Goal: Task Accomplishment & Management: Complete application form

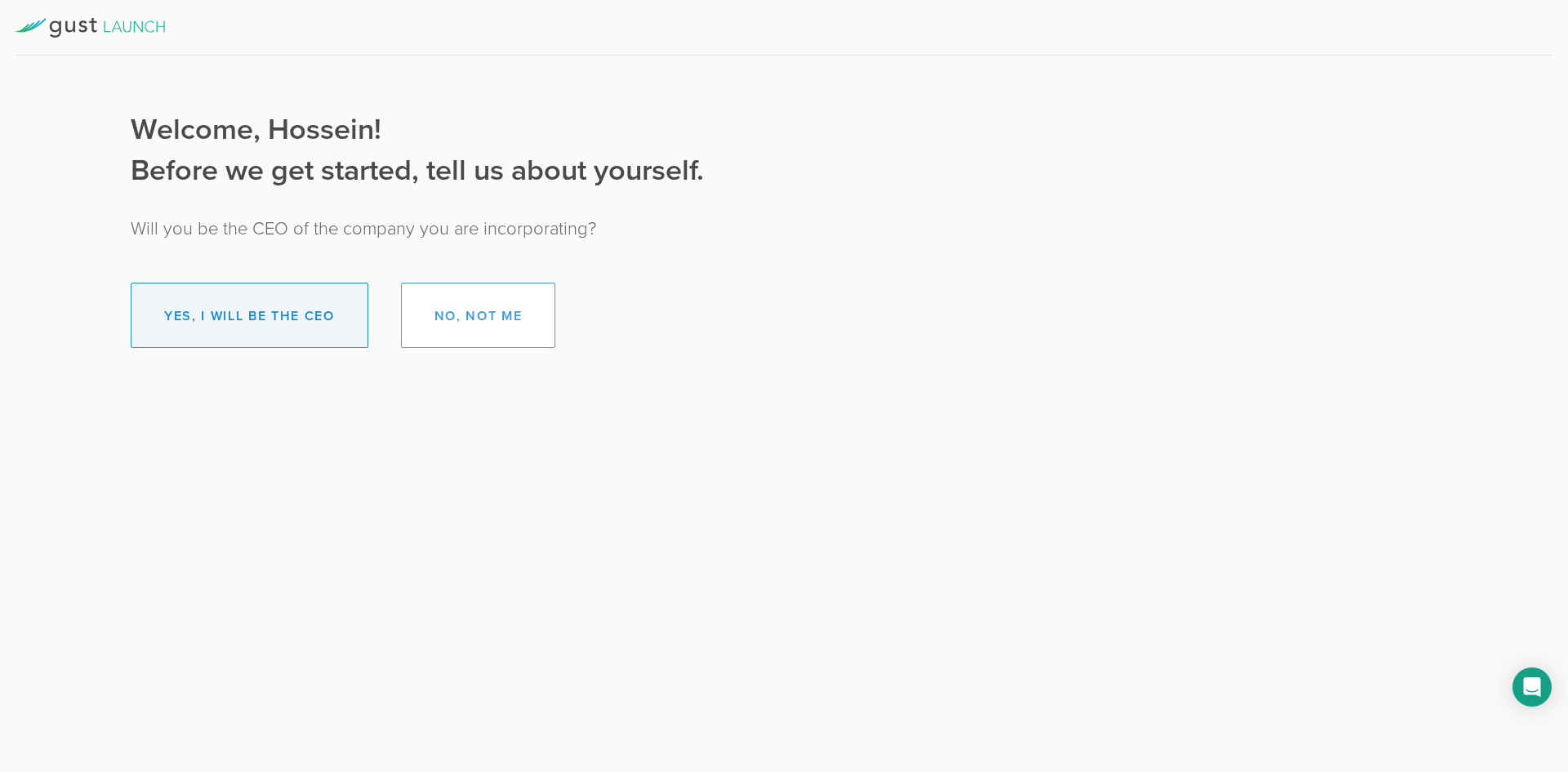
click at [311, 332] on button "Yes, I will be the CEO" at bounding box center [249, 315] width 238 height 65
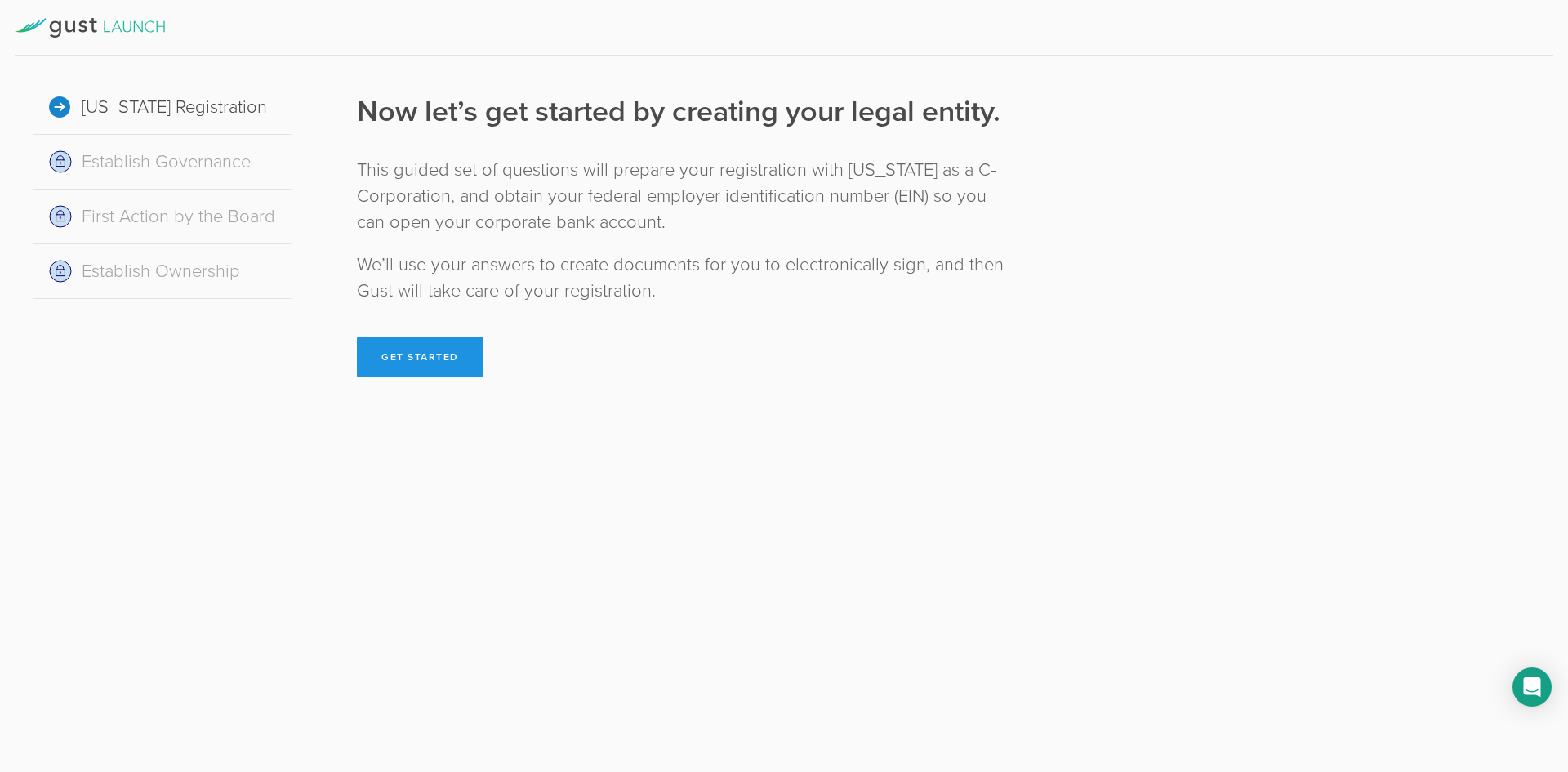
click at [439, 359] on button "Get Started" at bounding box center [420, 357] width 127 height 41
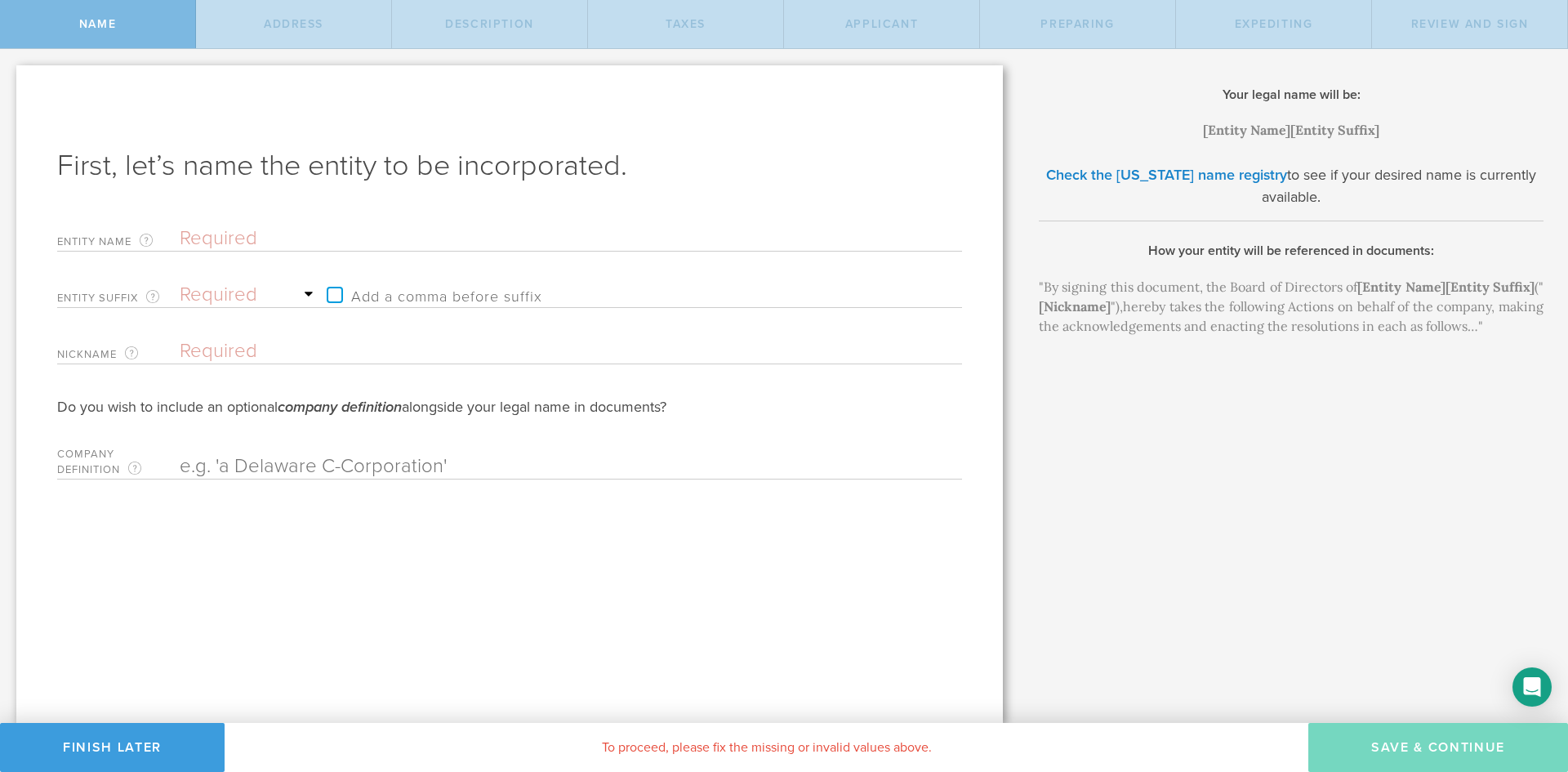
click at [203, 236] on input "text" at bounding box center [543, 238] width 726 height 24
type input "B"
type input "Ba"
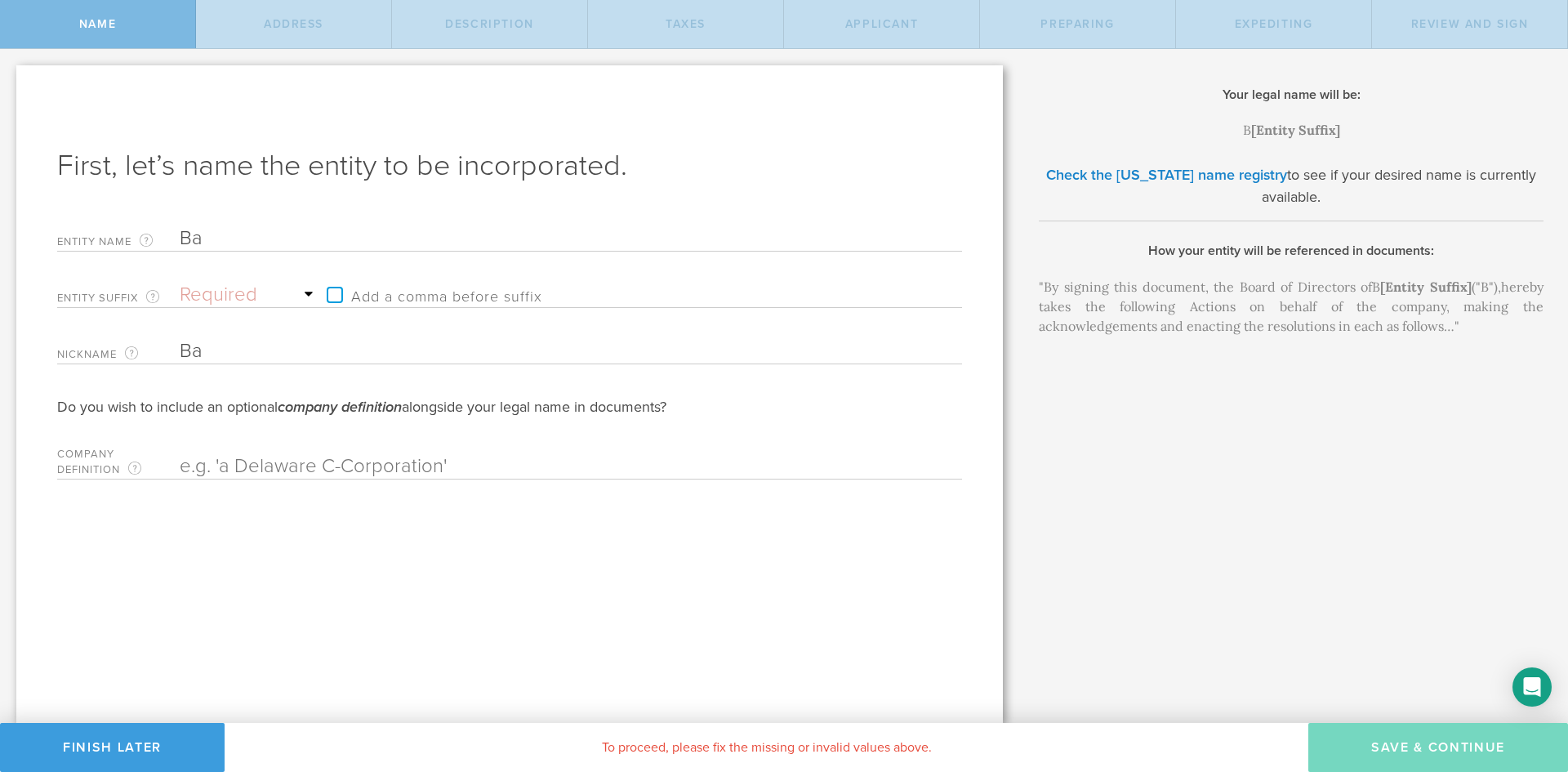
type input "Bar"
type input "Bark"
type input "Barks"
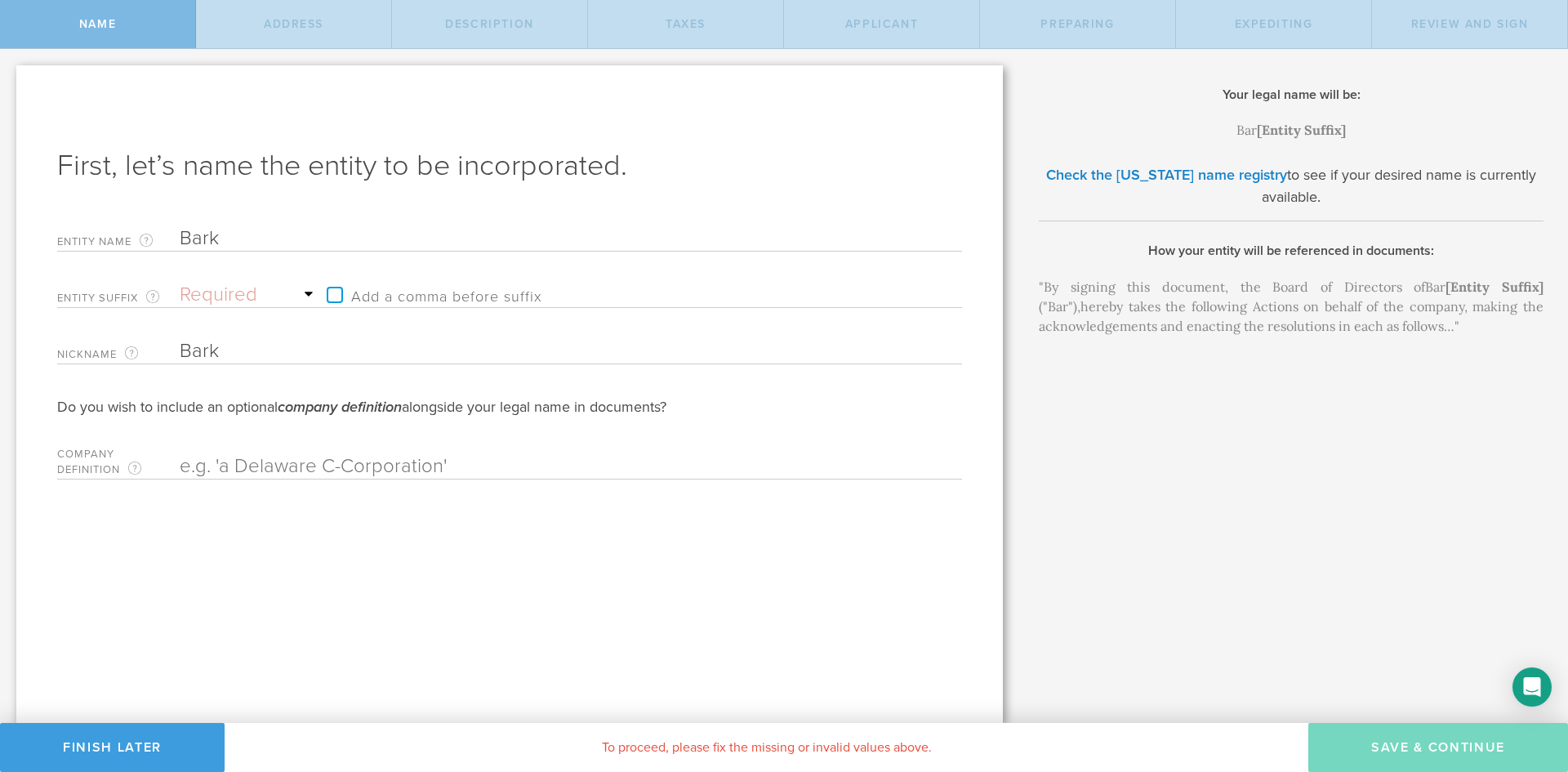
type input "Barks"
type input "Barks a"
type input "Barks an"
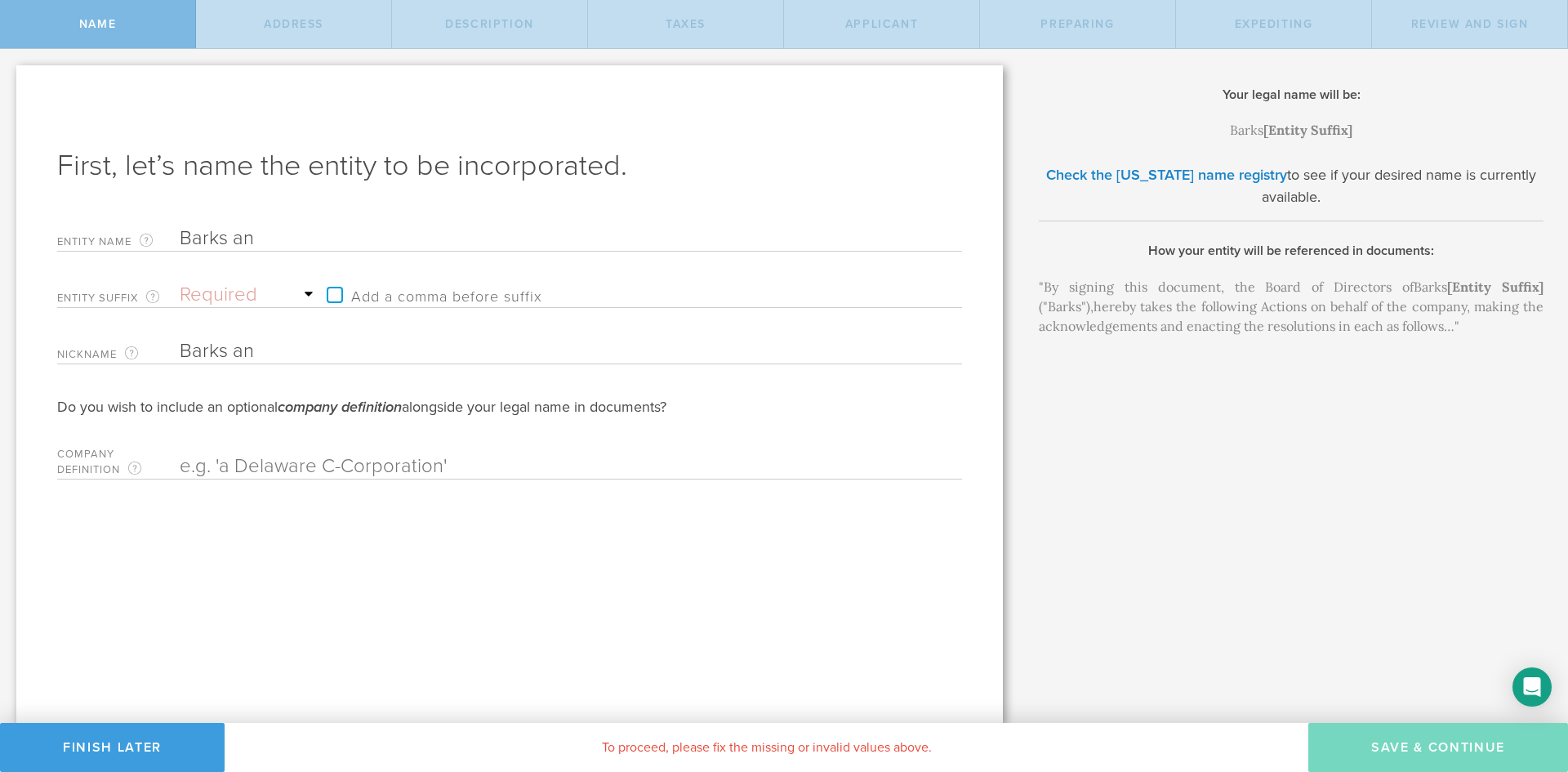
type input "Barks and"
type input "Barks and B"
type input "Barks and Bo"
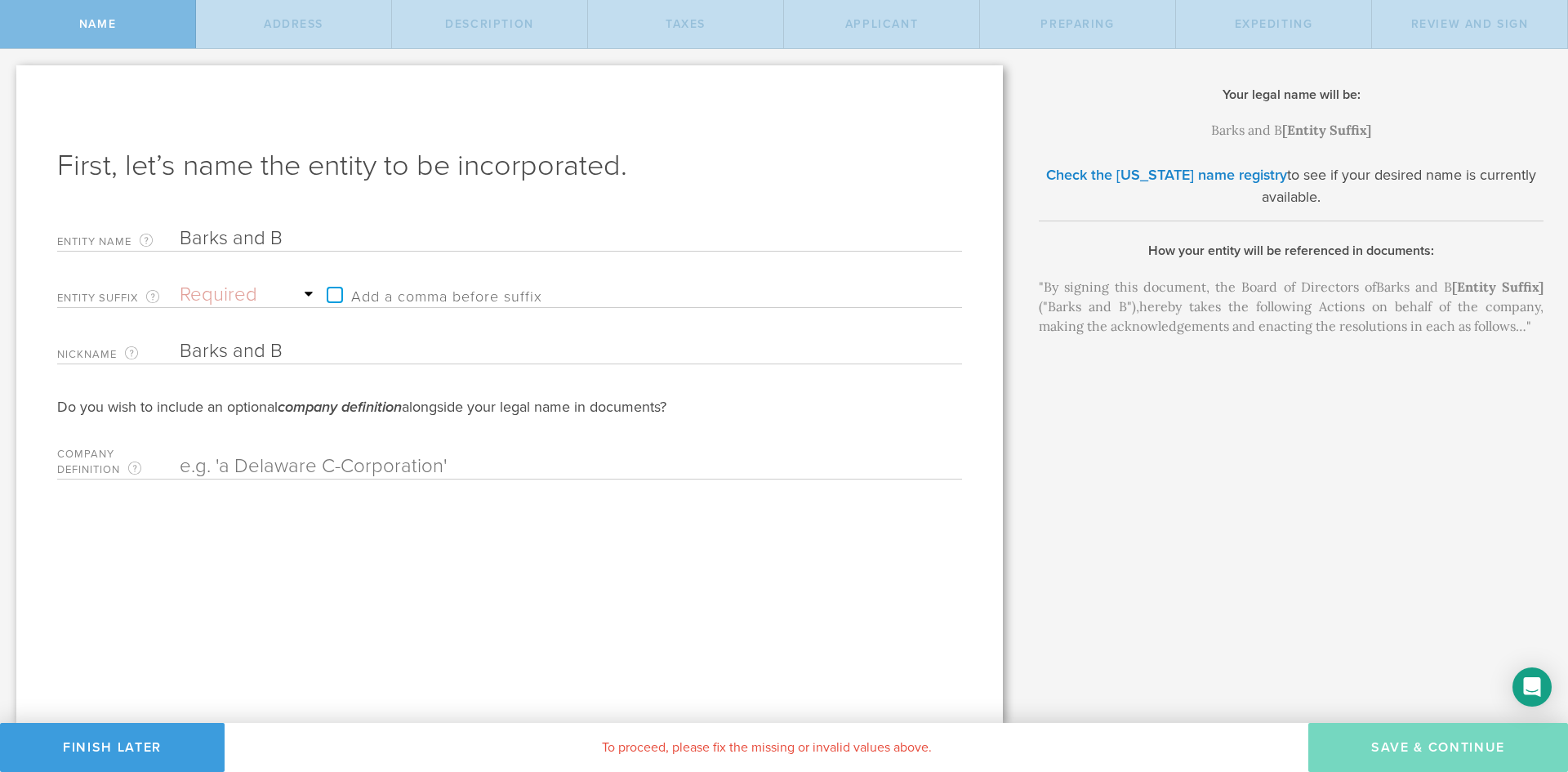
type input "Barks and Bo"
type input "Barks and Boo"
type input "Barks and Boop"
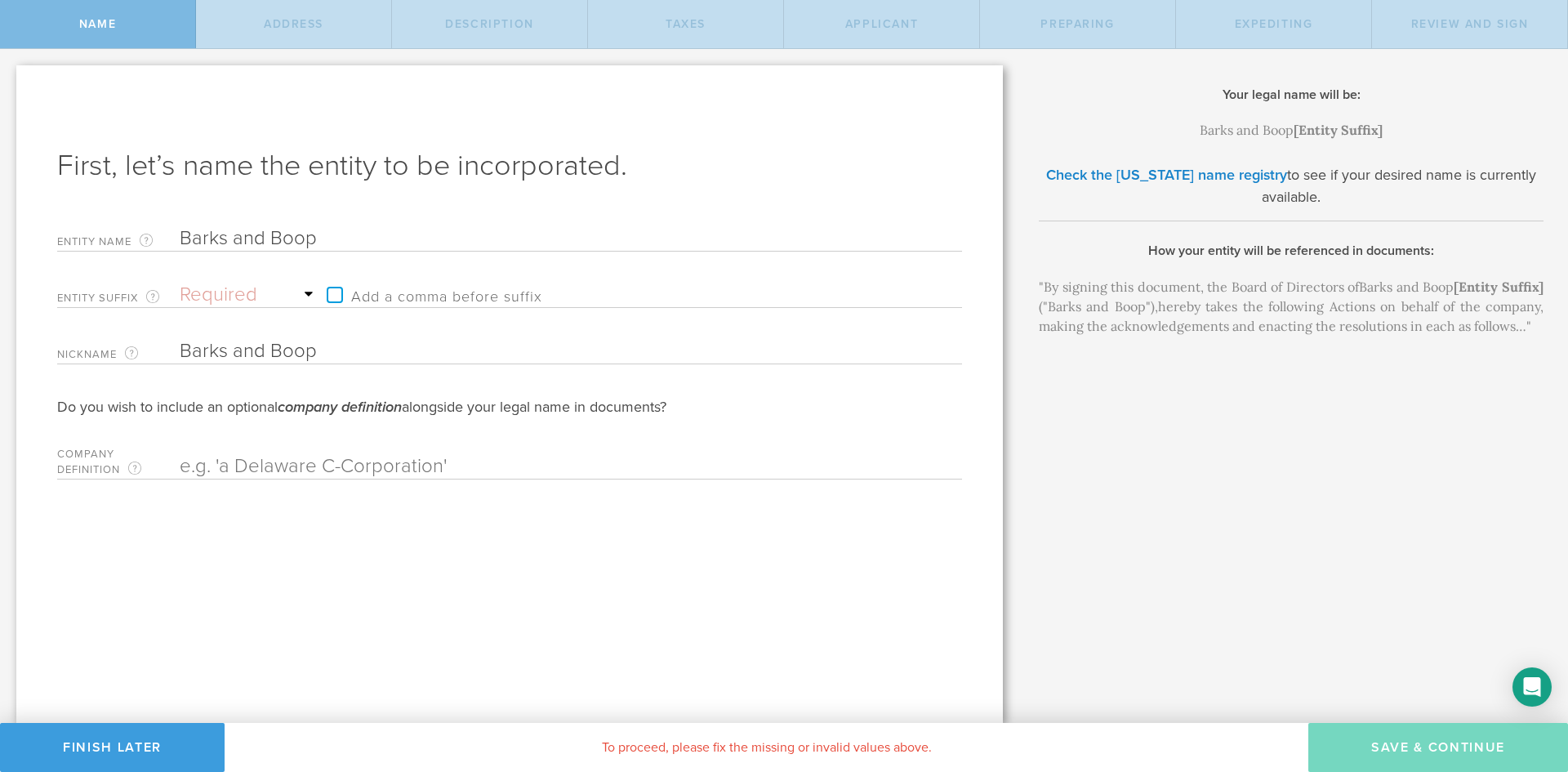
type input "Barks and Boops"
type input "Barks and Boops N"
type input "Barks and Boops Na"
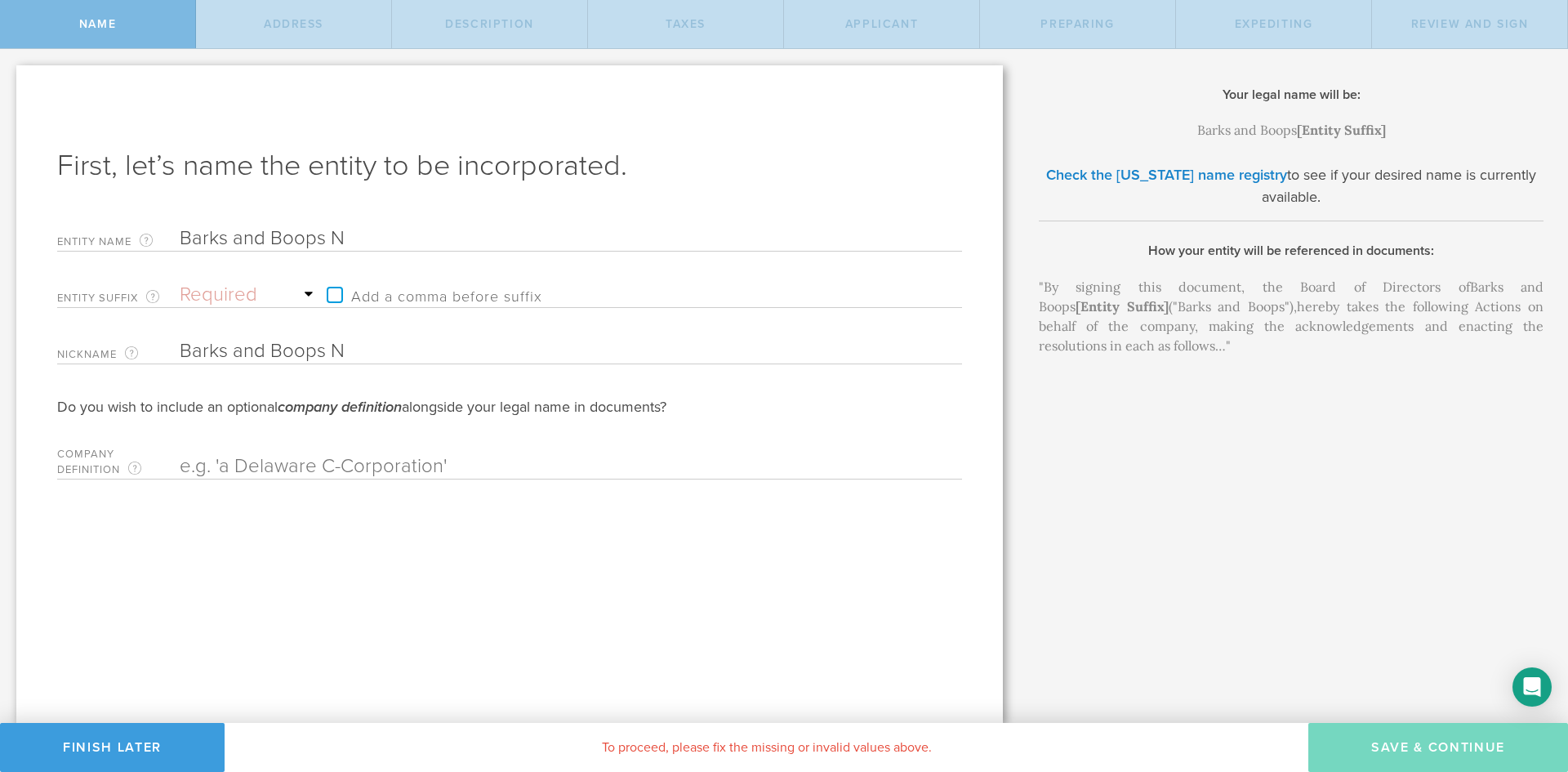
type input "Barks and Boops Na"
type input "Barks and Boops Nat"
type input "Barks and Boops Natu"
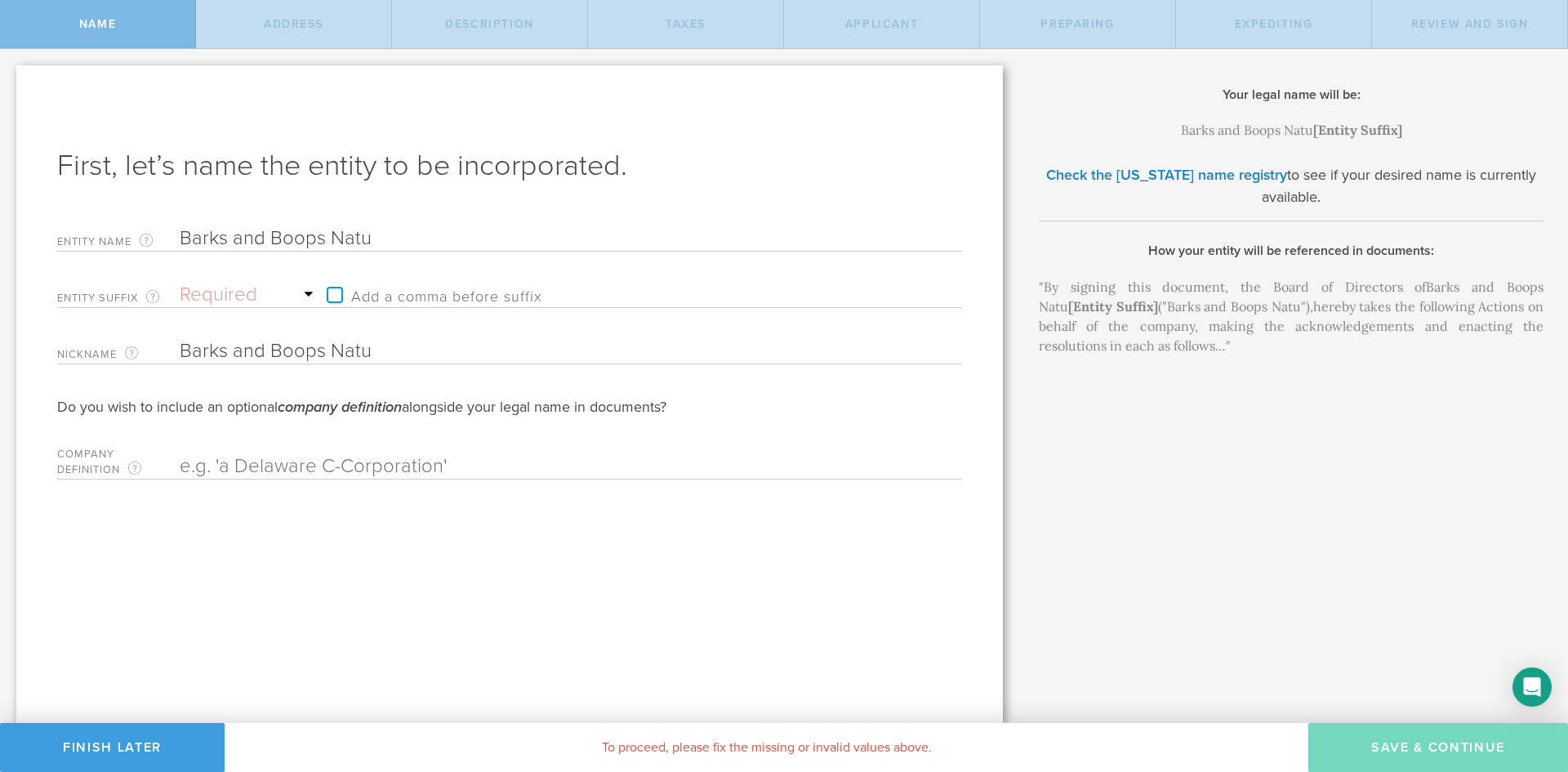
type input "Barks and Boops Natur"
type input "Barks and Boops Natura"
type input "Barks and Boops Natural"
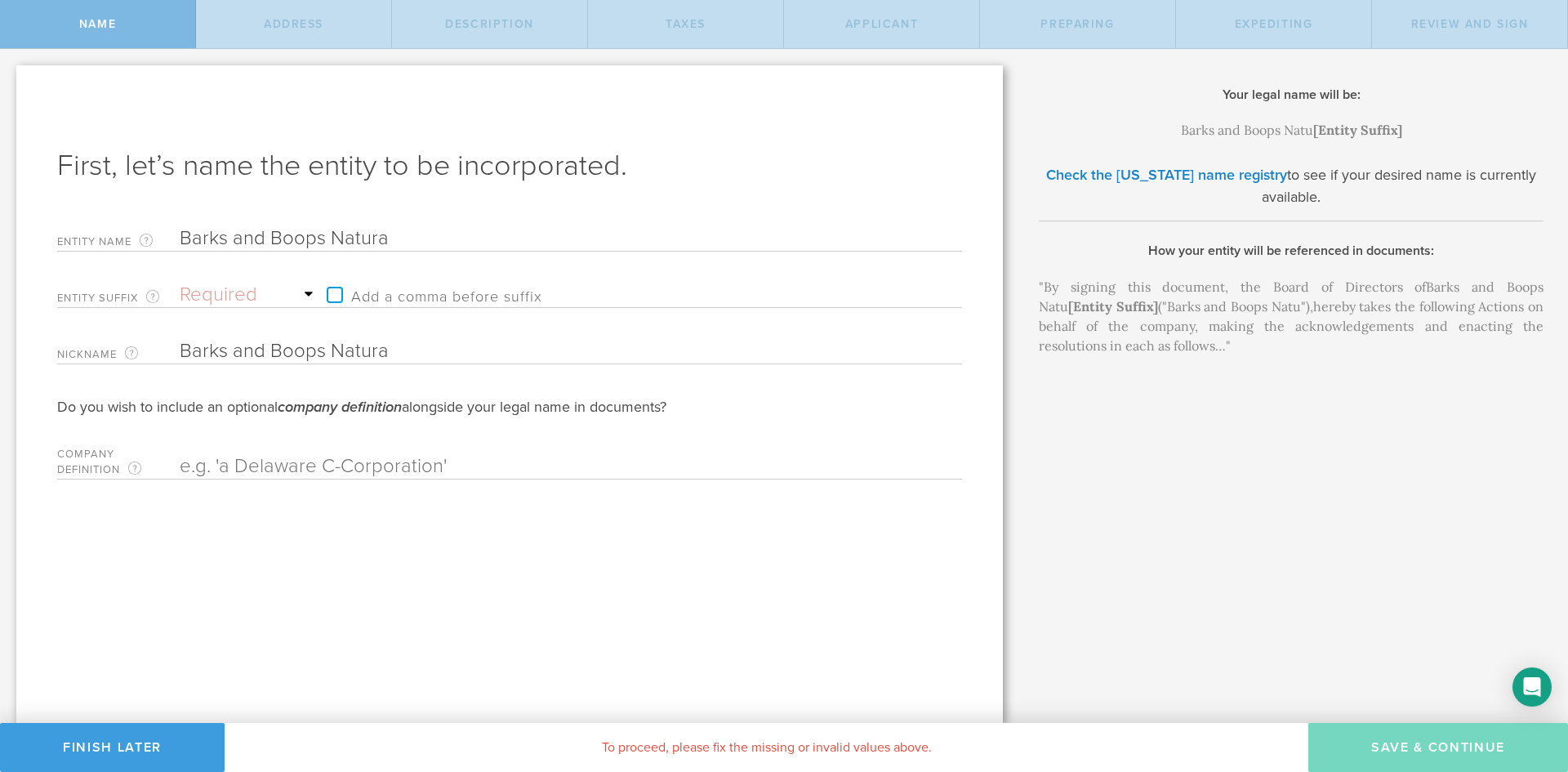
type input "Barks and Boops Natural"
type input "Barks and Boops Natural P"
type input "Barks and Boops Natural Pr"
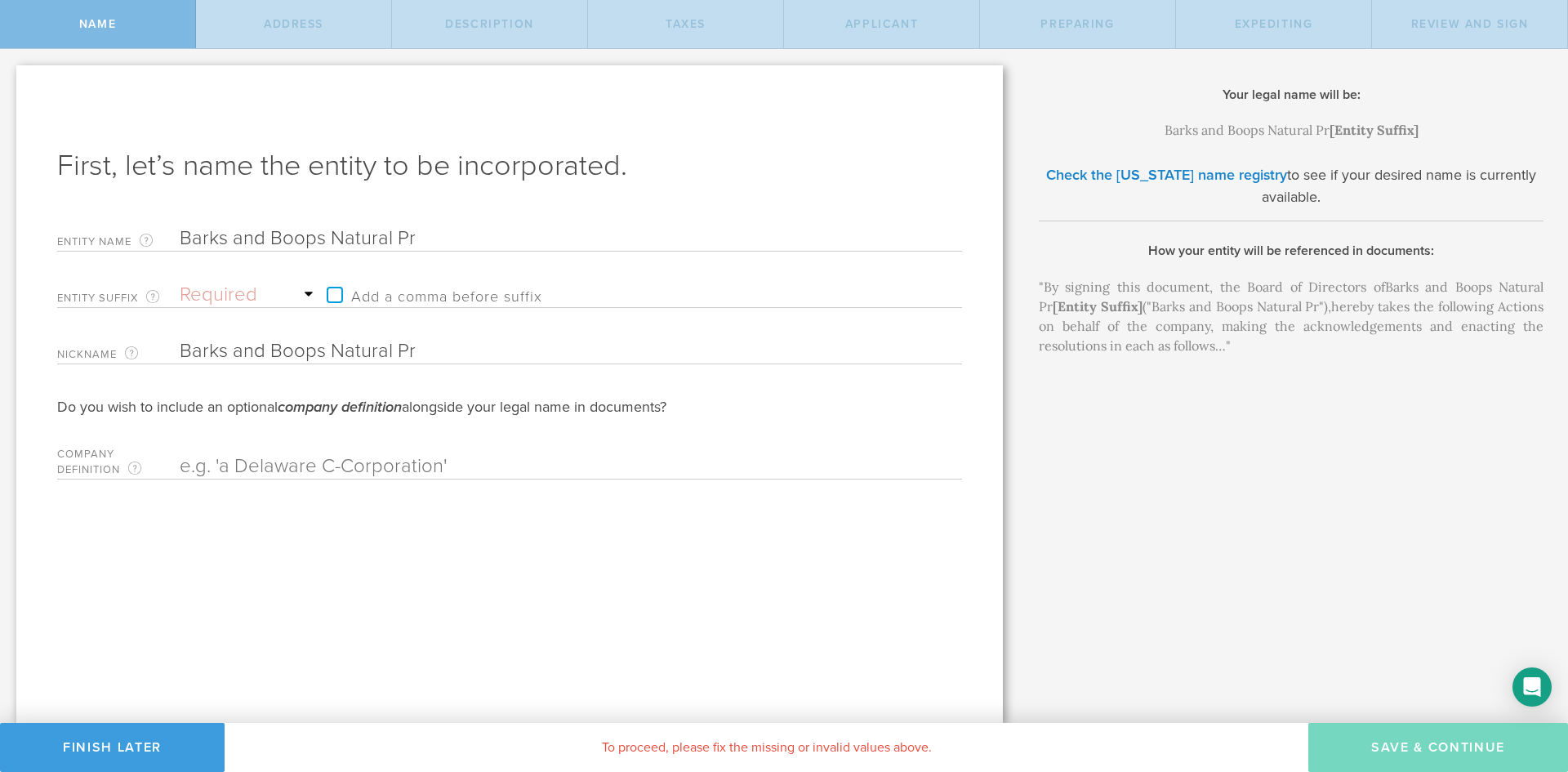
type input "Barks and Boops Natural Pro"
type input "Barks and Boops Natural Prod"
type input "Barks and Boops Natural Produ"
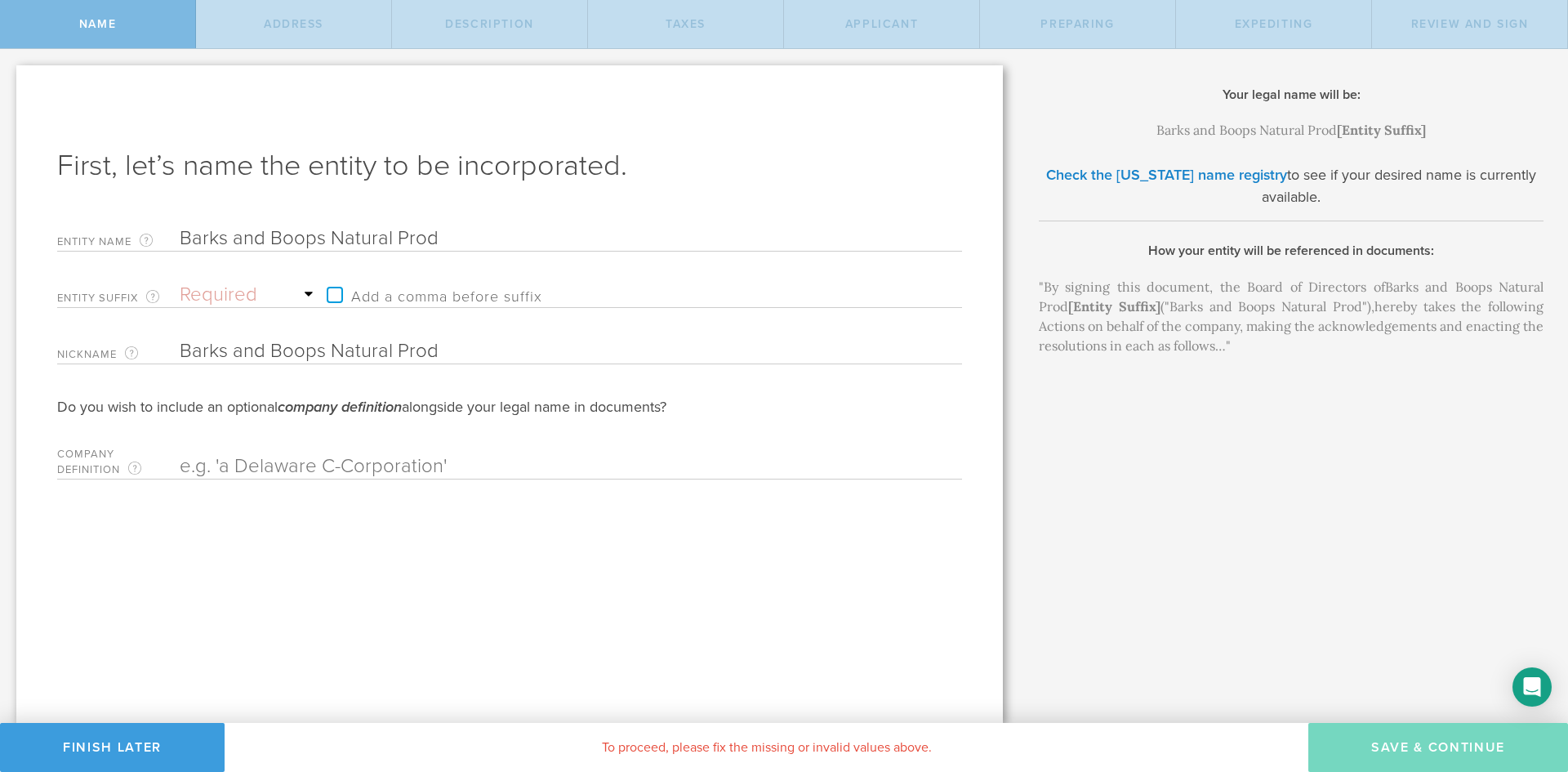
type input "Barks and Boops Natural Produ"
type input "Barks and Boops Natural Produc"
type input "Barks and Boops Natural Product"
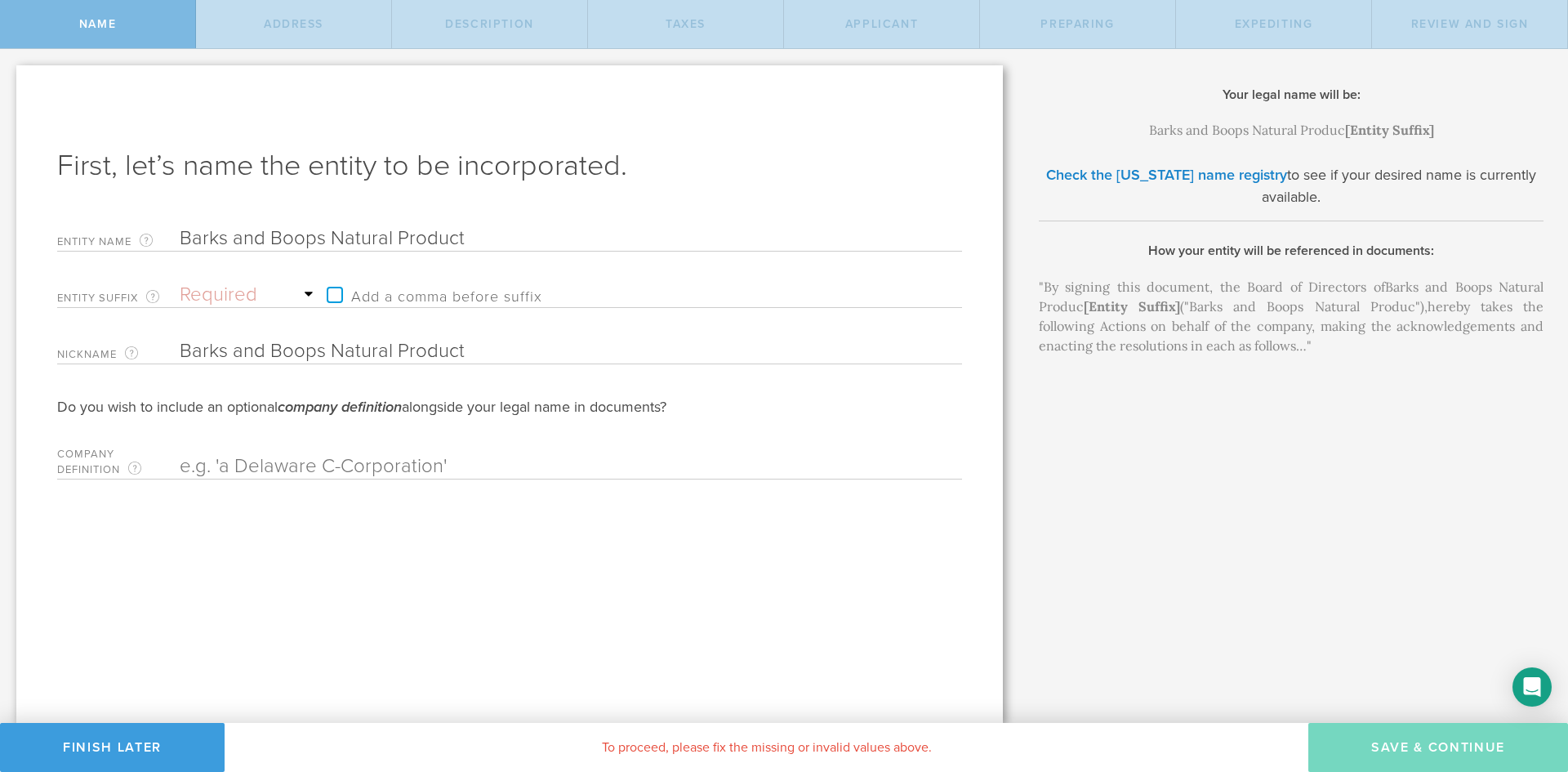
type input "Barks and Boops Natural Products"
type input "Barks and Boops Natural Products I"
type input "Barks and Boops Natural Products In"
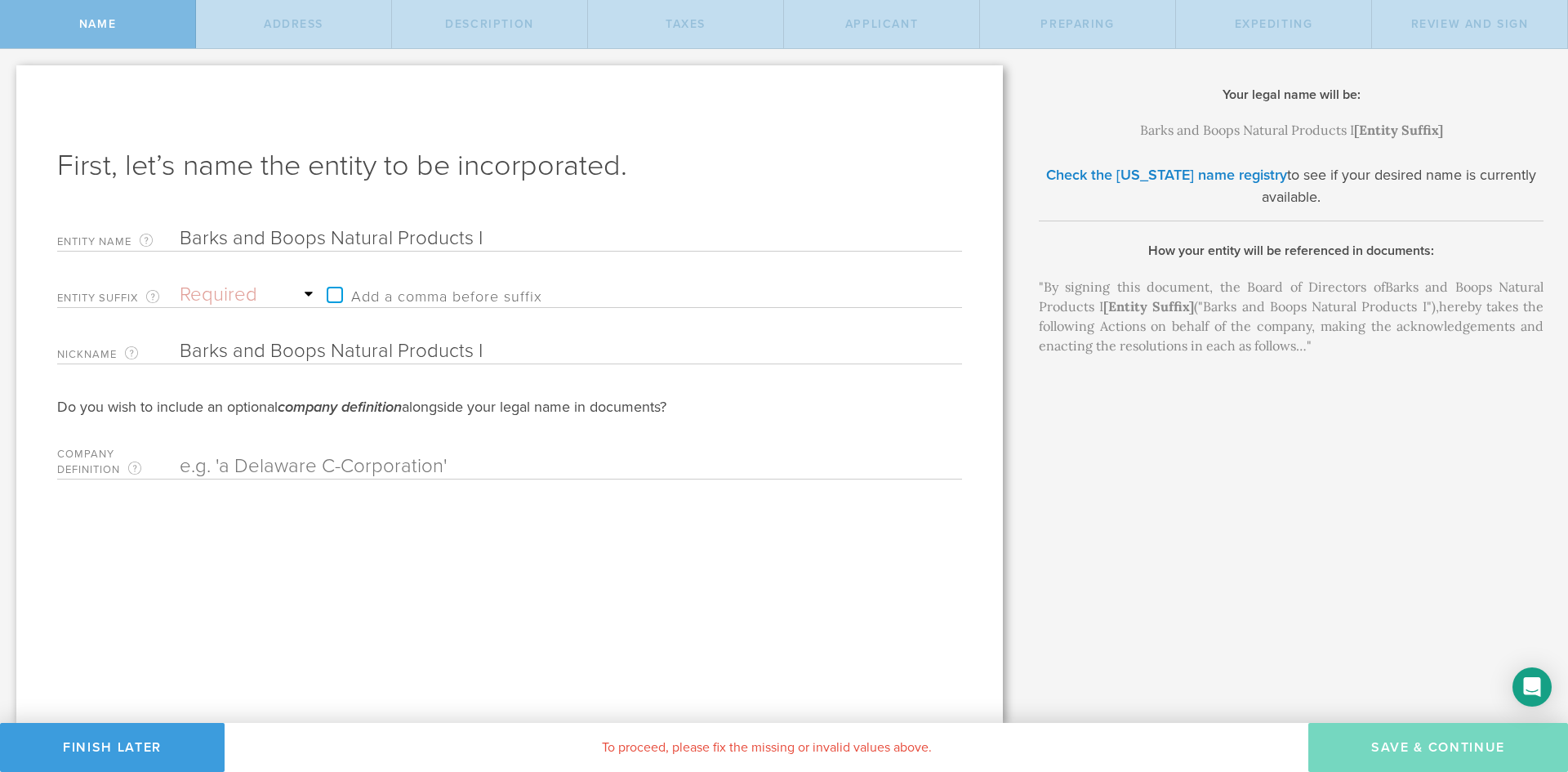
type input "Barks and Boops Natural Products In"
type input "Barks and Boops Natural Products Inc"
type input "Barks and Boops Natural Products Inc."
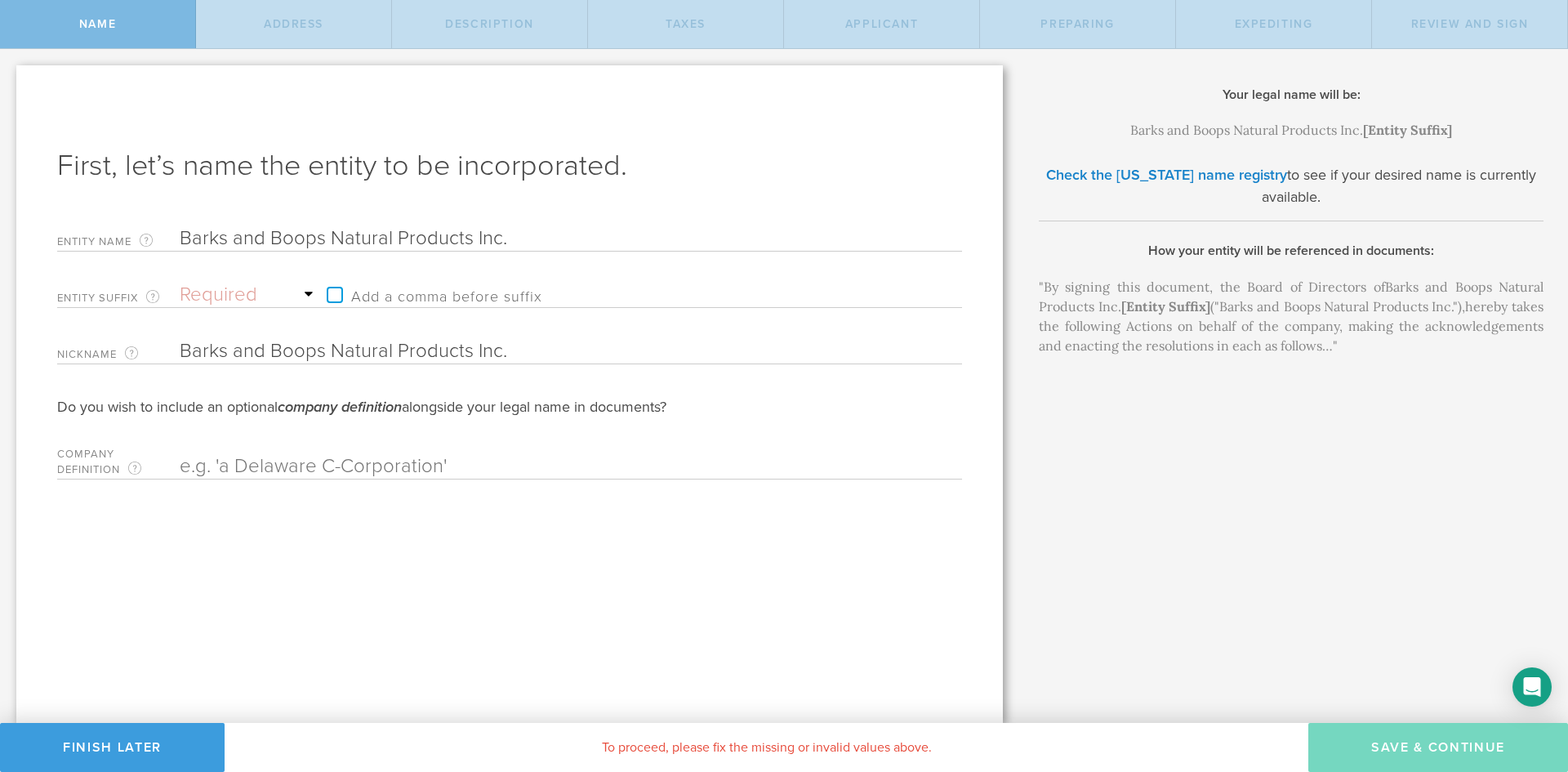
type input "Barks and Boops Natural Products Inc"
type input "Barks and Boops Natural Products In"
type input "Barks and Boops Natural Products I"
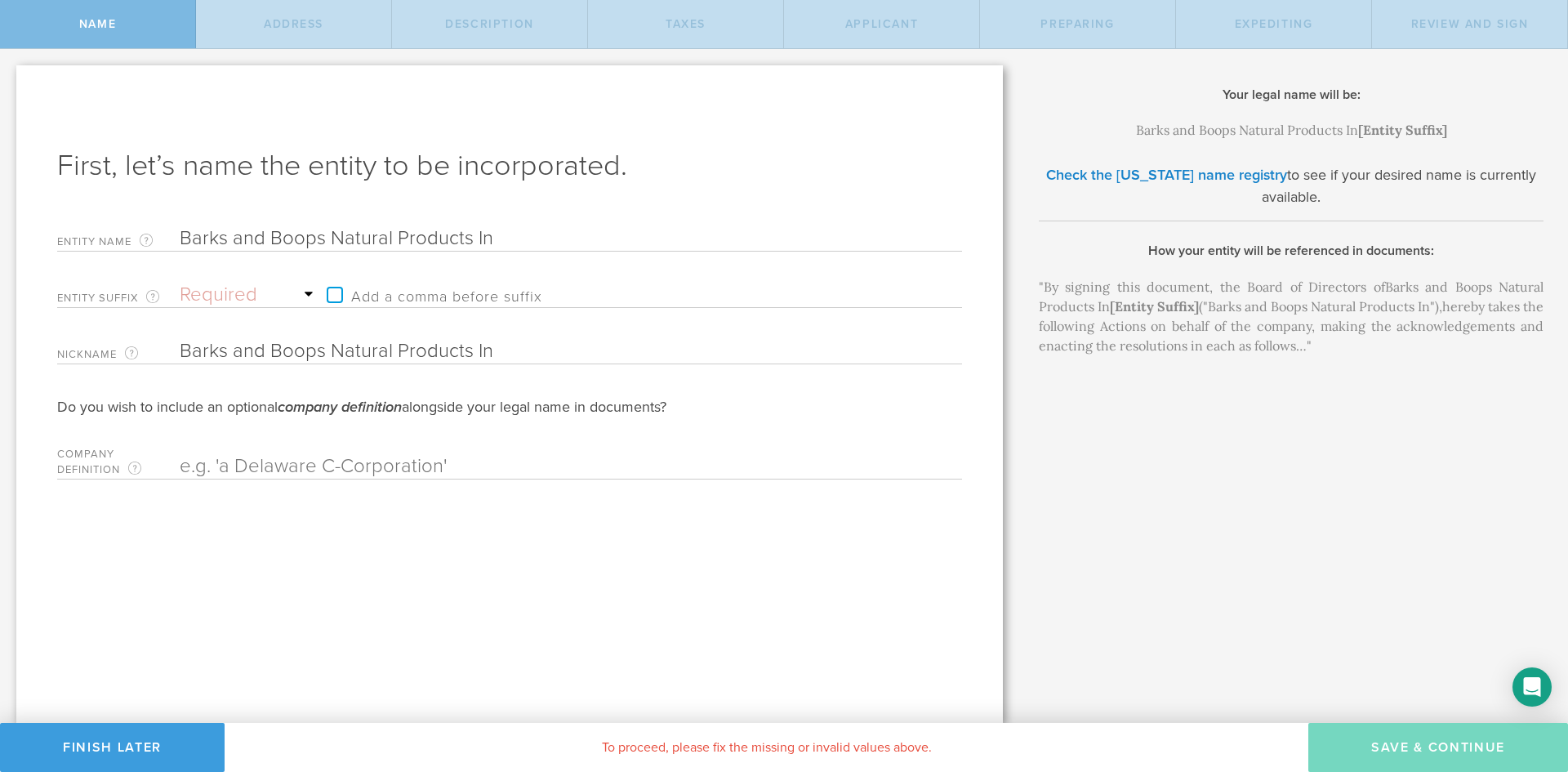
type input "Barks and Boops Natural Products I"
type input "Barks and Boops Natural Products"
type input "Barks and Boops Natural Products I"
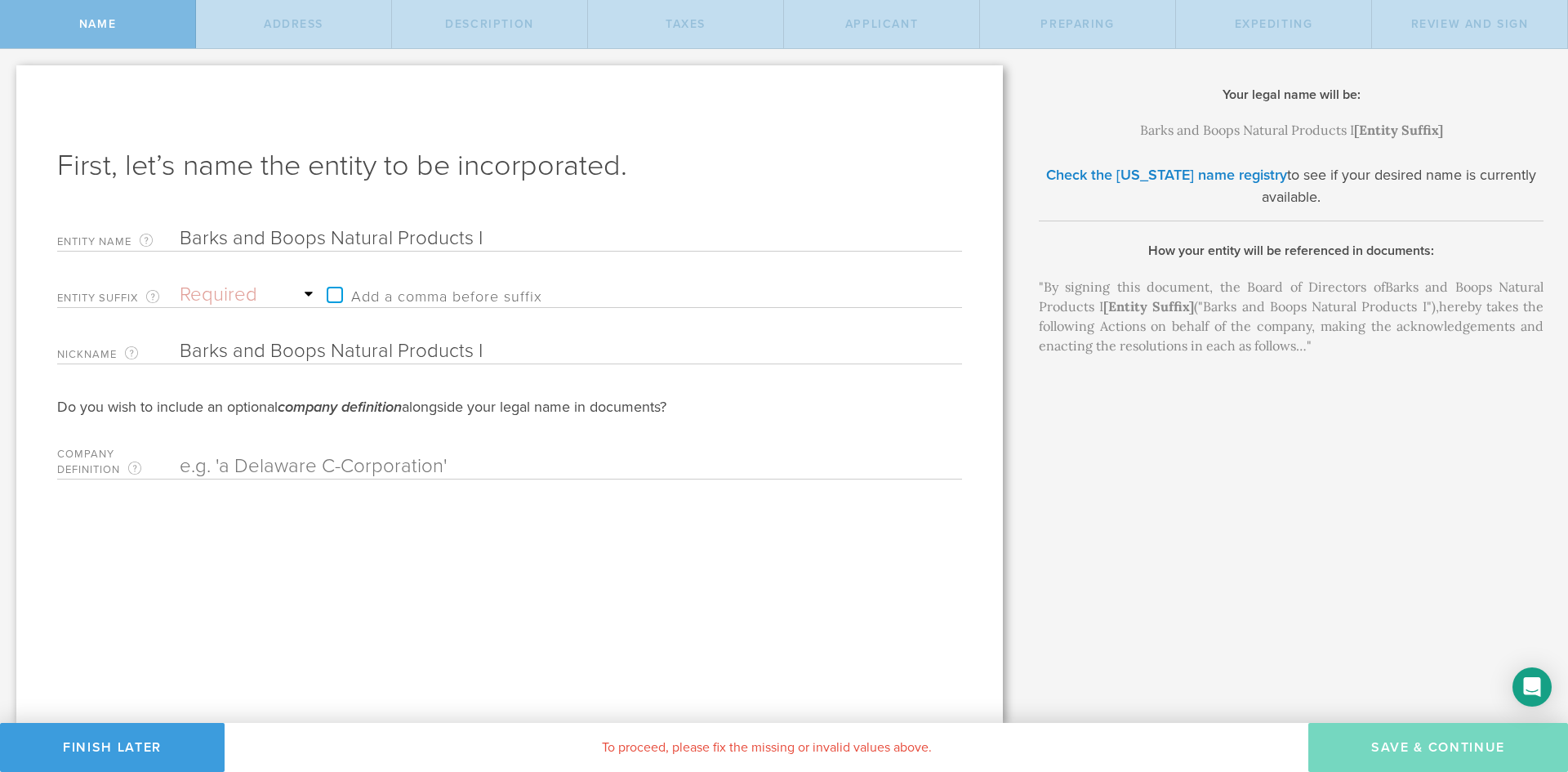
type input "Barks and Boops Natural Products In"
type input "Barks and Boops Natural Products Inc"
type input "Barks and Boops Natural Products Inc."
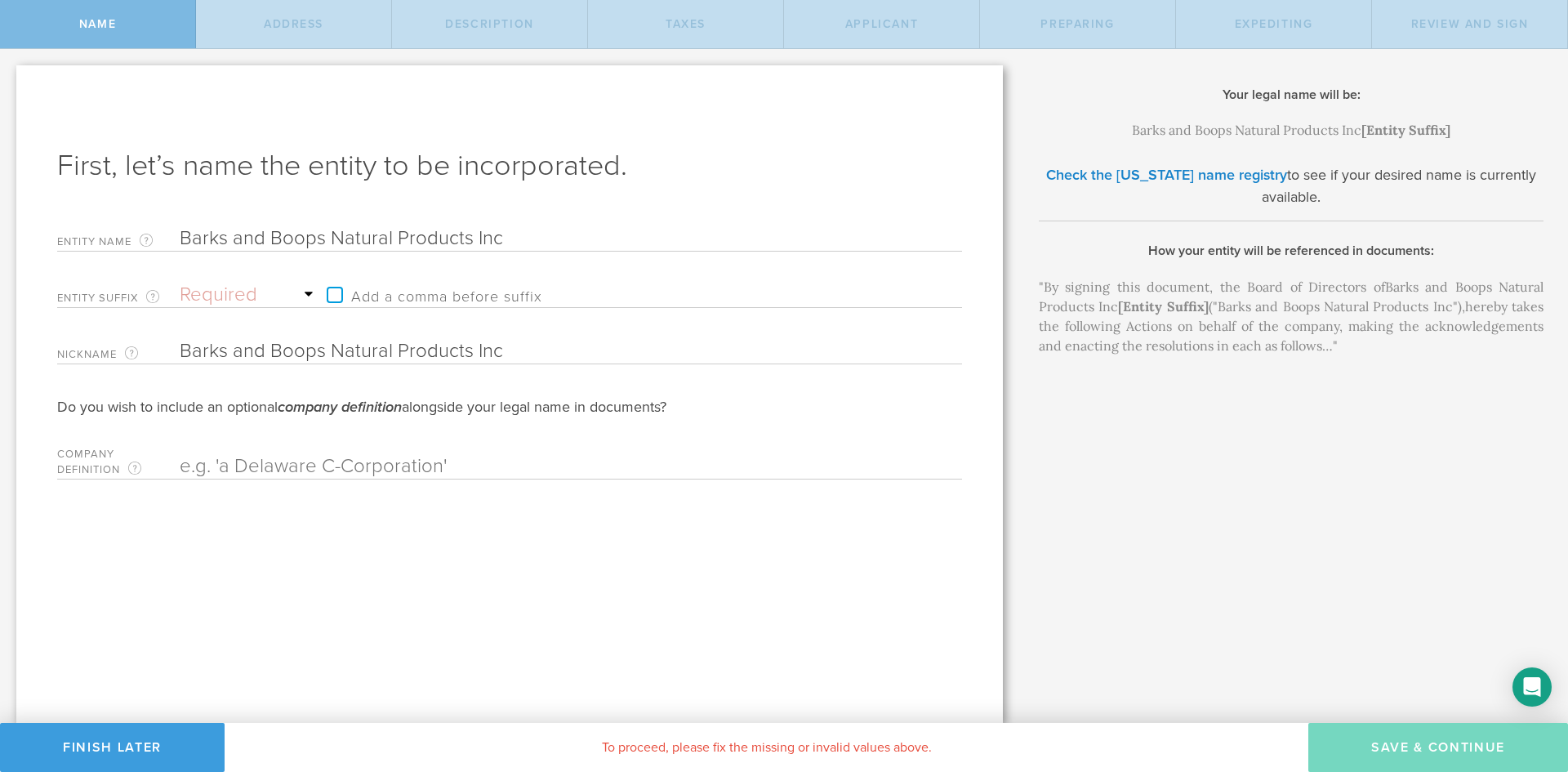
type input "Barks and Boops Natural Products Inc."
type input "Barks and Boops Natural Products Inc"
type input "Barks and Boops Natural Products In"
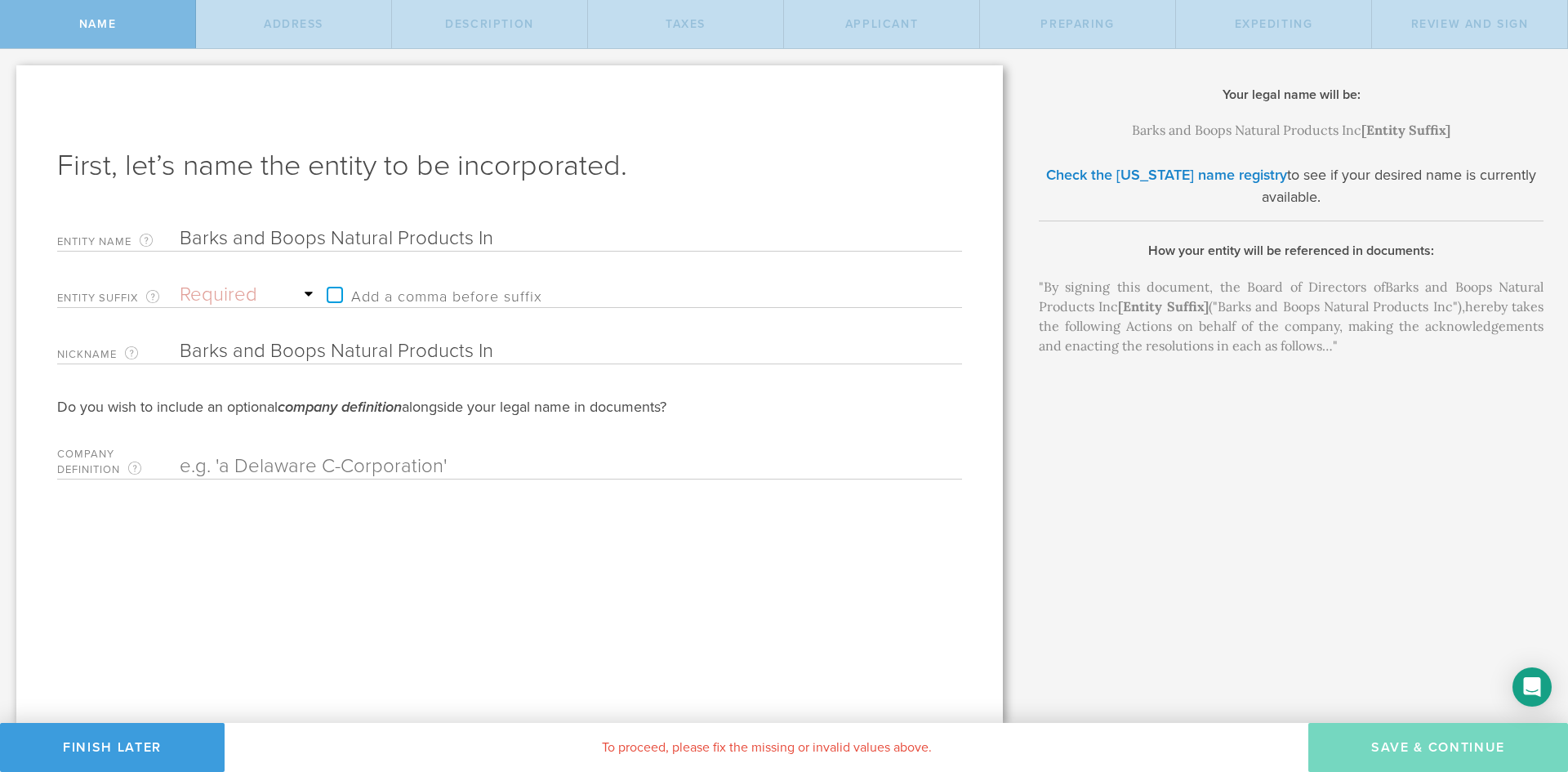
type input "Barks and Boops Natural Products I"
type input "Barks and Boops Natural Products"
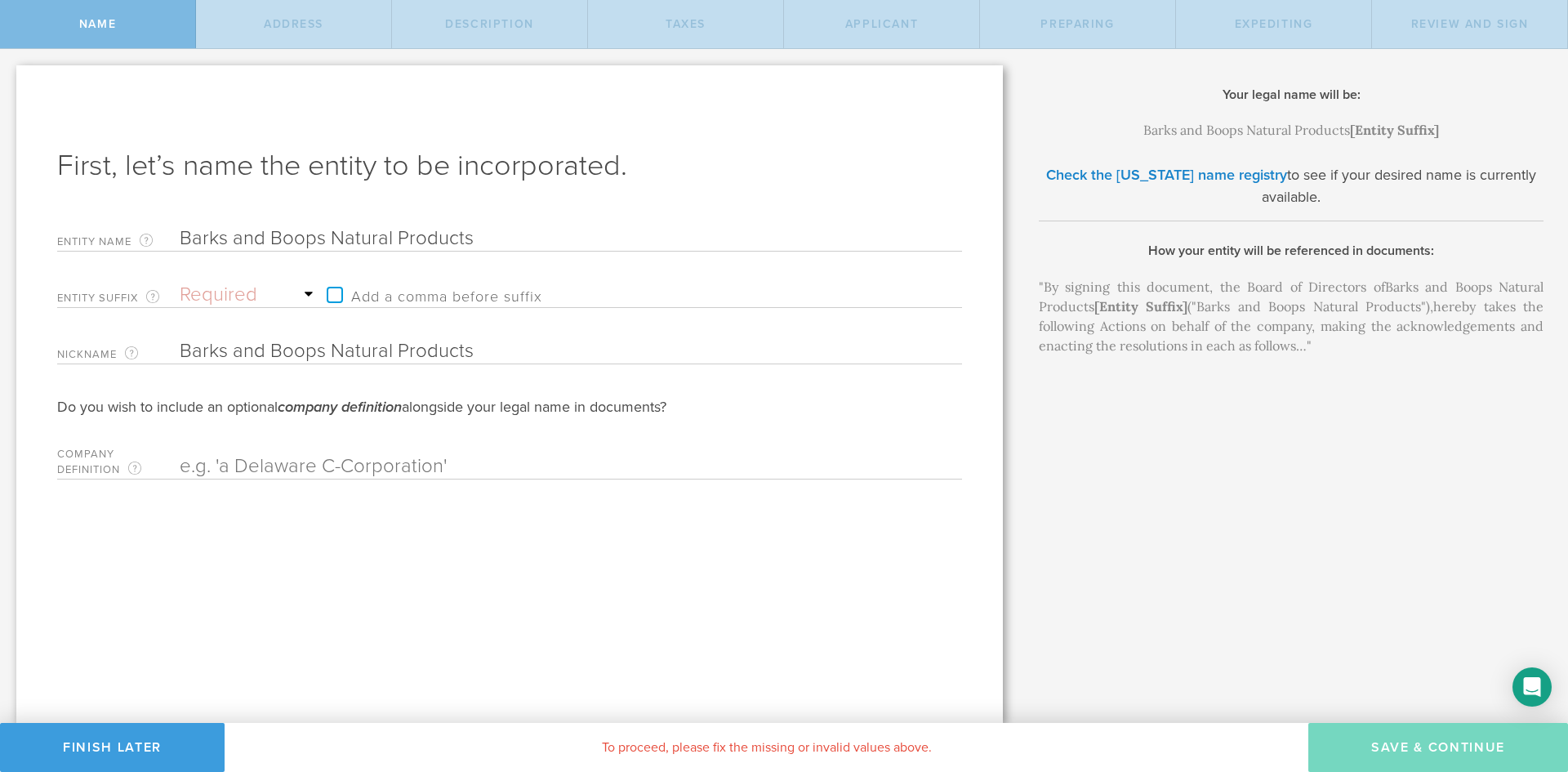
click at [264, 288] on select "Required Association Club Co. Company Corp. Corporation Foundation Fund Inc. In…" at bounding box center [250, 295] width 139 height 24
select select "inc."
click at [180, 283] on select "Required Association Club Co. Company Corp. Corporation Foundation Fund Inc. In…" at bounding box center [250, 295] width 139 height 24
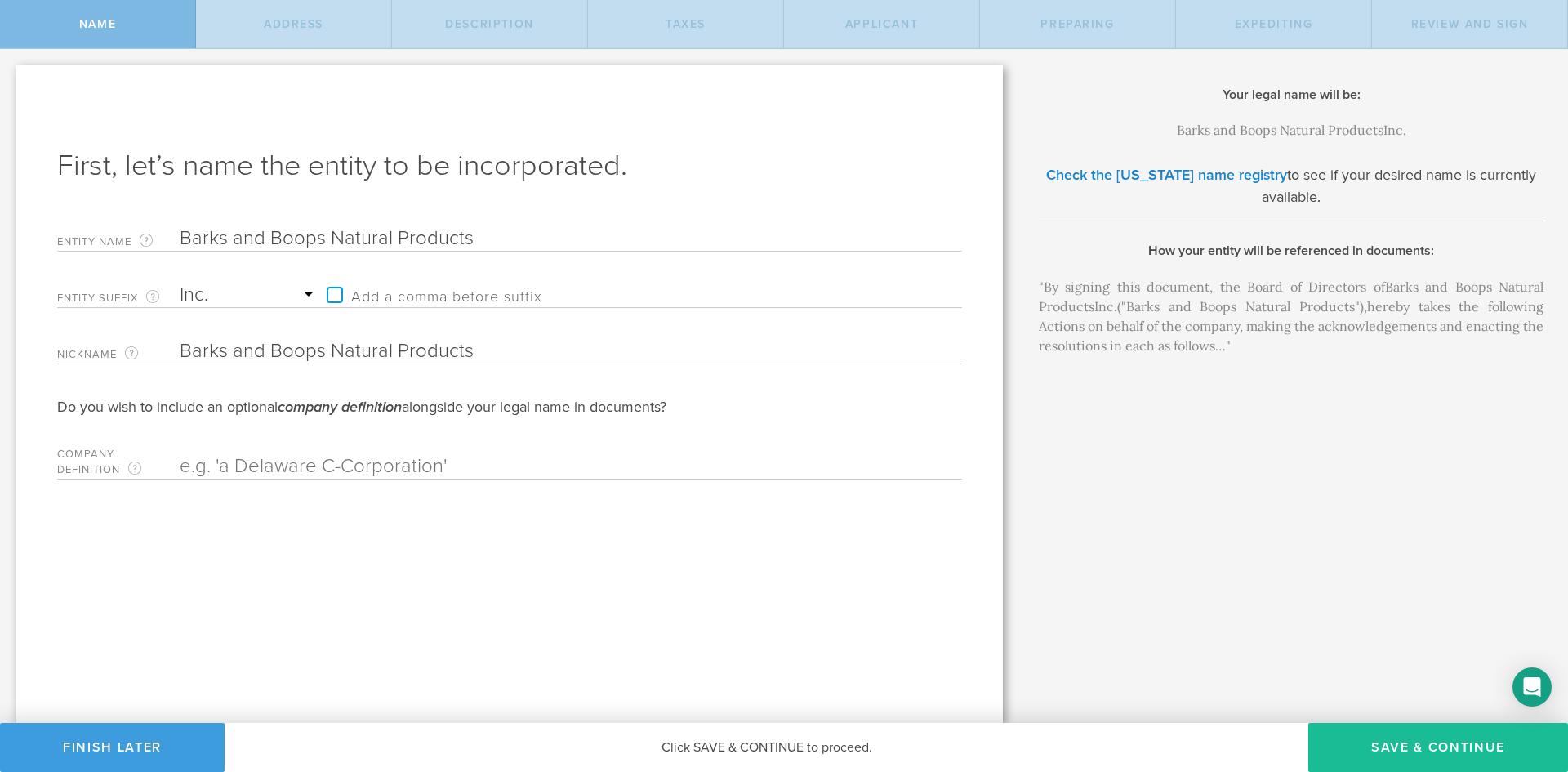
click at [219, 297] on select "Required Association Club Co. Company Corp. Corporation Foundation Fund Inc. In…" at bounding box center [250, 295] width 139 height 24
click at [438, 344] on input "Barks and Boops Natural Products" at bounding box center [543, 352] width 726 height 24
drag, startPoint x: 513, startPoint y: 349, endPoint x: 332, endPoint y: 352, distance: 181.0
click at [332, 352] on input "Barks and Boops Natural Products" at bounding box center [543, 352] width 726 height 24
type input "Barks and Boops US"
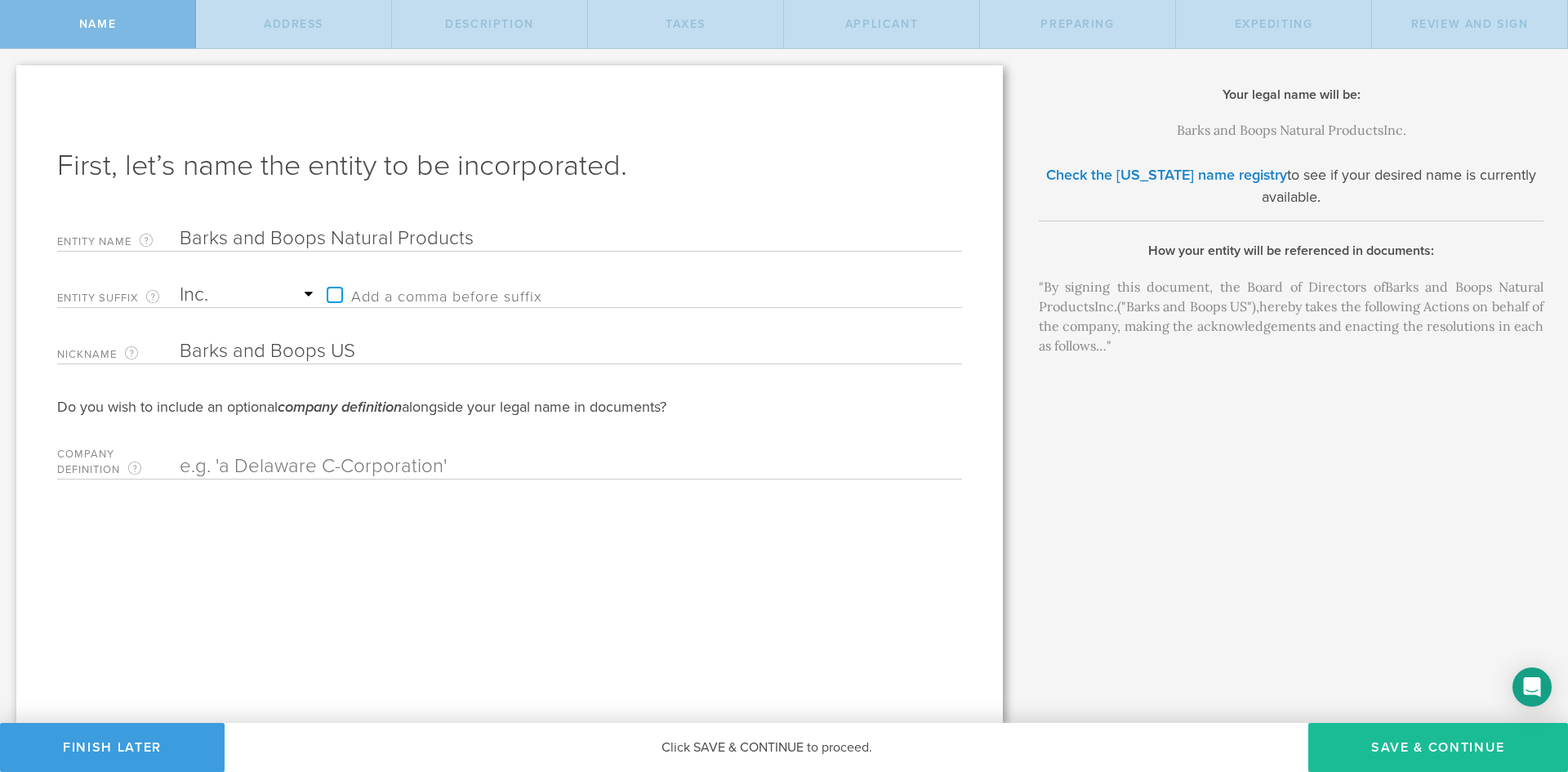
click at [340, 299] on label "Add a comma before suffix" at bounding box center [430, 295] width 224 height 24
click at [340, 299] on input "Add a comma before suffix" at bounding box center [575, 286] width 513 height 24
click at [340, 299] on label "Add a comma before suffix" at bounding box center [430, 295] width 224 height 24
click at [340, 299] on input "Add a comma before suffix" at bounding box center [575, 286] width 513 height 24
checkbox input "false"
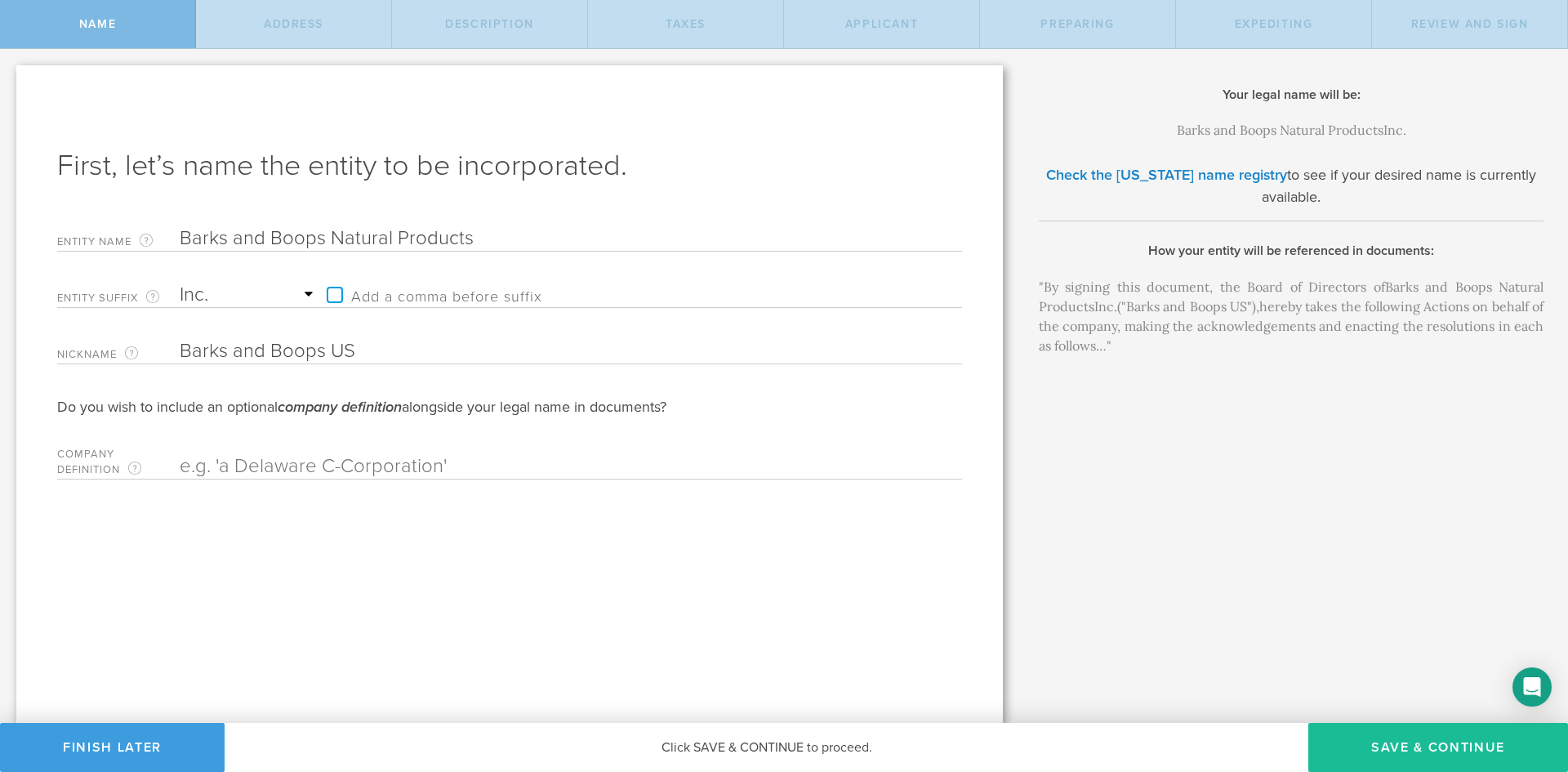
click at [358, 471] on input "text" at bounding box center [543, 467] width 726 height 24
type input "D"
click at [358, 471] on input "text" at bounding box center [543, 467] width 726 height 24
type input "U"
click at [377, 540] on div "First, let’s name the entity to be incorporated. Entity Name The name of your D…" at bounding box center [510, 394] width 987 height 658
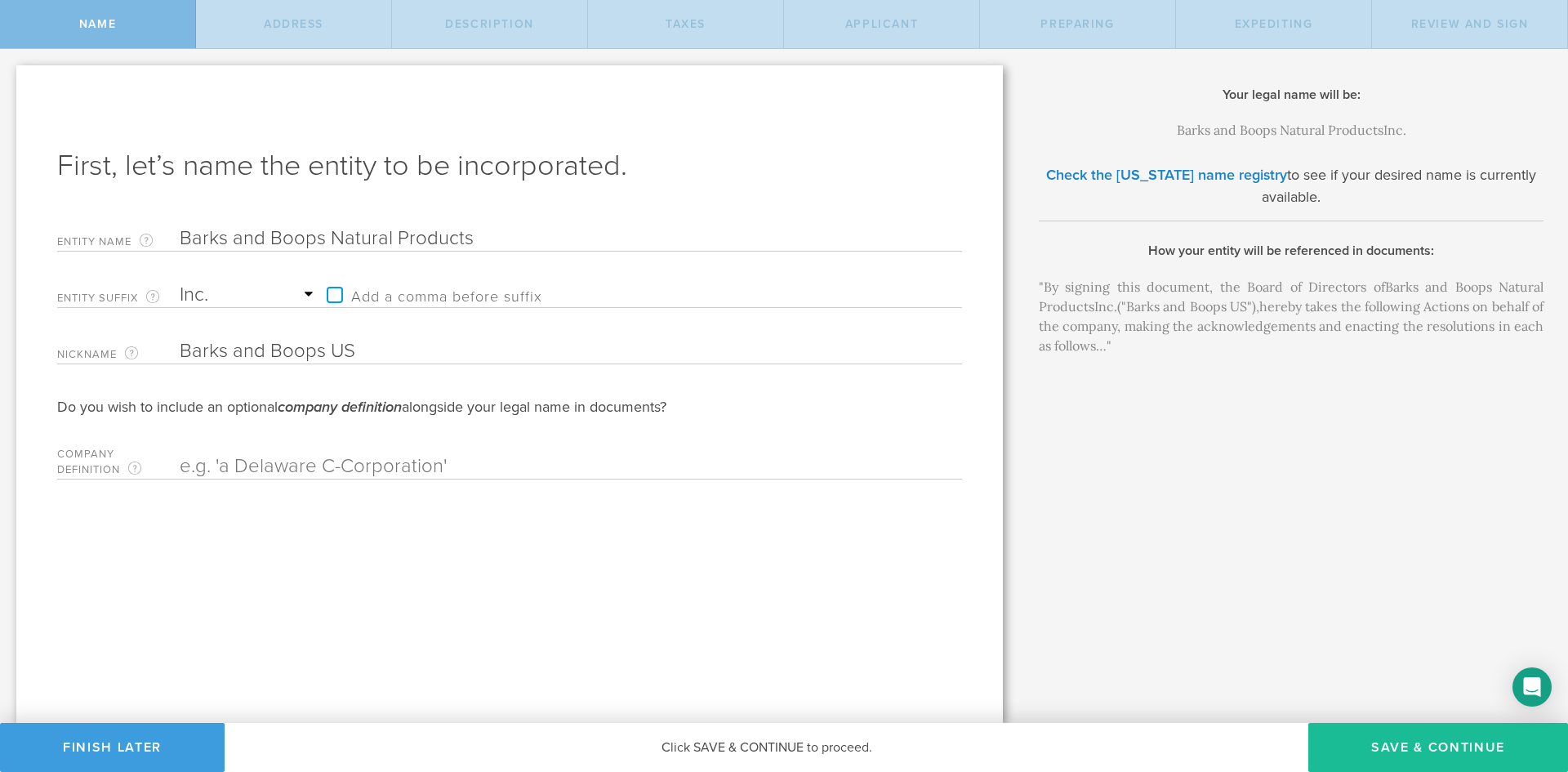
click at [361, 352] on input "Barks and Boops US" at bounding box center [543, 352] width 726 height 24
type input "Barks and Boops"
click at [1386, 747] on button "Save & Continue" at bounding box center [1438, 748] width 260 height 49
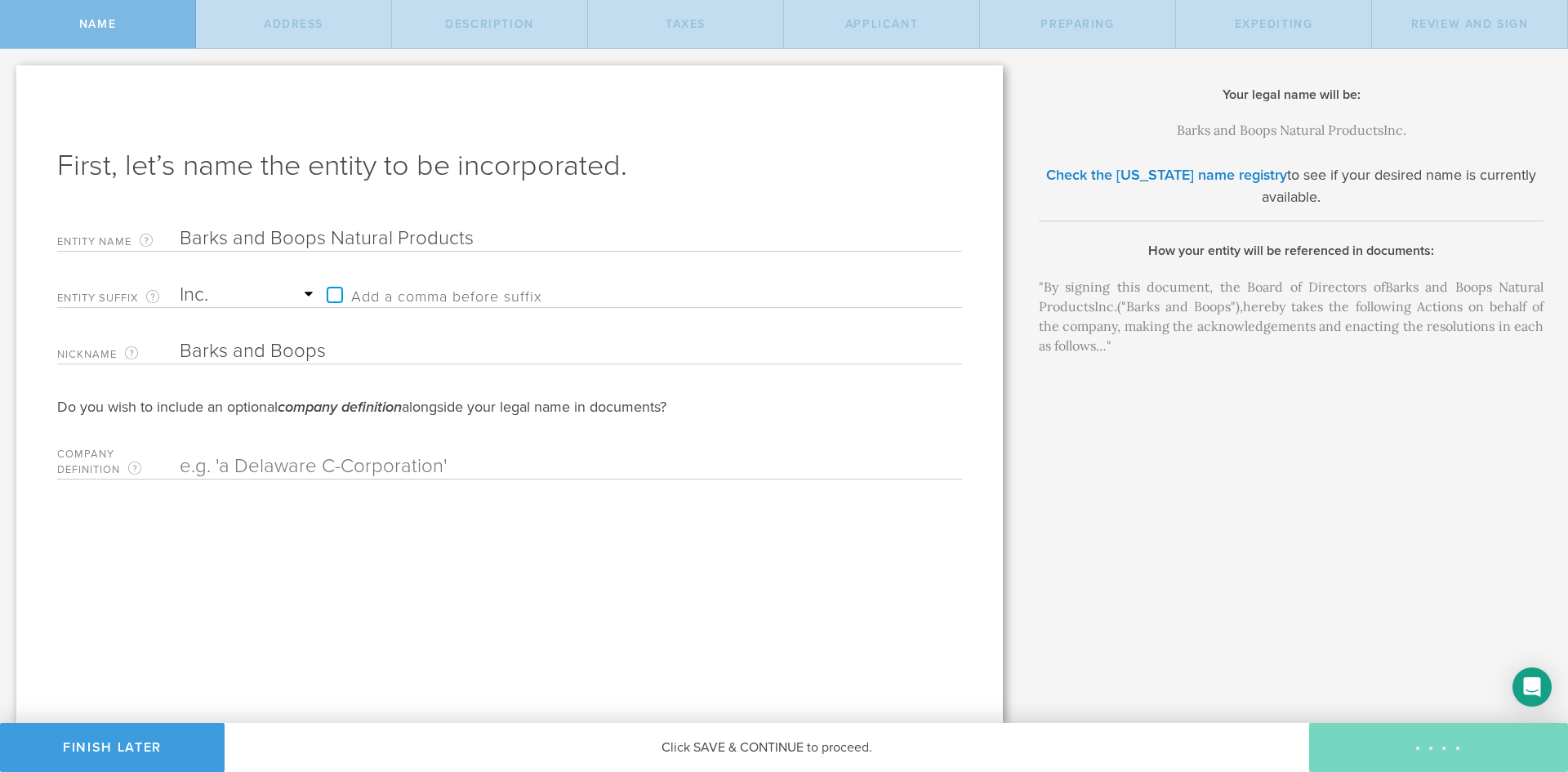
checkbox input "true"
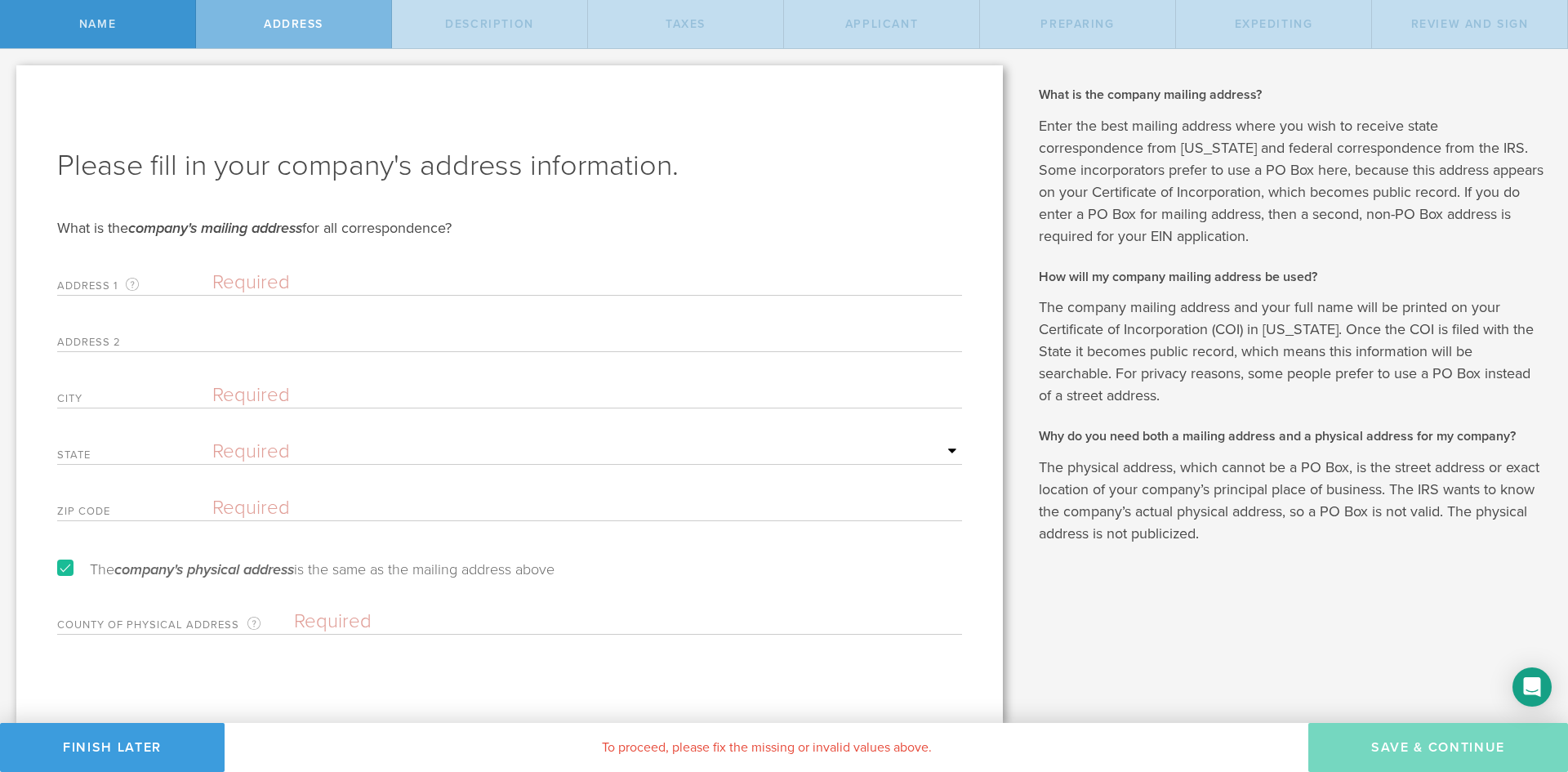
click at [393, 287] on input "text" at bounding box center [587, 283] width 750 height 24
paste input "1207 Delaware Ave #2444 Wilmington DE 19806"
drag, startPoint x: 383, startPoint y: 284, endPoint x: 433, endPoint y: 284, distance: 50.0
click at [433, 284] on input "1207 Delaware Ave #2444 Wilmington DE 19806" at bounding box center [587, 283] width 750 height 24
type input "1207 Delaware Ave Wilmington DE 19806"
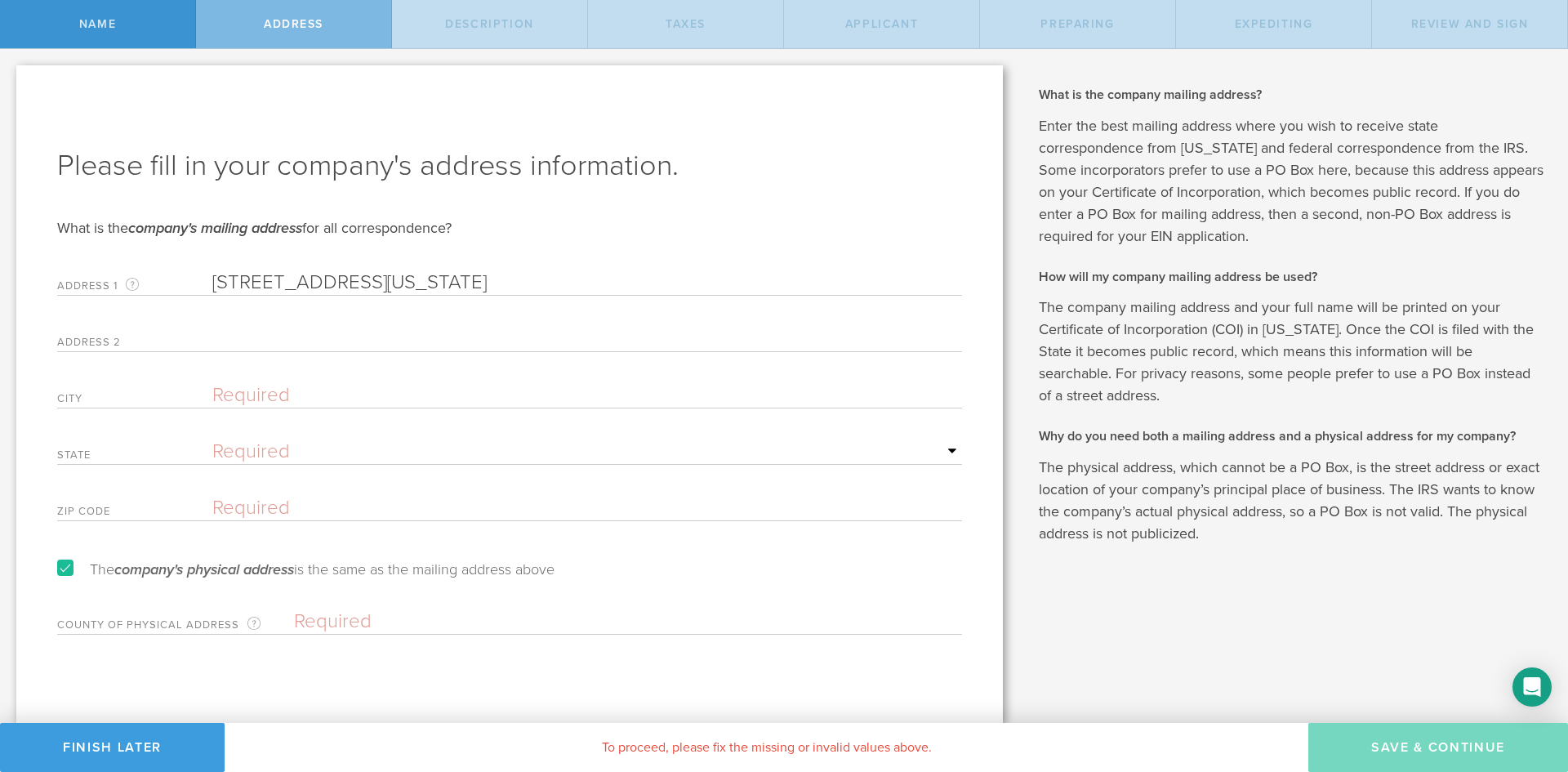
drag, startPoint x: 379, startPoint y: 324, endPoint x: 379, endPoint y: 345, distance: 21.0
click at [379, 345] on div "Address 2" at bounding box center [510, 335] width 905 height 33
click at [379, 345] on input "text" at bounding box center [587, 339] width 750 height 24
paste input "#2444"
type input "#2444"
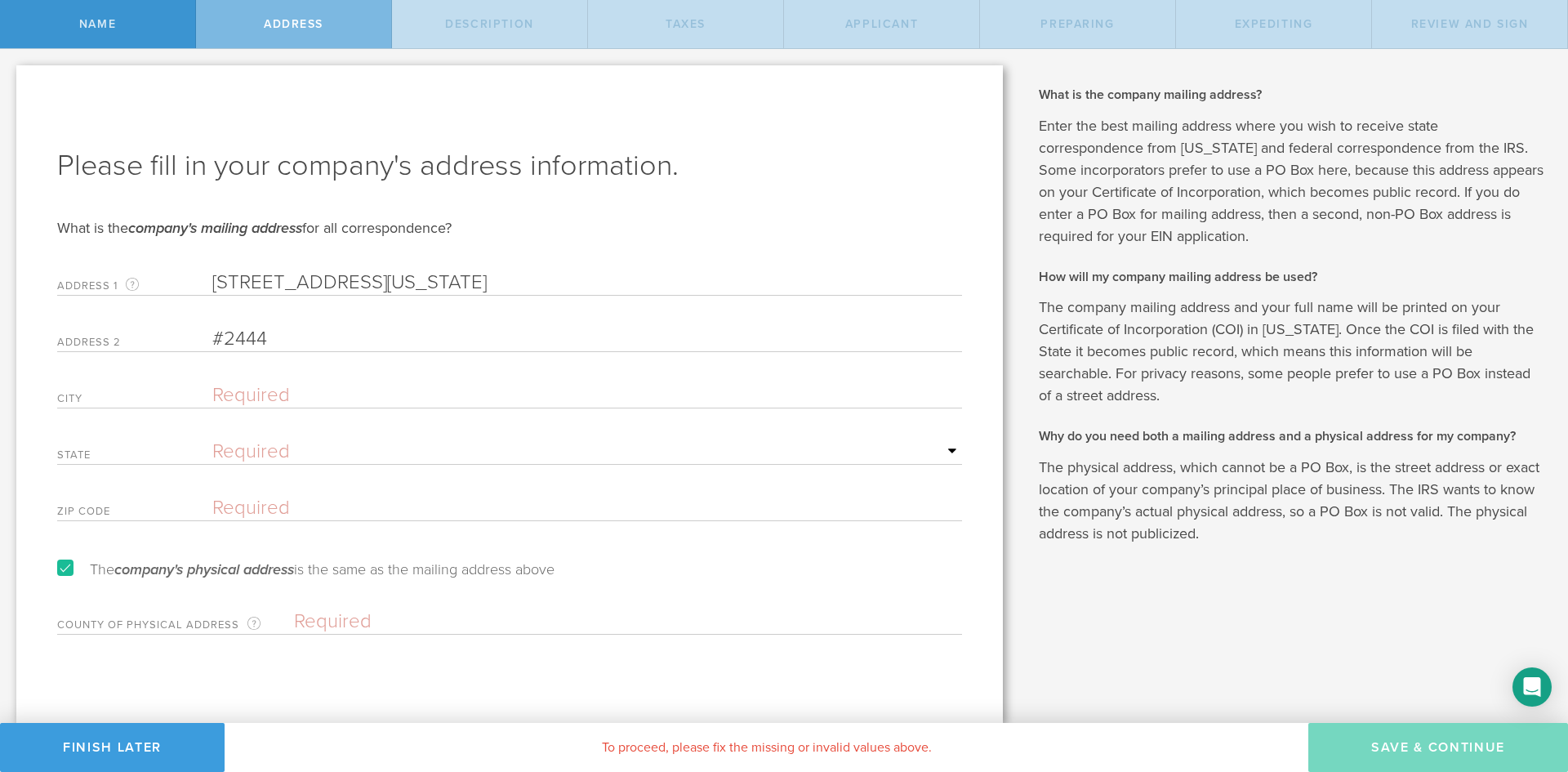
click at [411, 276] on input "1207 Delaware Ave Wilmington DE 19806" at bounding box center [587, 283] width 750 height 24
type input "1207 Delaware Ave DE 19806"
click at [331, 391] on input "text" at bounding box center [587, 395] width 750 height 24
paste input "Wilmington"
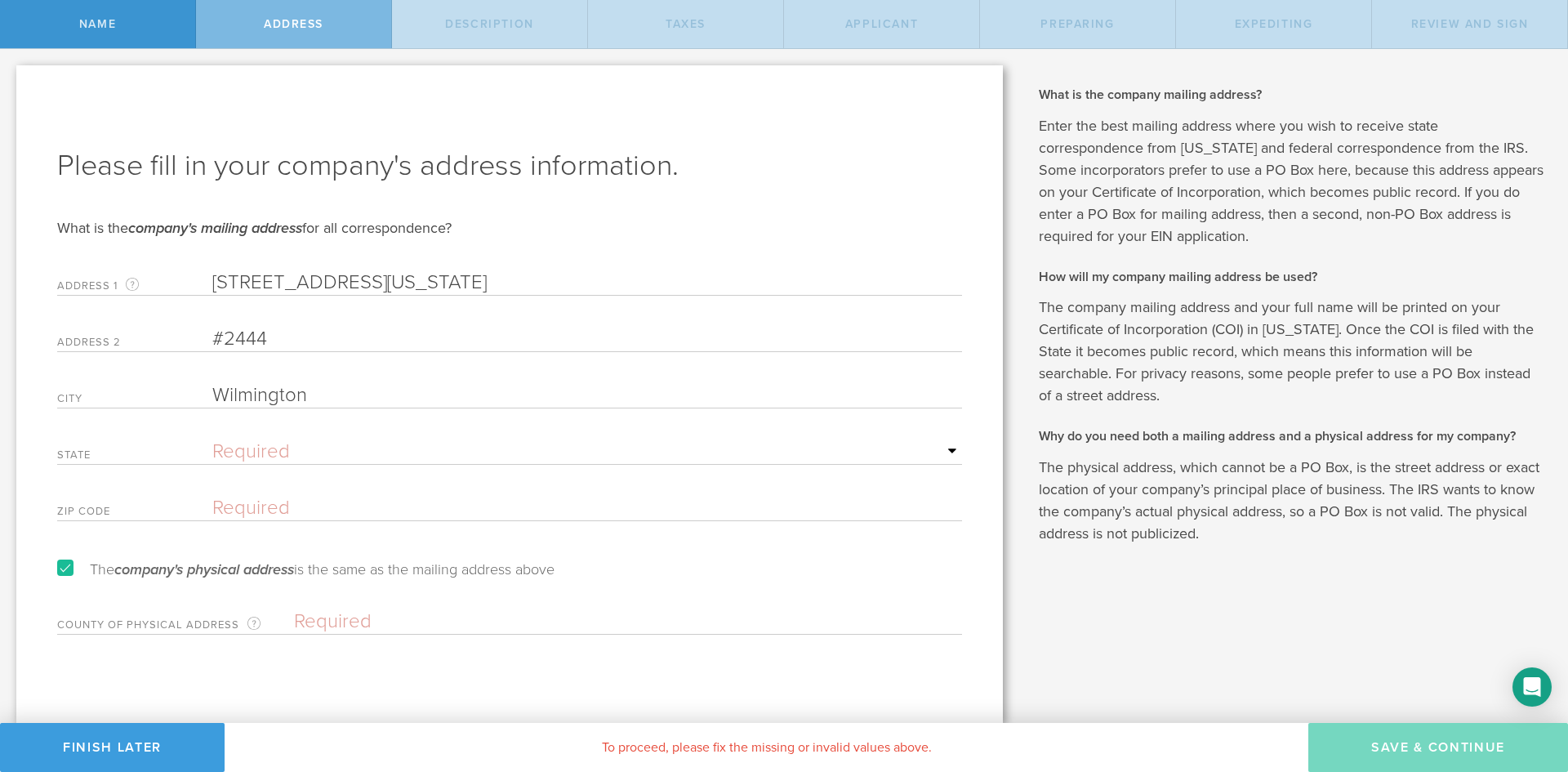
type input "Wilmington"
click at [327, 460] on select "Required Alabama Alaska Arizona Arkansas California Colorado Connecticut Delawa…" at bounding box center [587, 452] width 750 height 24
select select "DE"
click at [212, 440] on select "Required Alabama Alaska Arizona Arkansas California Colorado Connecticut Delawa…" at bounding box center [587, 452] width 750 height 24
click at [432, 277] on input "1207 Delaware Ave DE 19806" at bounding box center [587, 283] width 750 height 24
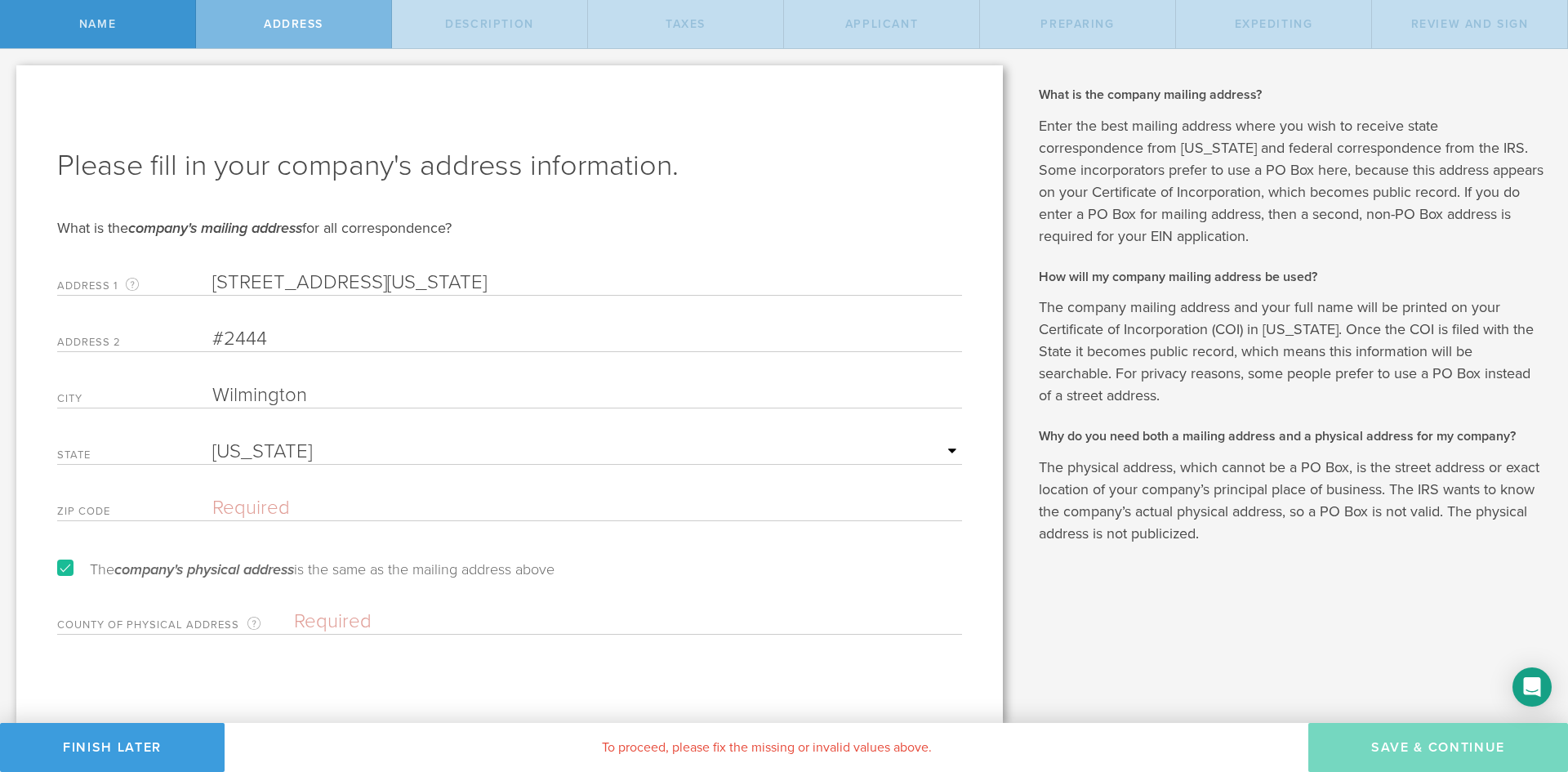
click at [432, 277] on input "1207 Delaware Ave DE" at bounding box center [587, 283] width 750 height 24
type input "1207 Delaware Ave DE"
paste input "19806"
click at [318, 497] on input "19806" at bounding box center [587, 508] width 750 height 24
type input "19806"
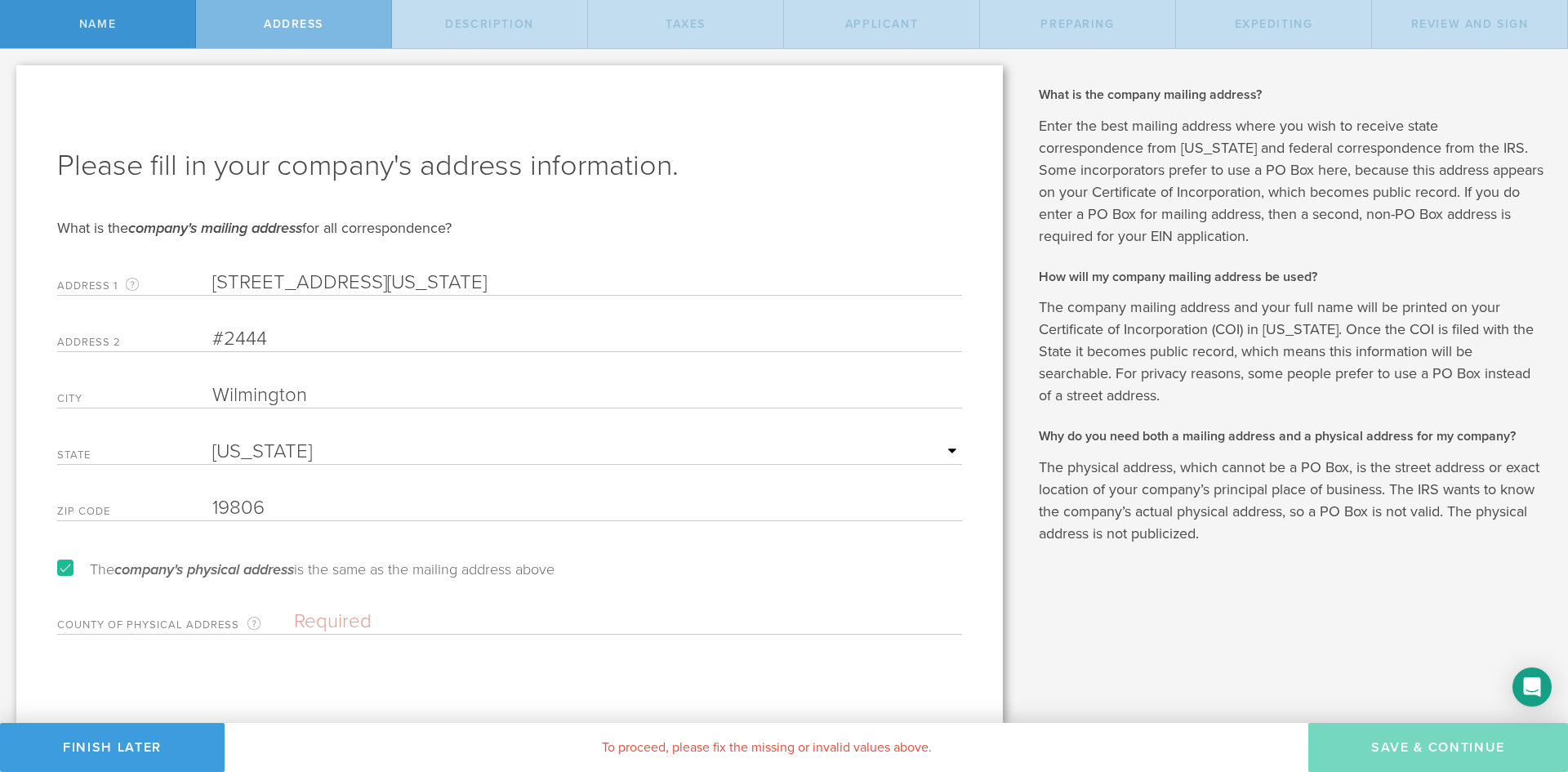
drag, startPoint x: 378, startPoint y: 285, endPoint x: 523, endPoint y: 305, distance: 146.4
click at [523, 305] on form "Please fill in your company's address information. What is the company's mailin…" at bounding box center [510, 390] width 905 height 488
type input "1207 Delaware Ave"
paste input "1207 Delaware Ave"
type input "1207 Delaware Ave"
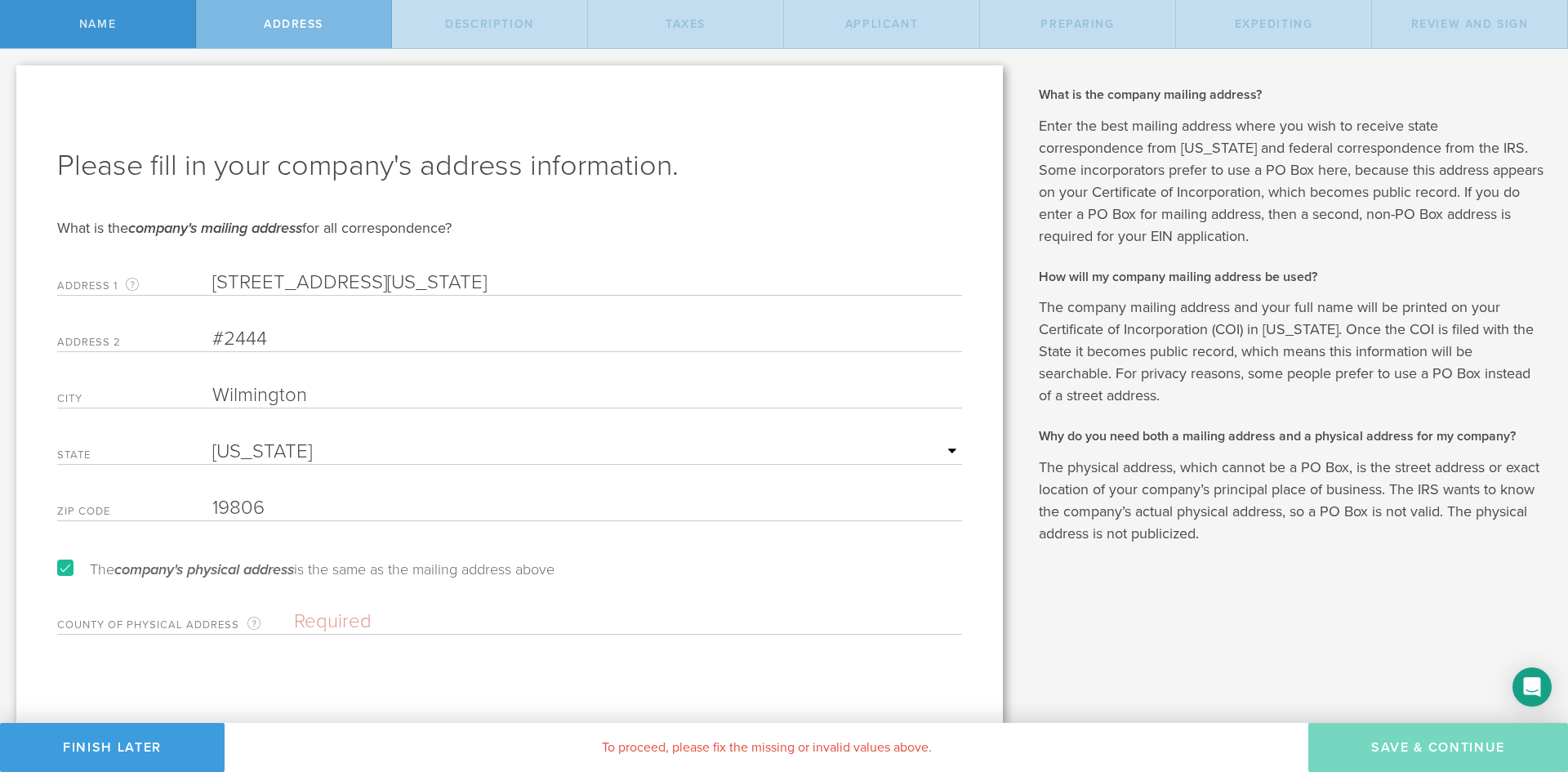
click at [450, 621] on input "text" at bounding box center [628, 621] width 668 height 24
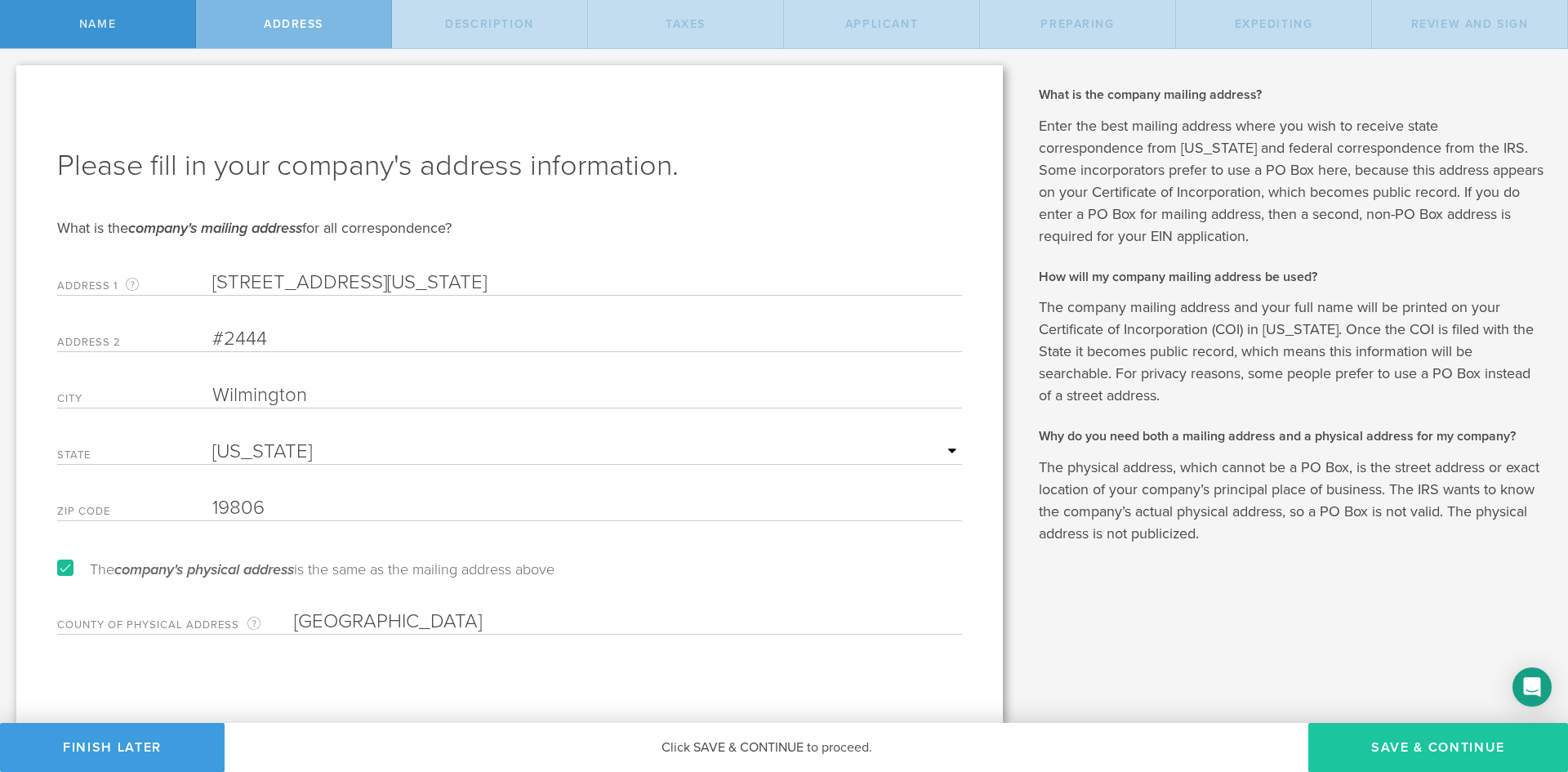
type input "United States of America"
click at [1396, 741] on button "Save & Continue" at bounding box center [1438, 748] width 260 height 49
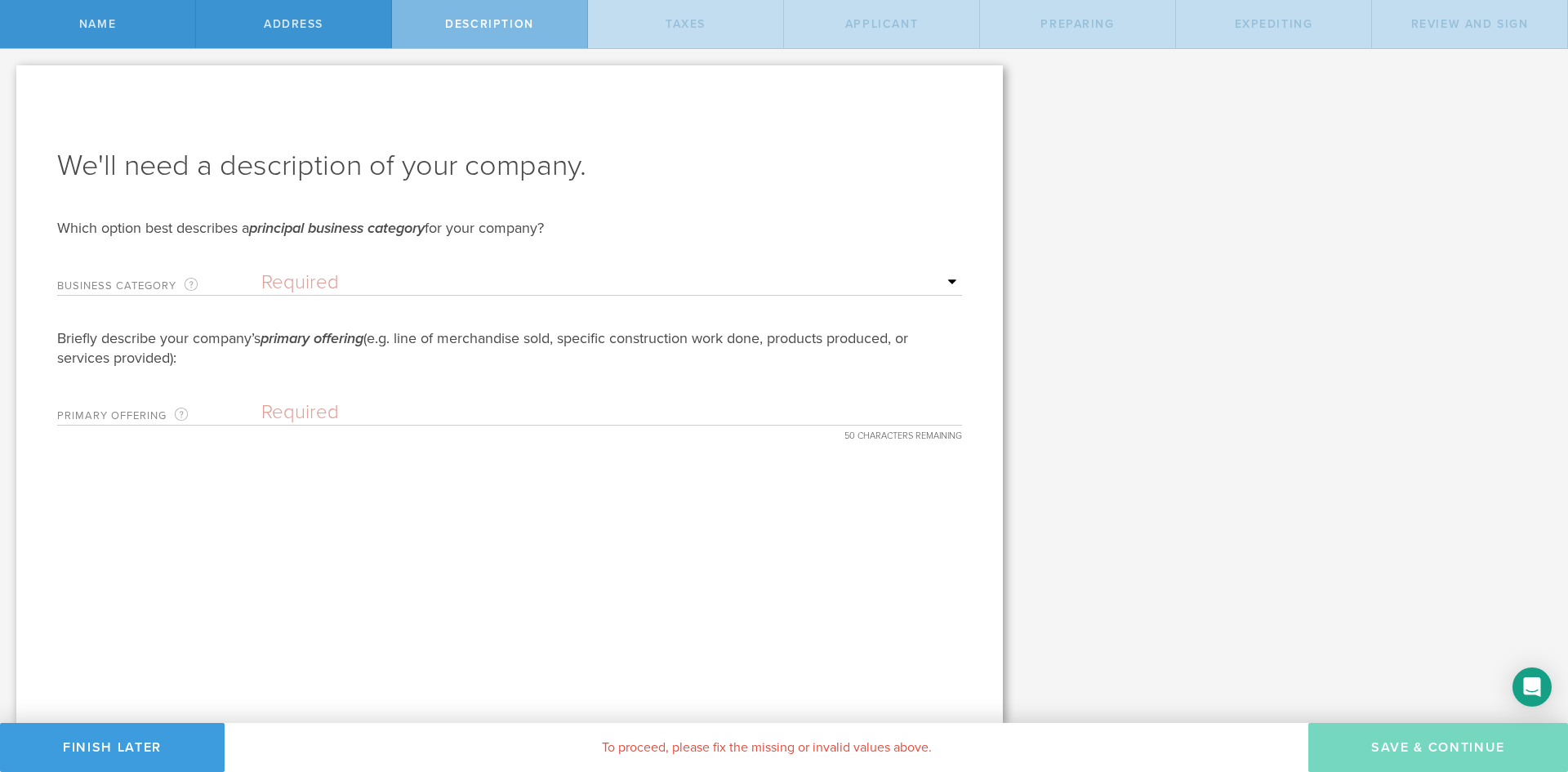
click at [300, 278] on select "Required Accommodation & food service Construction Finance & insurance Health c…" at bounding box center [611, 283] width 700 height 24
select select "other"
click at [261, 271] on select "Required Accommodation & food service Construction Finance & insurance Health c…" at bounding box center [611, 283] width 700 height 24
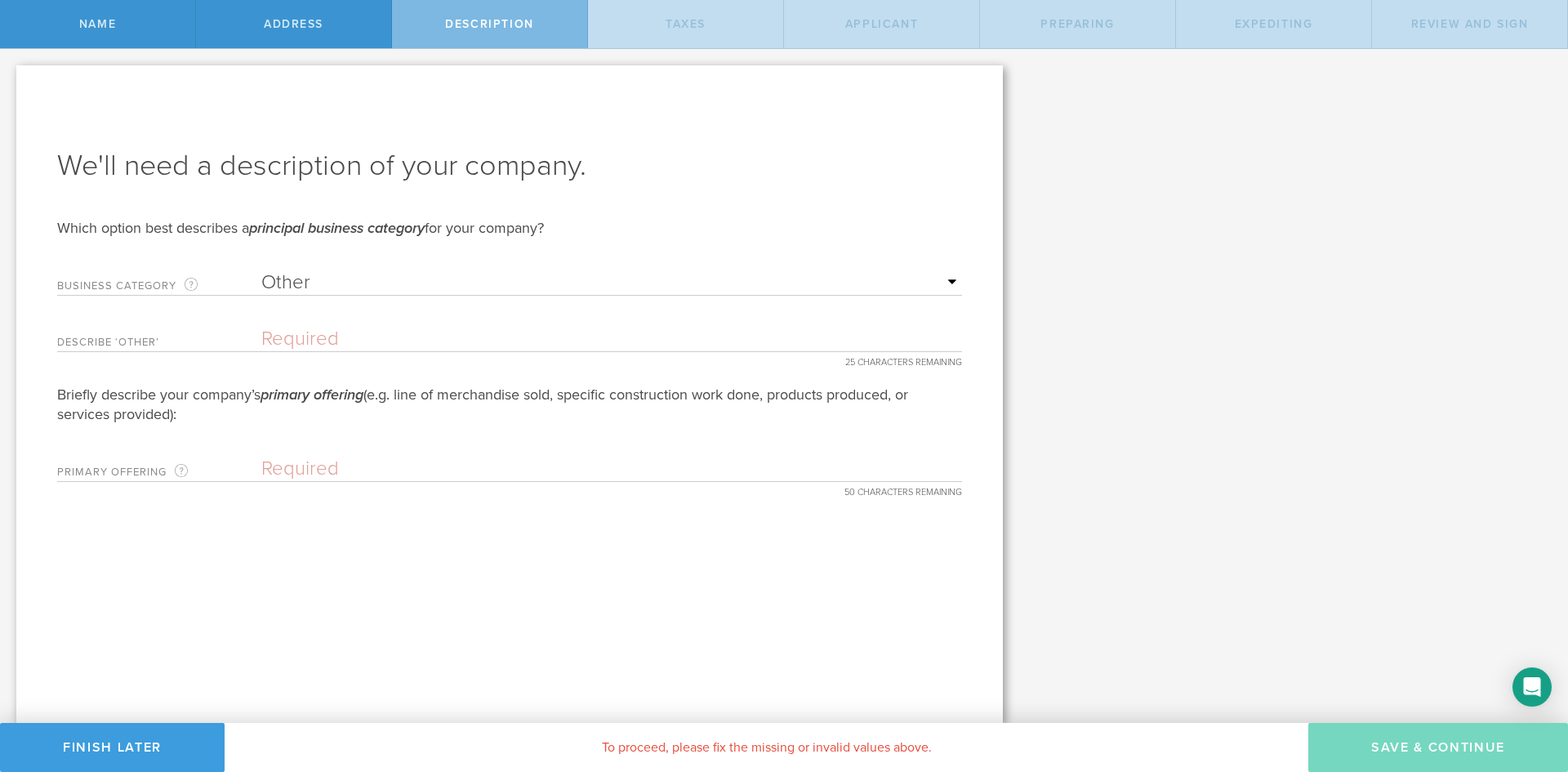
click at [352, 352] on input "text" at bounding box center [611, 339] width 700 height 24
click at [513, 292] on select "Required Accommodation & food service Construction Finance & insurance Health c…" at bounding box center [611, 283] width 700 height 24
click at [303, 221] on em "principal business category" at bounding box center [337, 228] width 176 height 18
drag, startPoint x: 381, startPoint y: 341, endPoint x: 527, endPoint y: 346, distance: 146.1
click at [527, 346] on input "B2B and B2C/Ecommerce" at bounding box center [611, 339] width 700 height 24
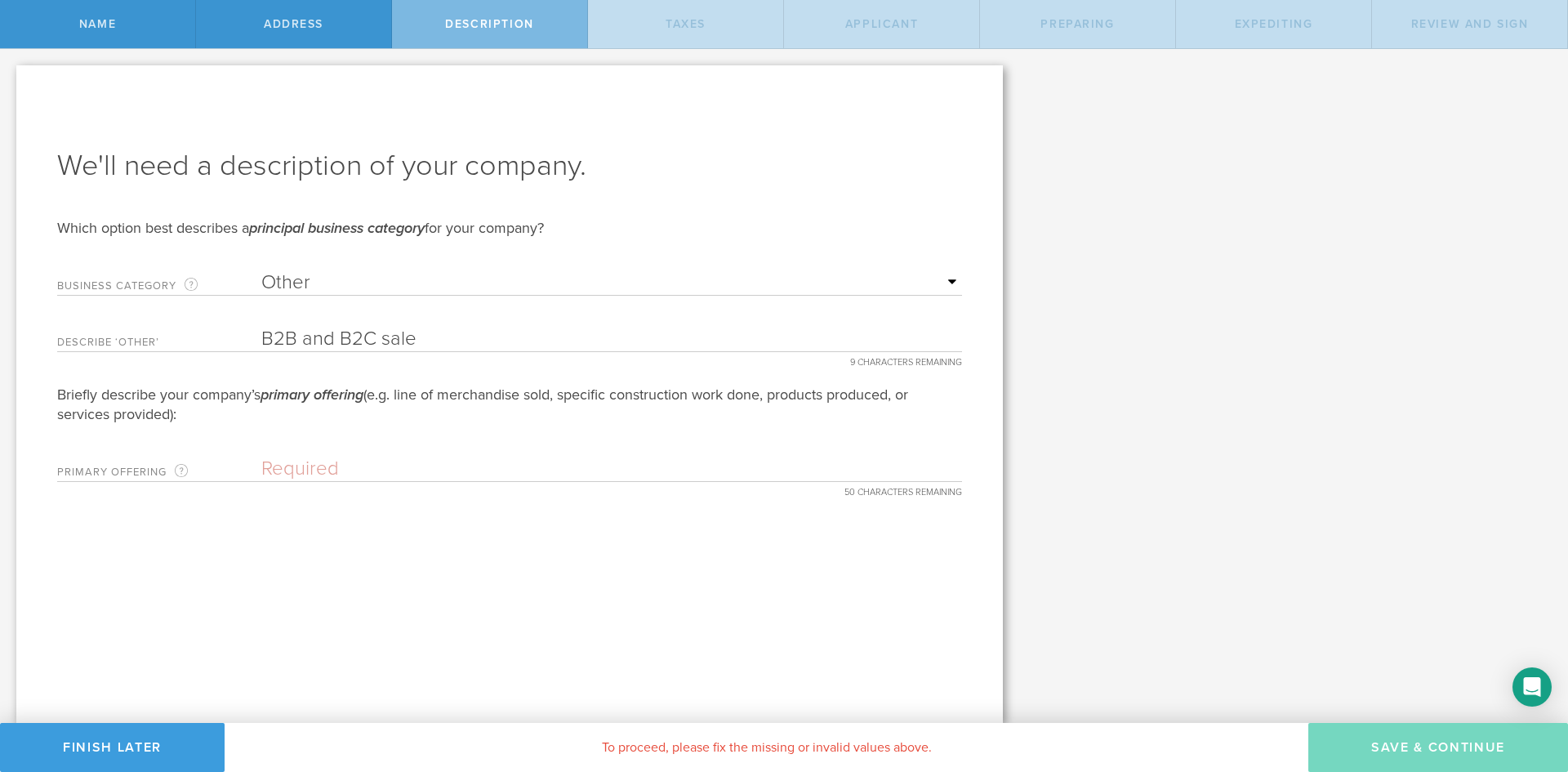
click at [475, 283] on select "Required Accommodation & food service Construction Finance & insurance Health c…" at bounding box center [611, 283] width 700 height 24
click at [493, 260] on form "We'll need a description of your company. Which option best describes a princip…" at bounding box center [510, 314] width 905 height 336
click at [396, 340] on input "B2B and B2C sale" at bounding box center [611, 339] width 700 height 24
type input "B2B and B2C ecommerce"
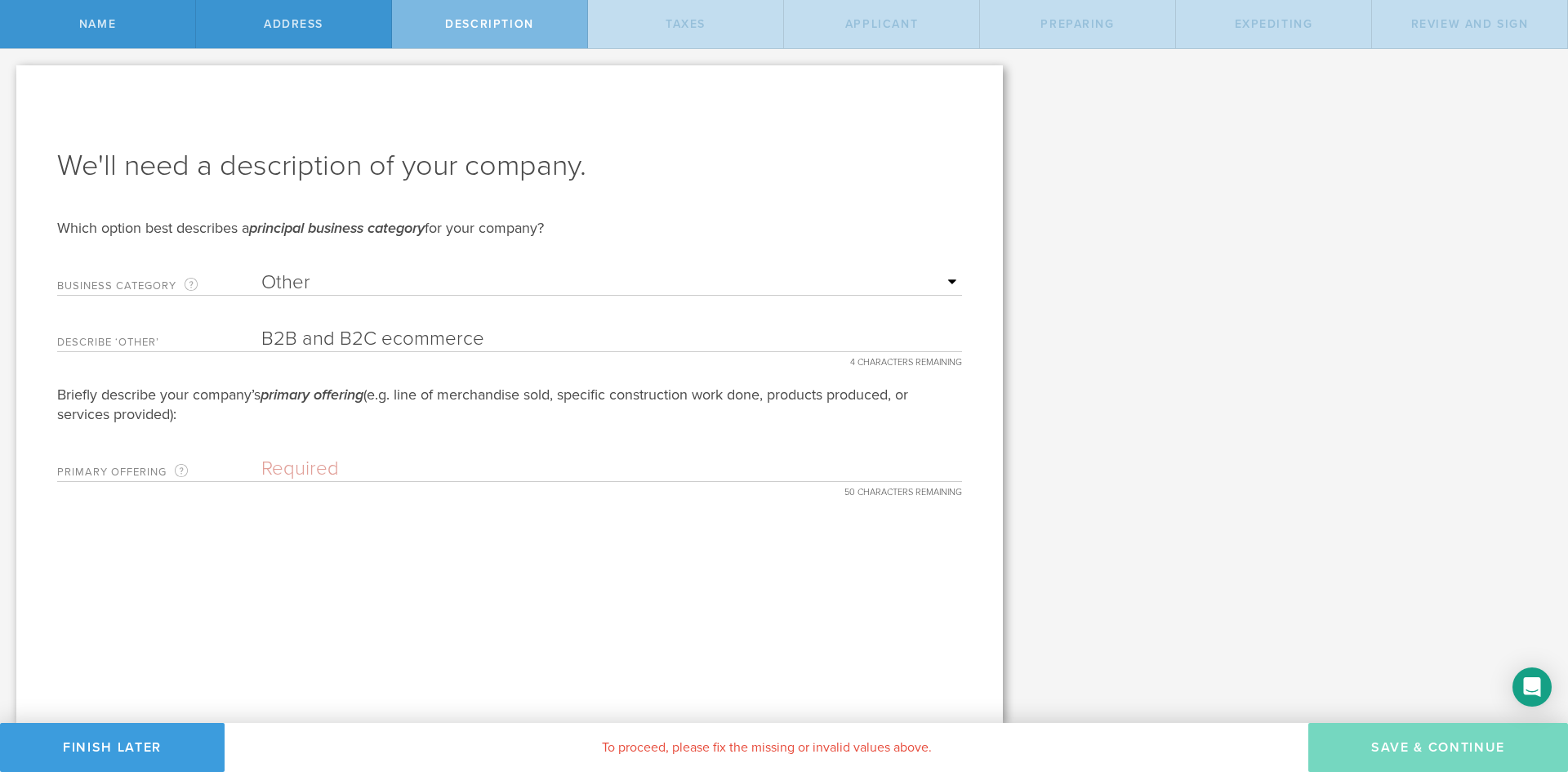
click at [327, 273] on select "Required Accommodation & food service Construction Finance & insurance Health c…" at bounding box center [611, 283] width 700 height 24
click at [377, 226] on em "principal business category" at bounding box center [337, 228] width 176 height 18
click at [334, 476] on input "text" at bounding box center [611, 469] width 700 height 24
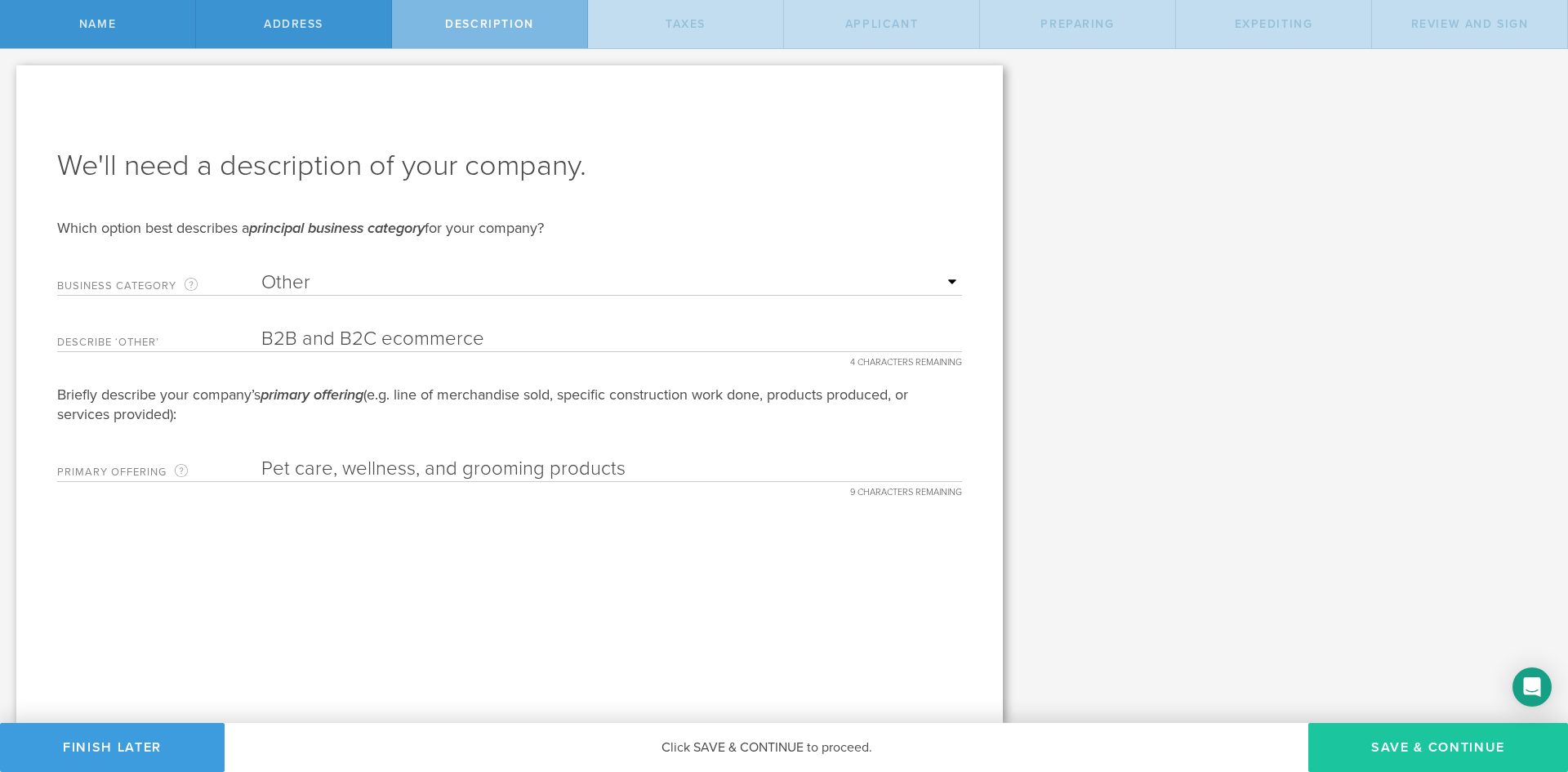
type input "Pet care, wellness, and grooming products"
click at [1406, 746] on button "Save & Continue" at bounding box center [1438, 748] width 260 height 49
type input "0"
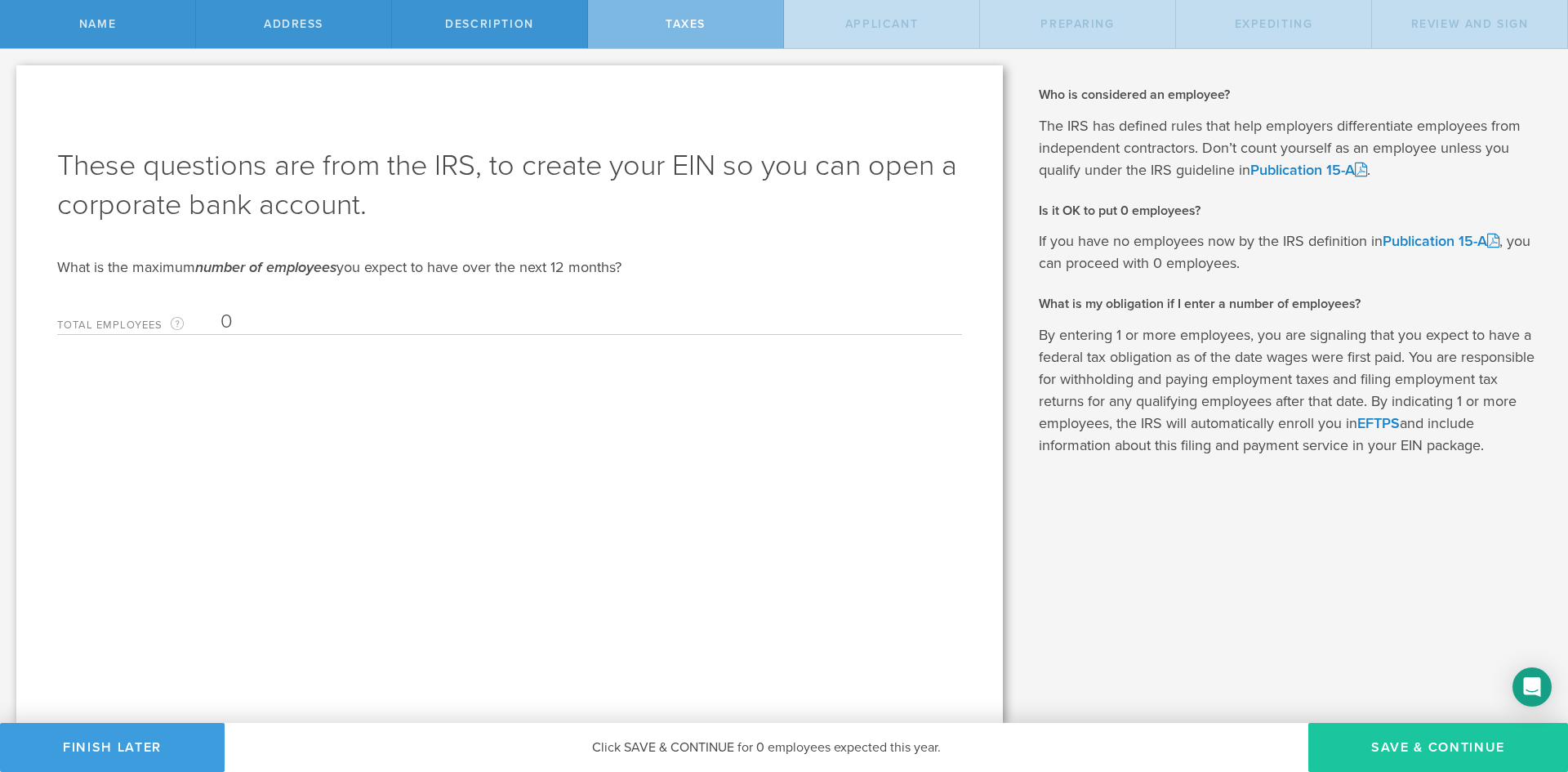
click at [1443, 759] on button "Save & Continue" at bounding box center [1438, 748] width 260 height 49
type input "CEO"
select select "US"
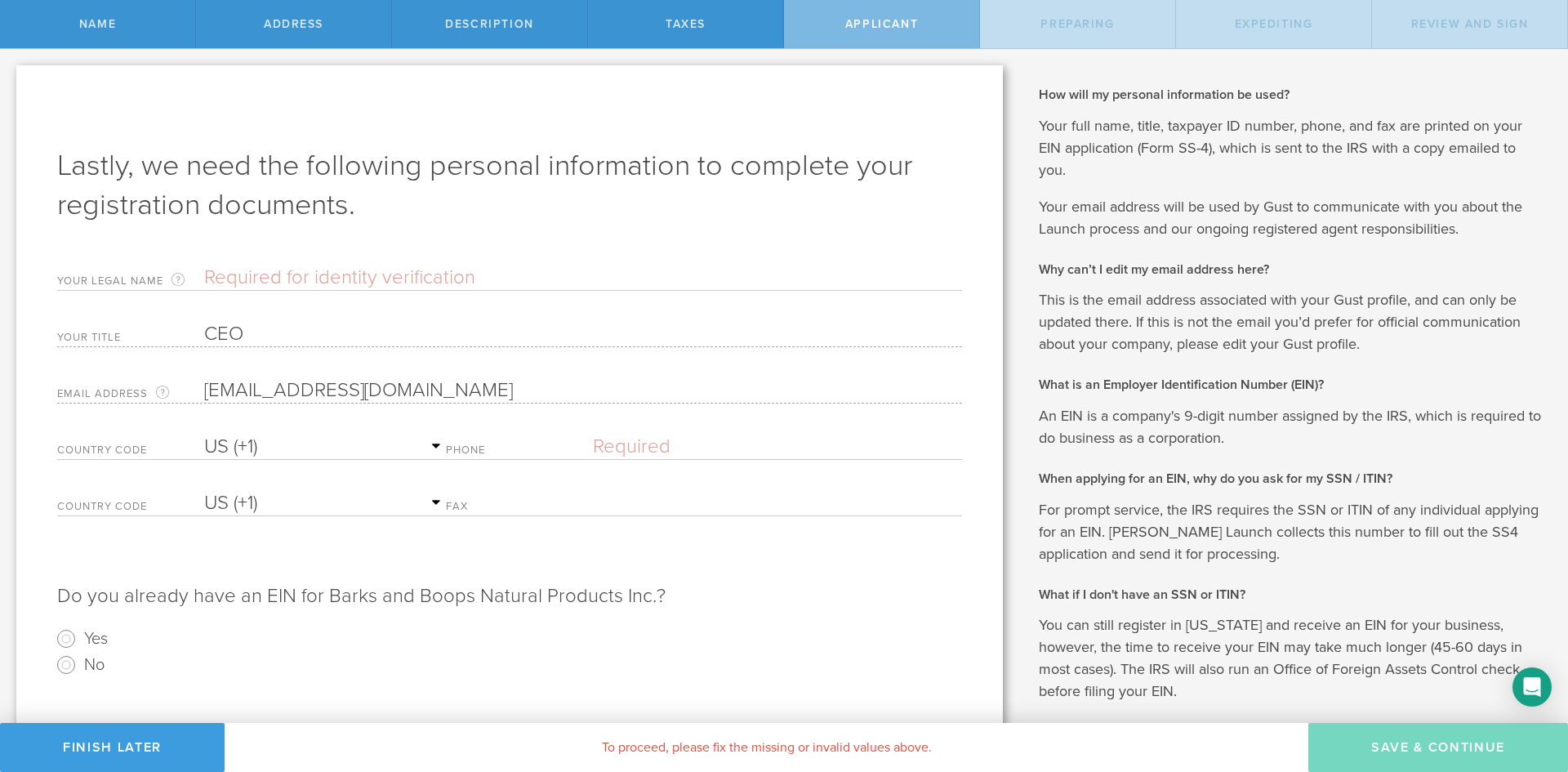
click at [247, 279] on input "text" at bounding box center [583, 278] width 758 height 24
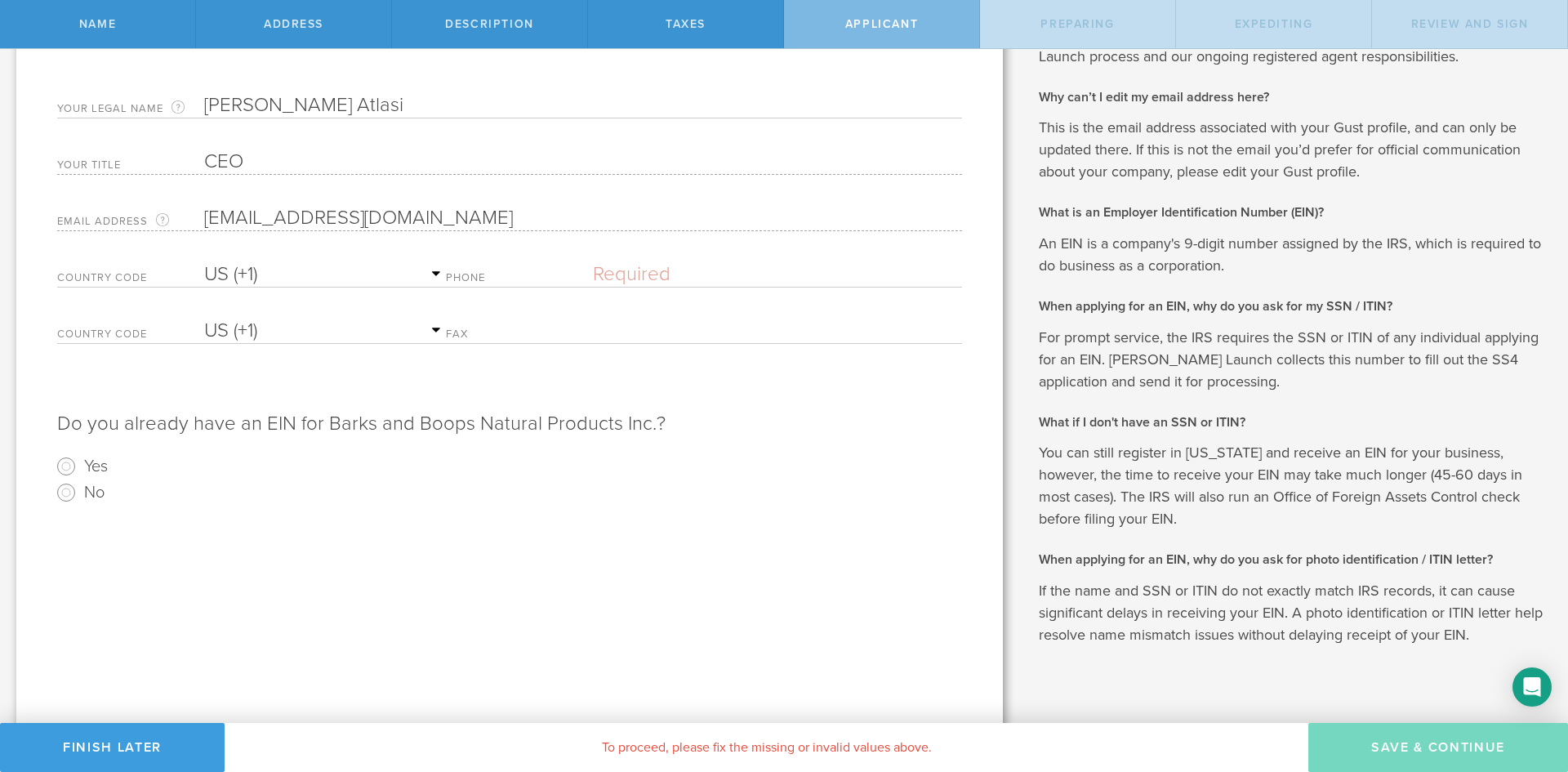
scroll to position [176, 0]
type input "Mohammad Hossein Atlasi"
click at [60, 494] on input "No" at bounding box center [66, 489] width 26 height 26
radio input "true"
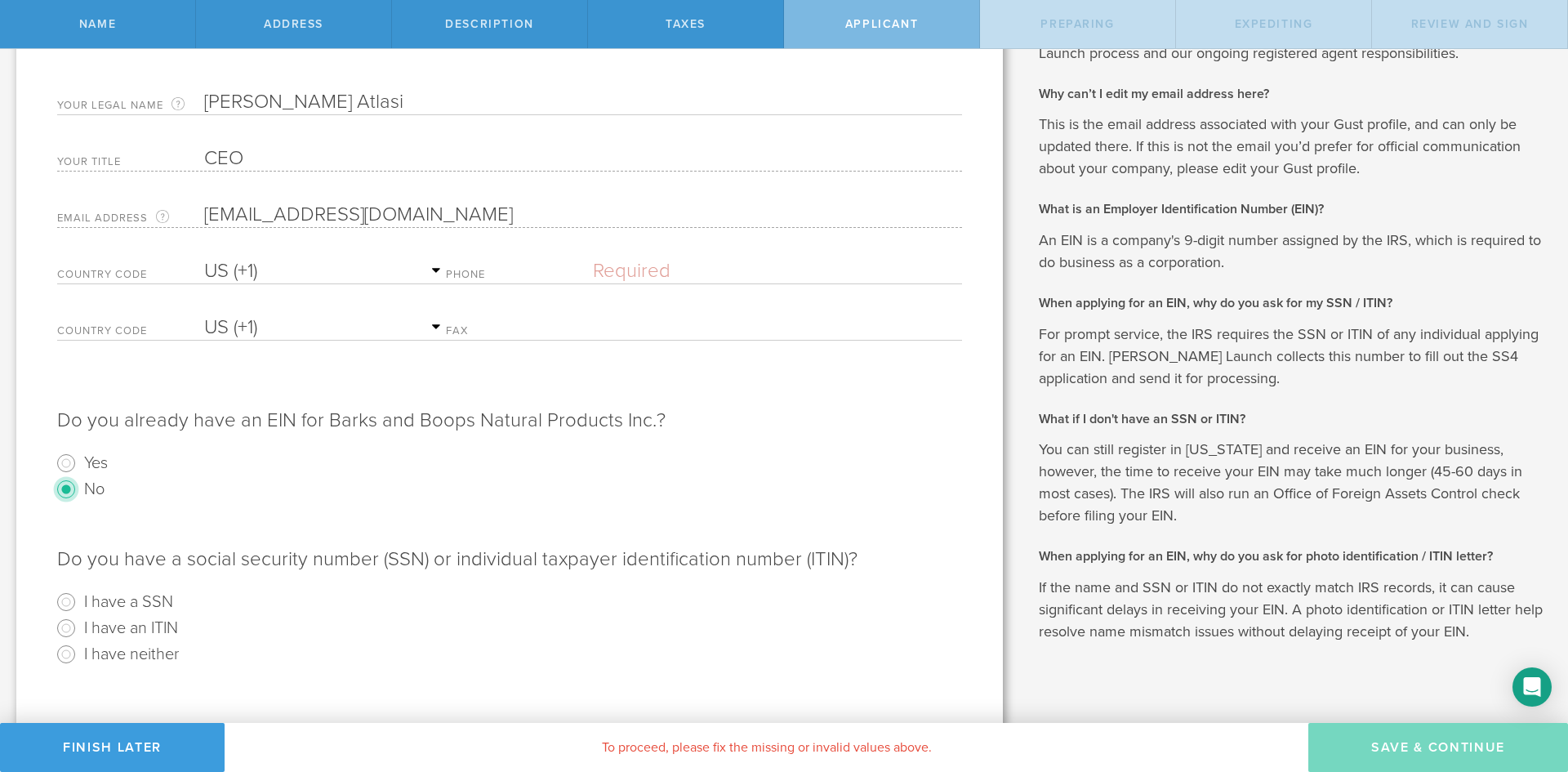
scroll to position [192, 0]
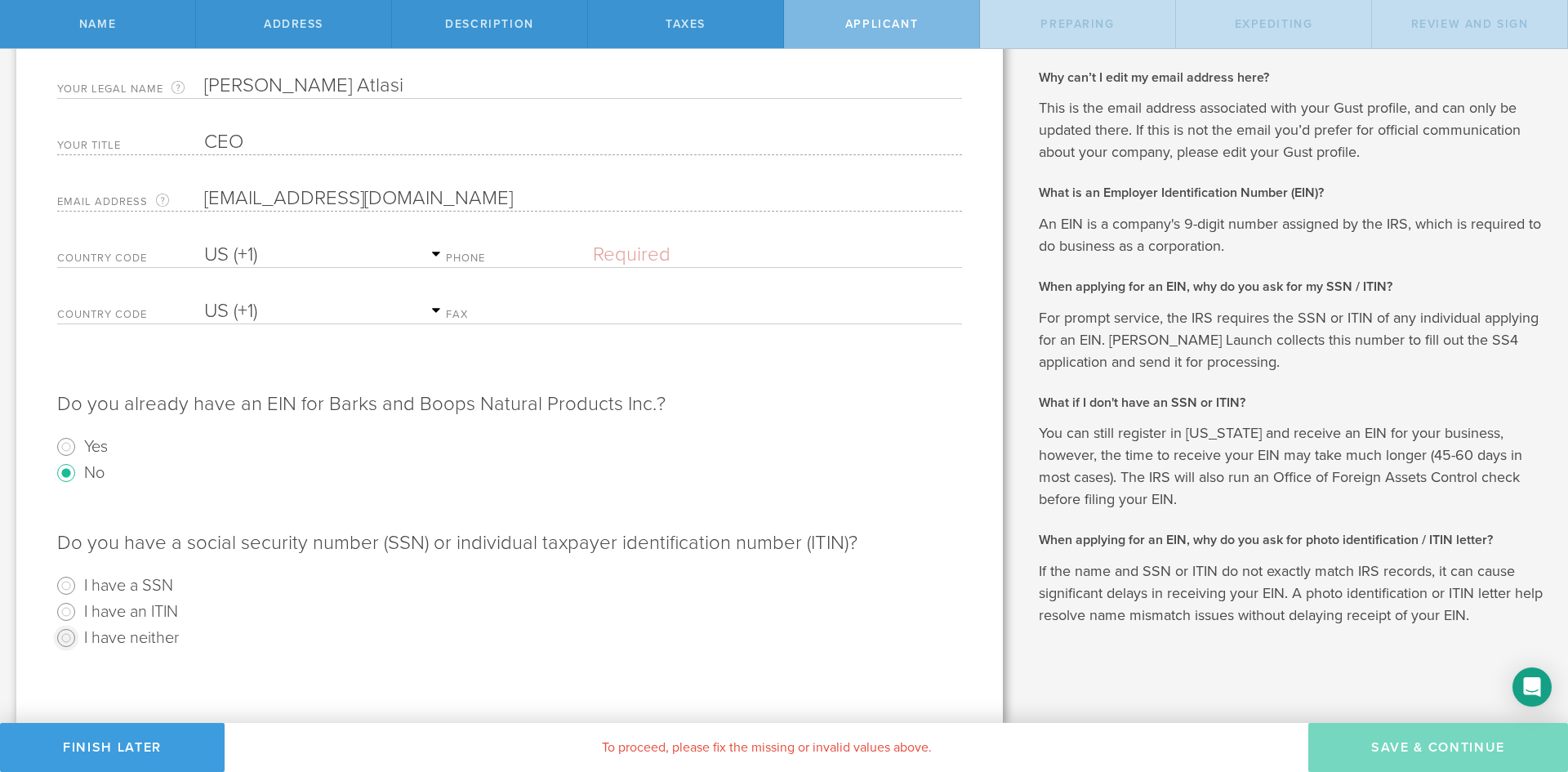
click at [61, 647] on input "I have neither" at bounding box center [66, 638] width 26 height 26
radio input "true"
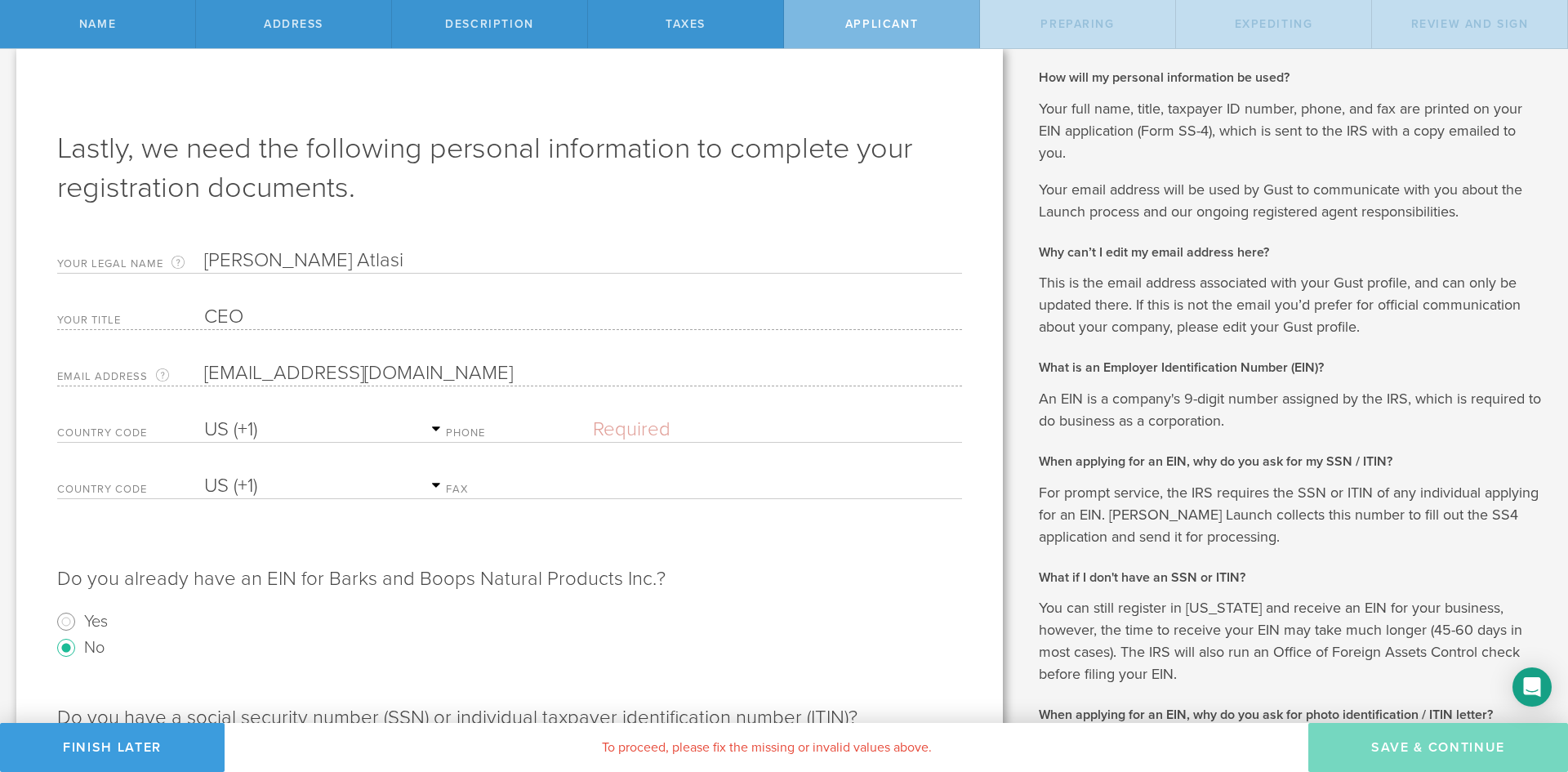
scroll to position [17, 0]
click at [309, 431] on select "AC (+247) AD (+376) AE (+971) AF (+93) AG (+1) AI (+1) AL (+355) AM (+374) AO (…" at bounding box center [325, 431] width 242 height 24
select select "CA"
click at [204, 419] on select "AC (+247) AD (+376) AE (+971) AF (+93) AG (+1) AI (+1) AL (+355) AM (+374) AO (…" at bounding box center [325, 431] width 242 height 24
click at [633, 436] on input "text" at bounding box center [778, 431] width 369 height 24
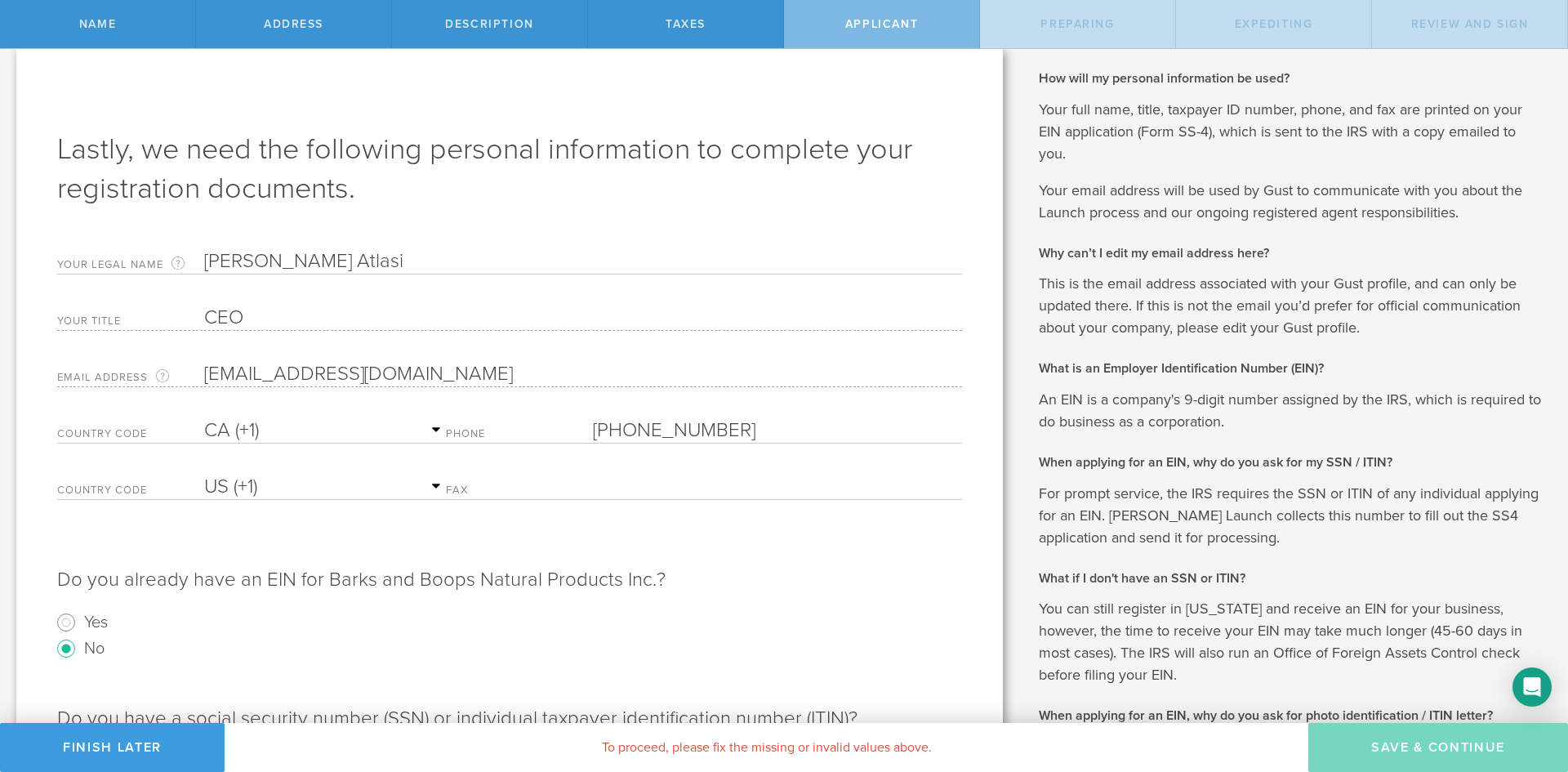
type input "(647) 456-4766"
click at [543, 530] on div "Do you already have an EIN for Barks and Boops Natural Products Inc.? Yes No" at bounding box center [510, 593] width 905 height 139
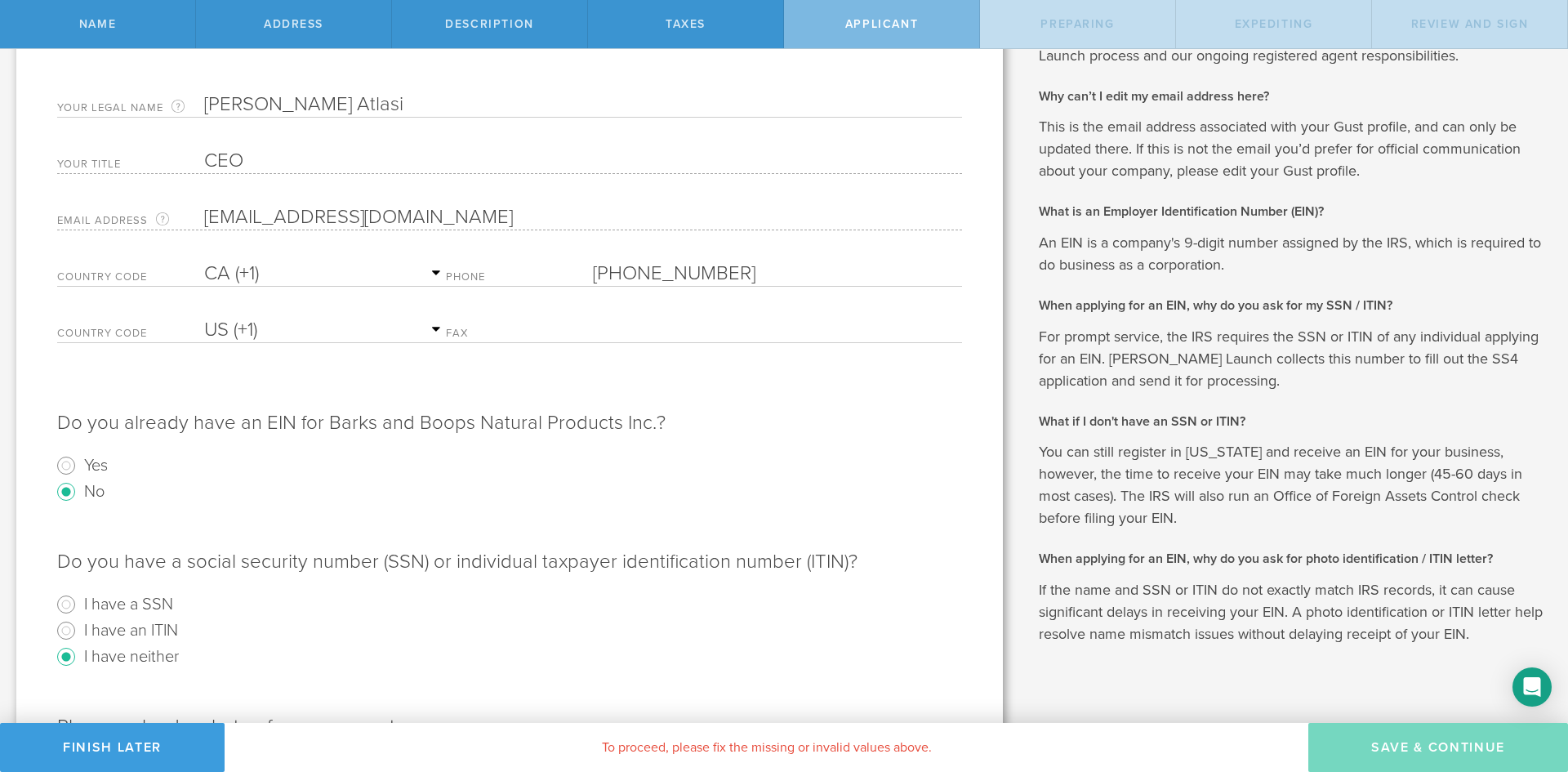
scroll to position [297, 0]
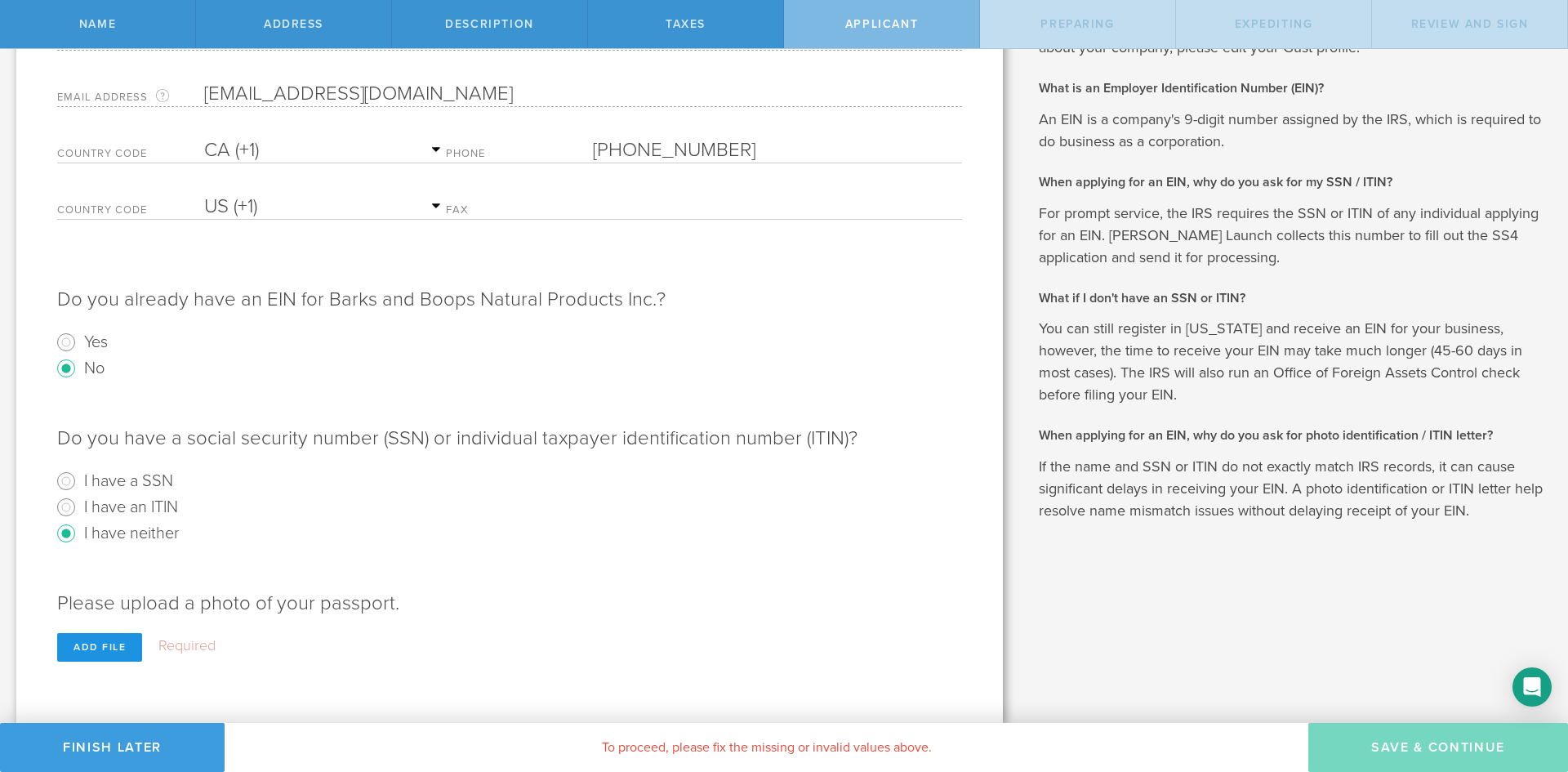
click at [104, 648] on div "Add file" at bounding box center [100, 648] width 85 height 29
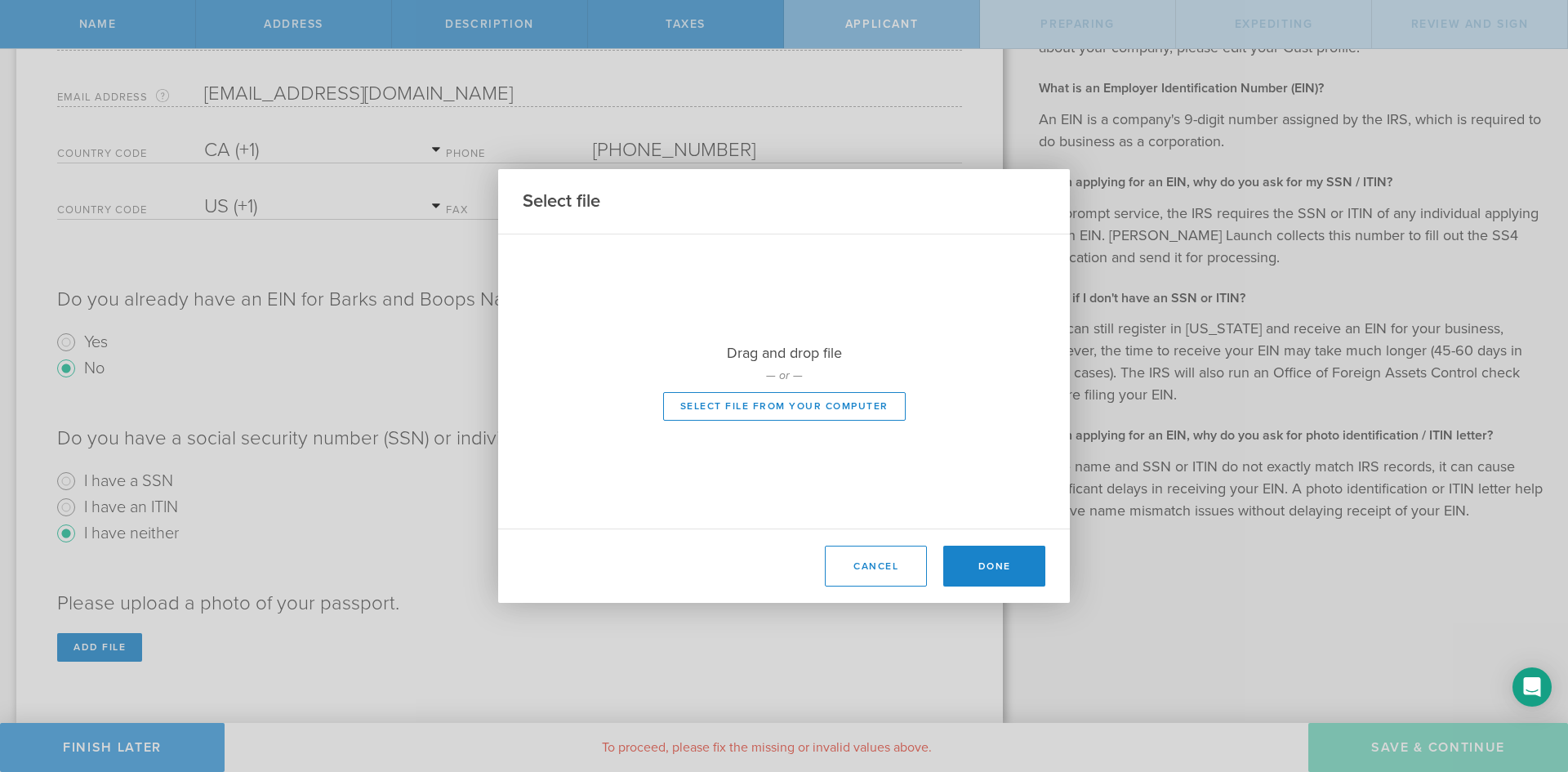
scroll to position [268, 0]
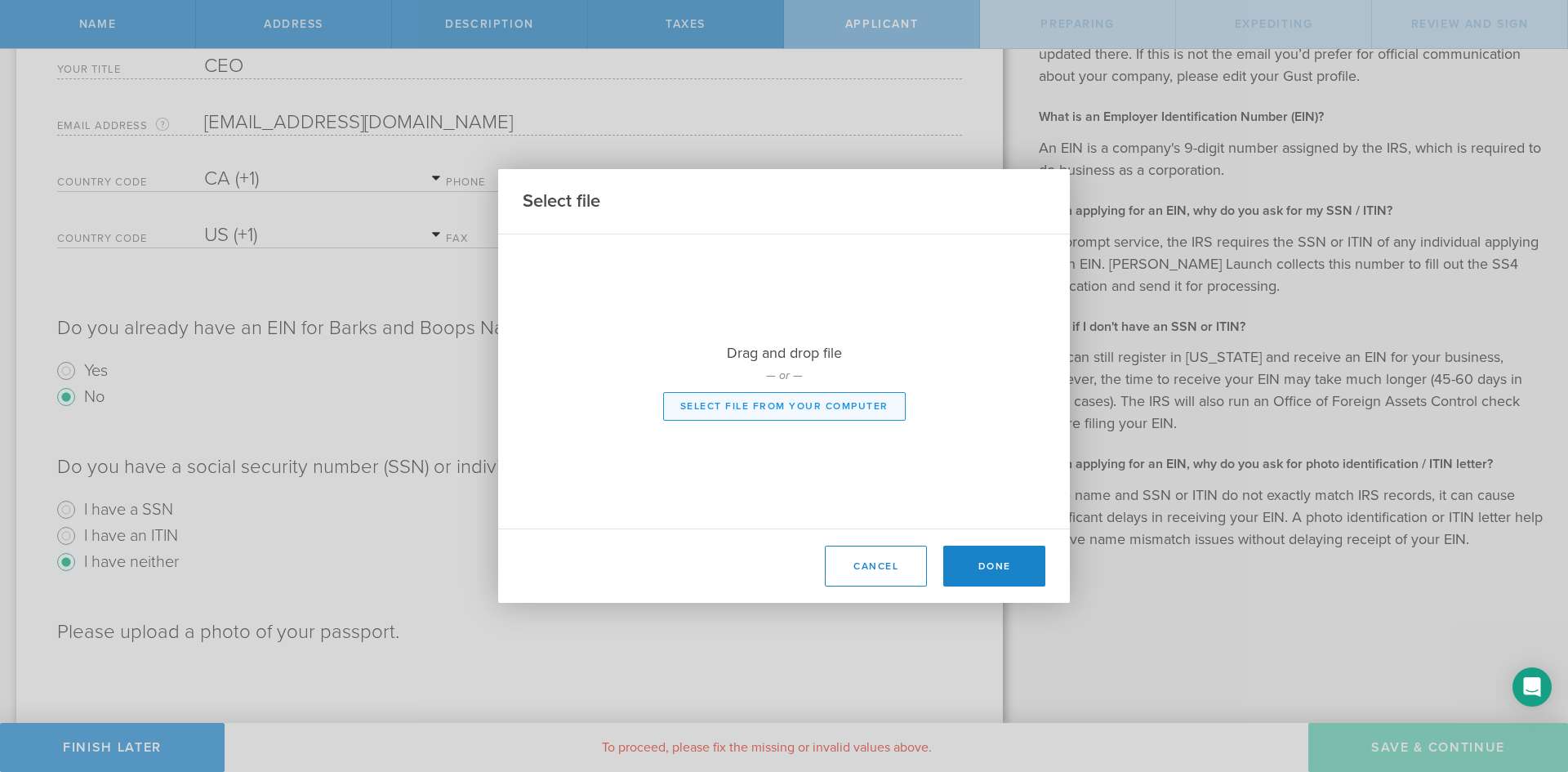
click at [817, 413] on button "Select file from your computer" at bounding box center [784, 406] width 243 height 29
type input "C:\fakepath\Canadian Passport.jpg"
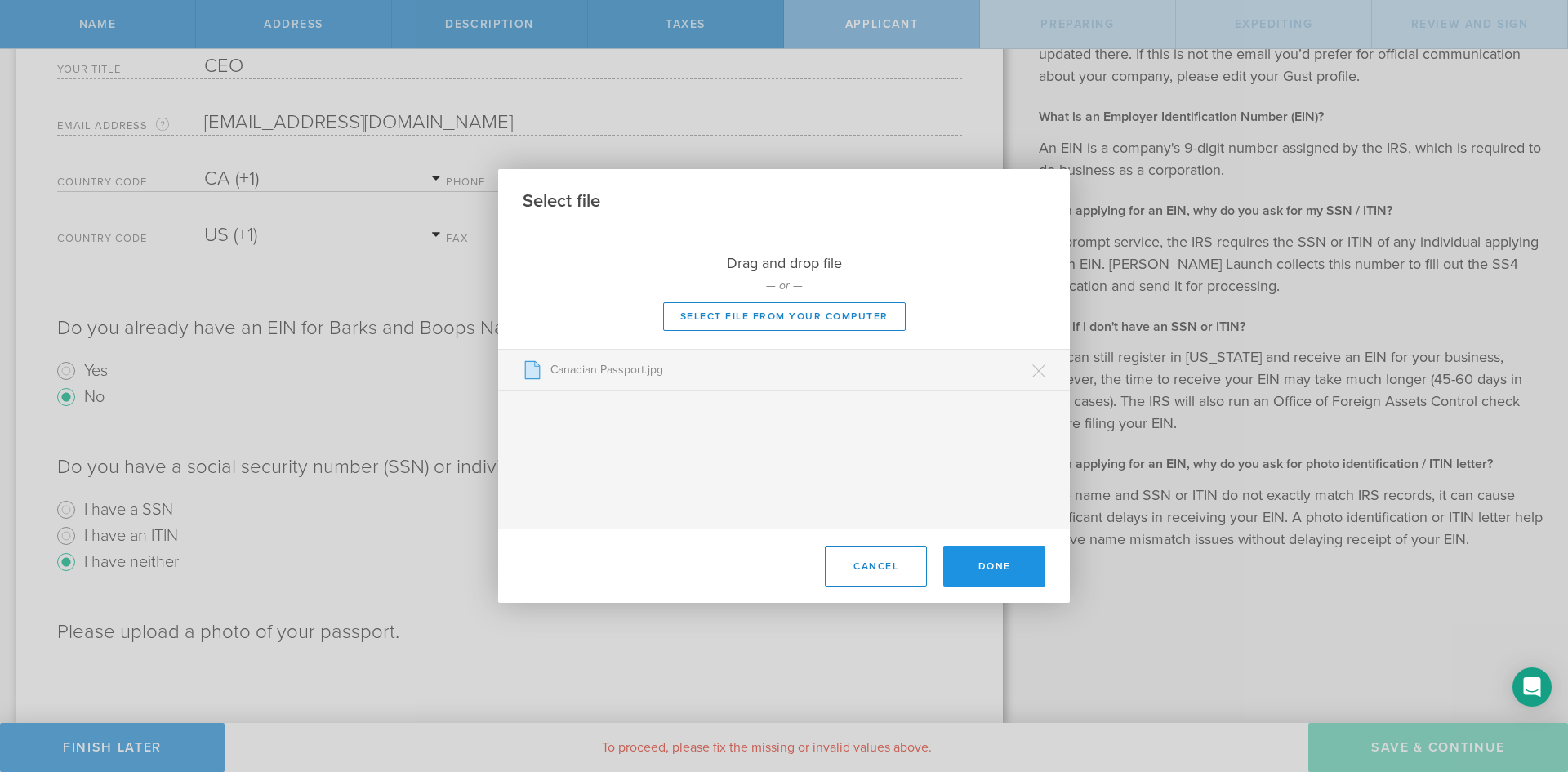
click at [1008, 575] on button "Done" at bounding box center [994, 566] width 102 height 41
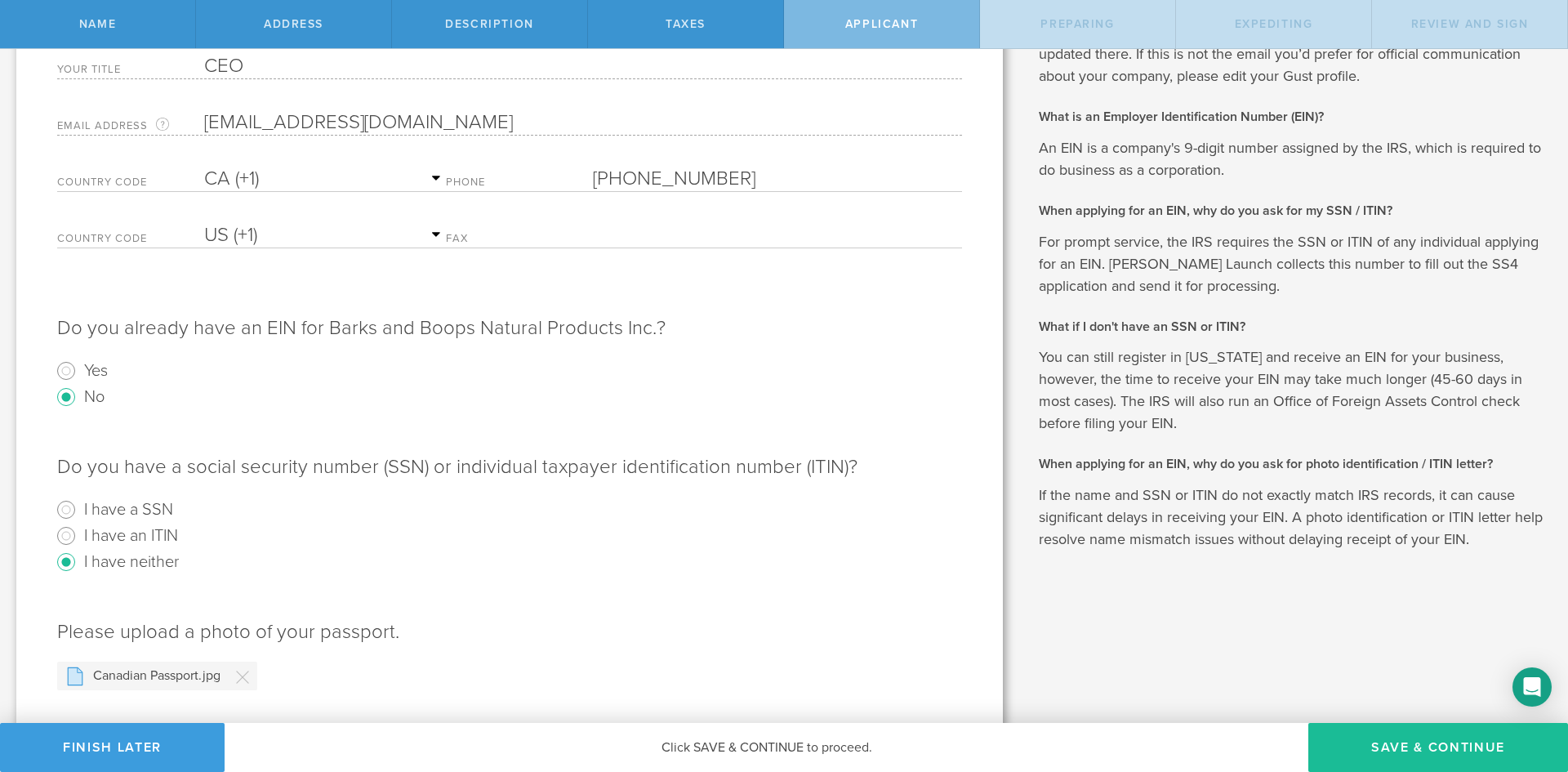
scroll to position [305, 0]
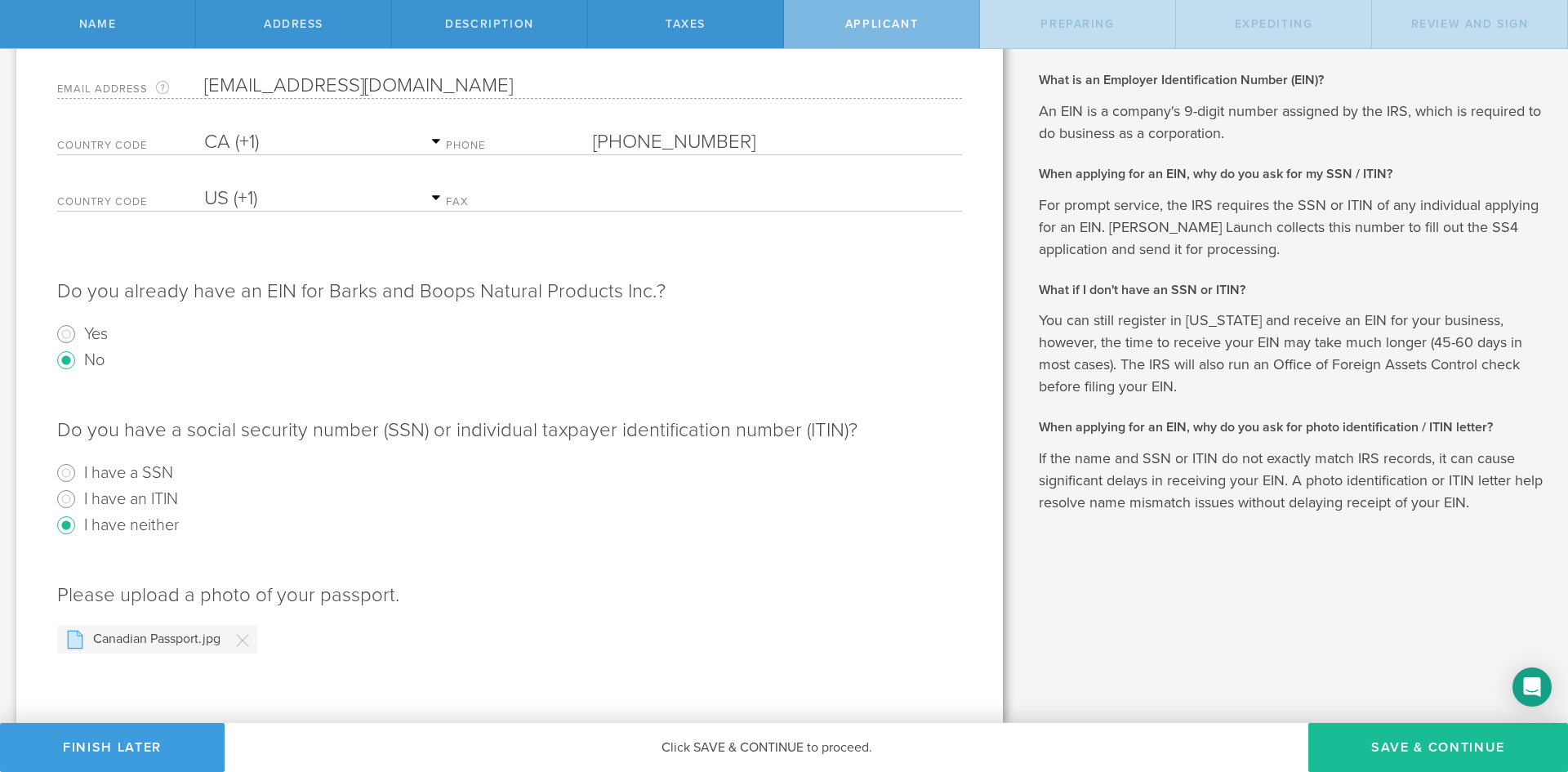
click at [305, 603] on p "Please upload a photo of your passport." at bounding box center [510, 587] width 905 height 43
click at [805, 751] on span "Click SAVE & CONTINUE to proceed." at bounding box center [767, 748] width 211 height 17
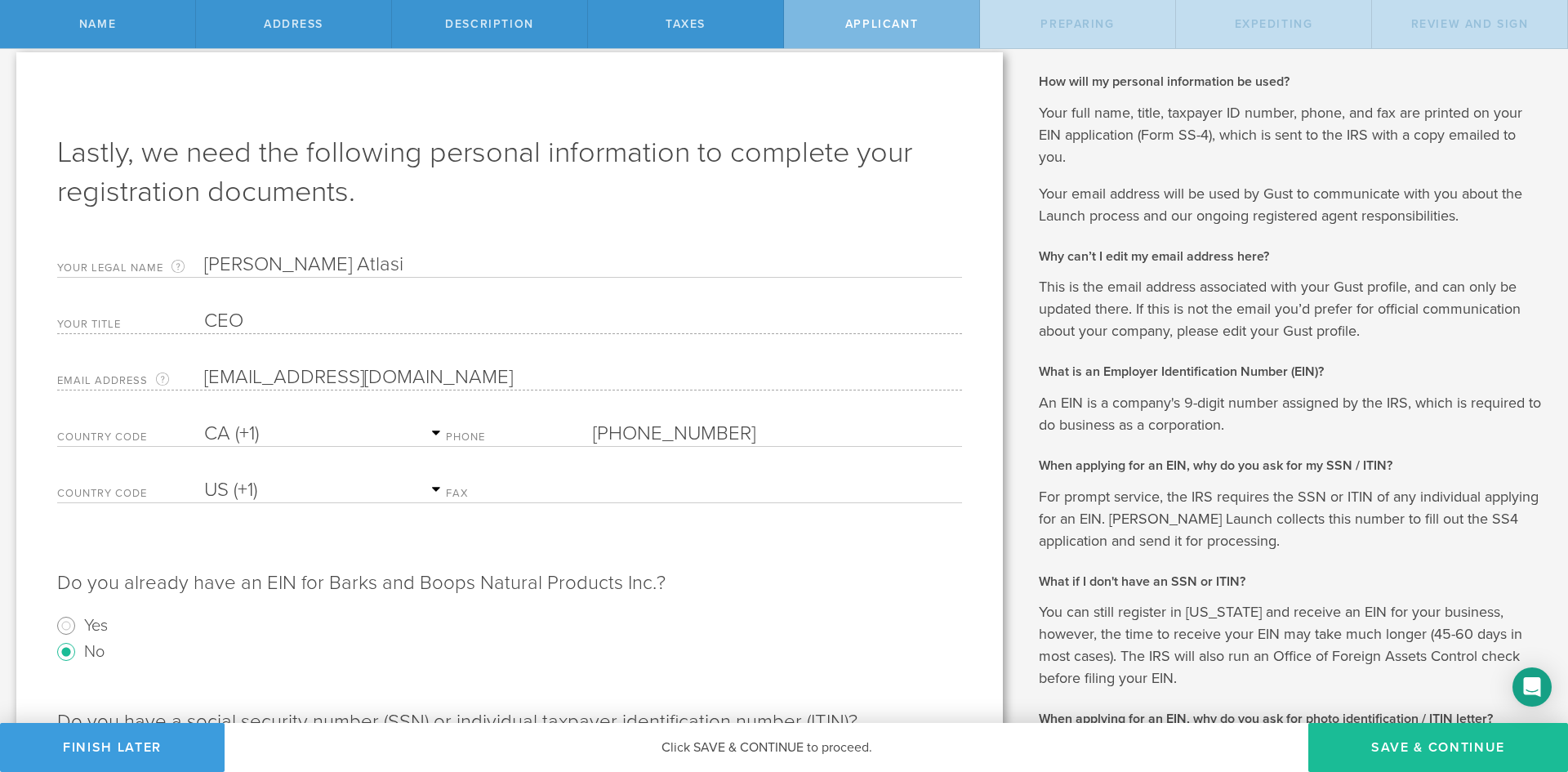
scroll to position [0, 0]
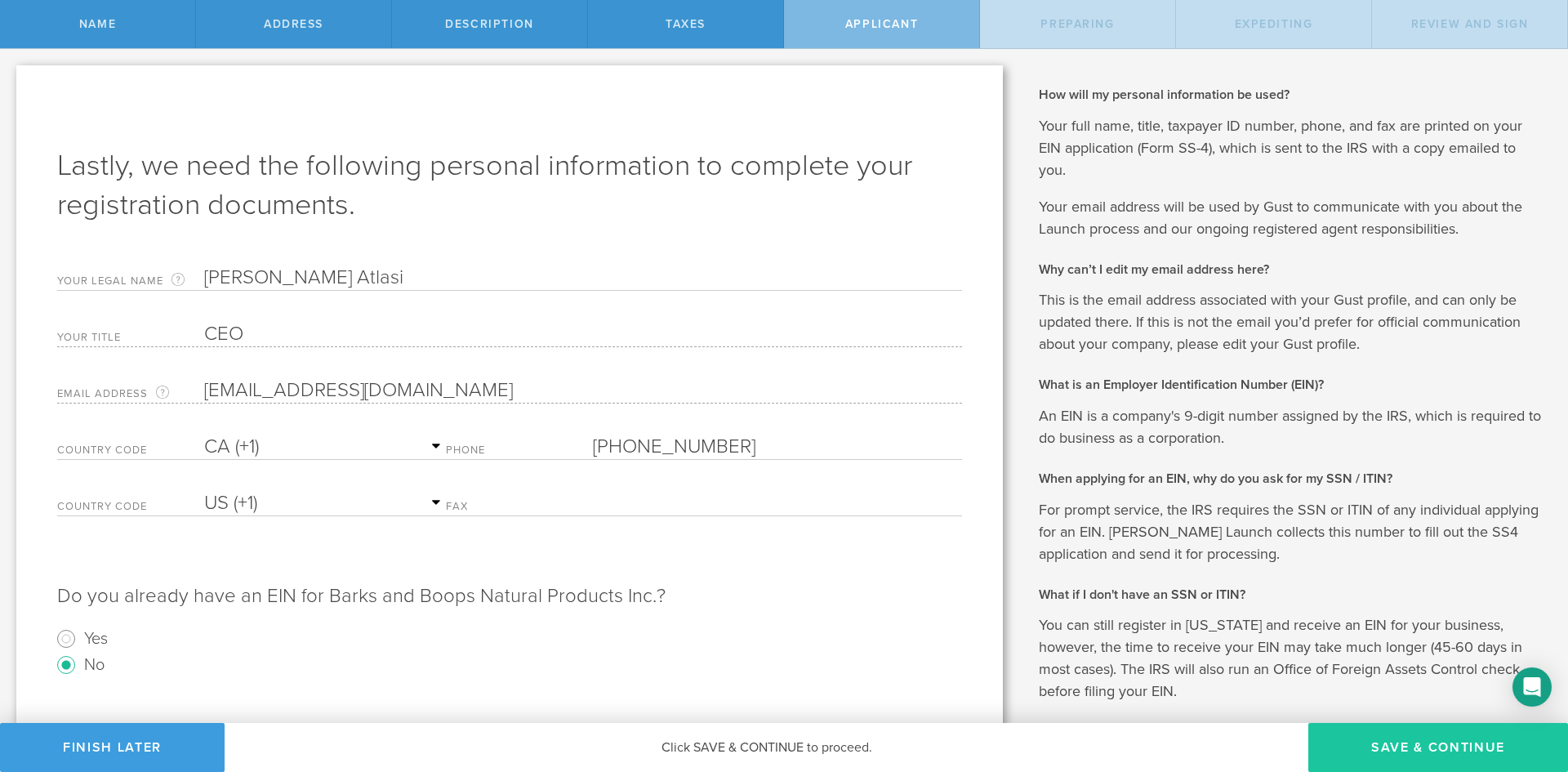
click at [1384, 732] on button "Save & Continue" at bounding box center [1438, 748] width 260 height 49
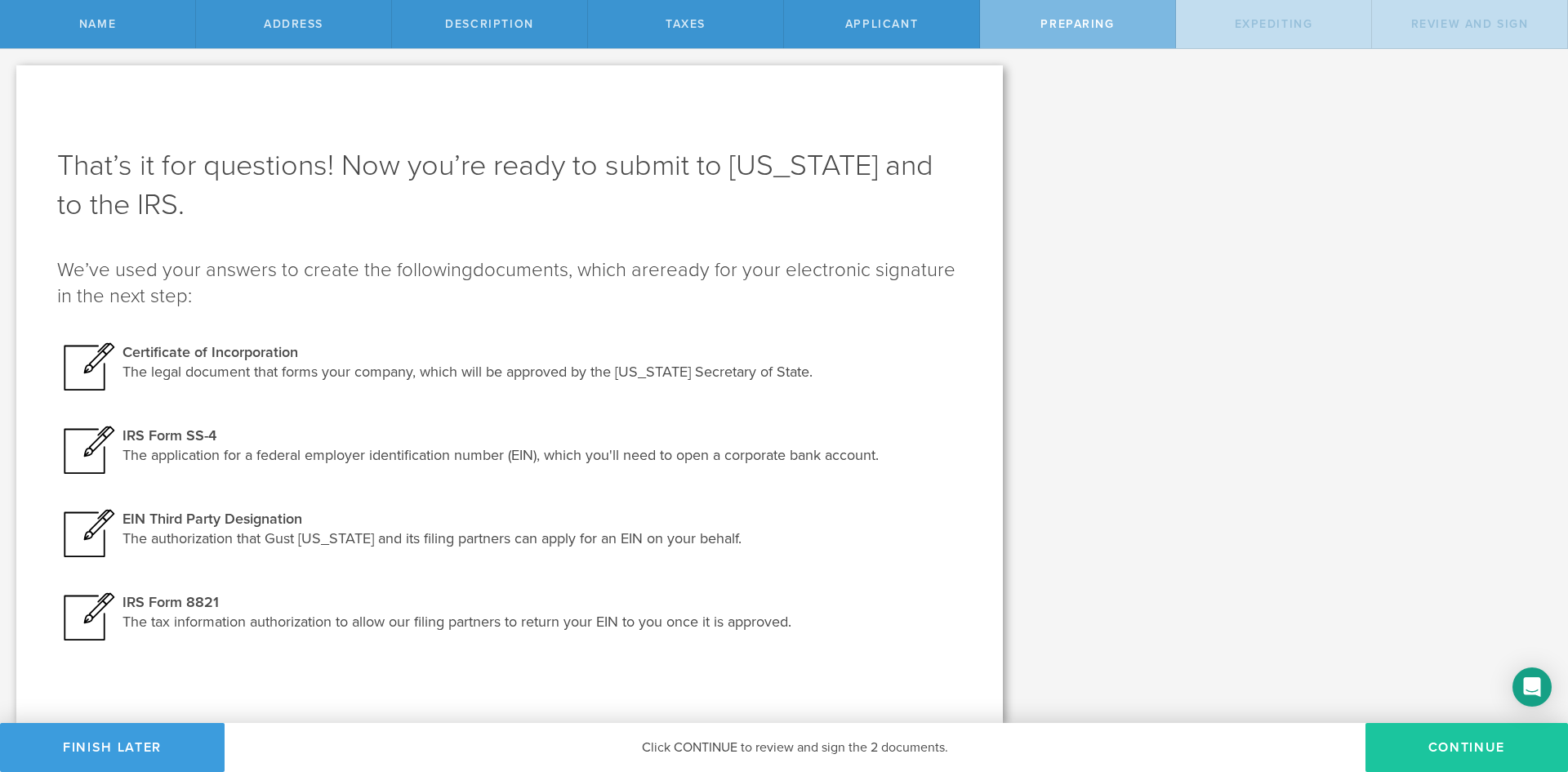
click at [1444, 753] on button "Continue" at bounding box center [1467, 748] width 203 height 49
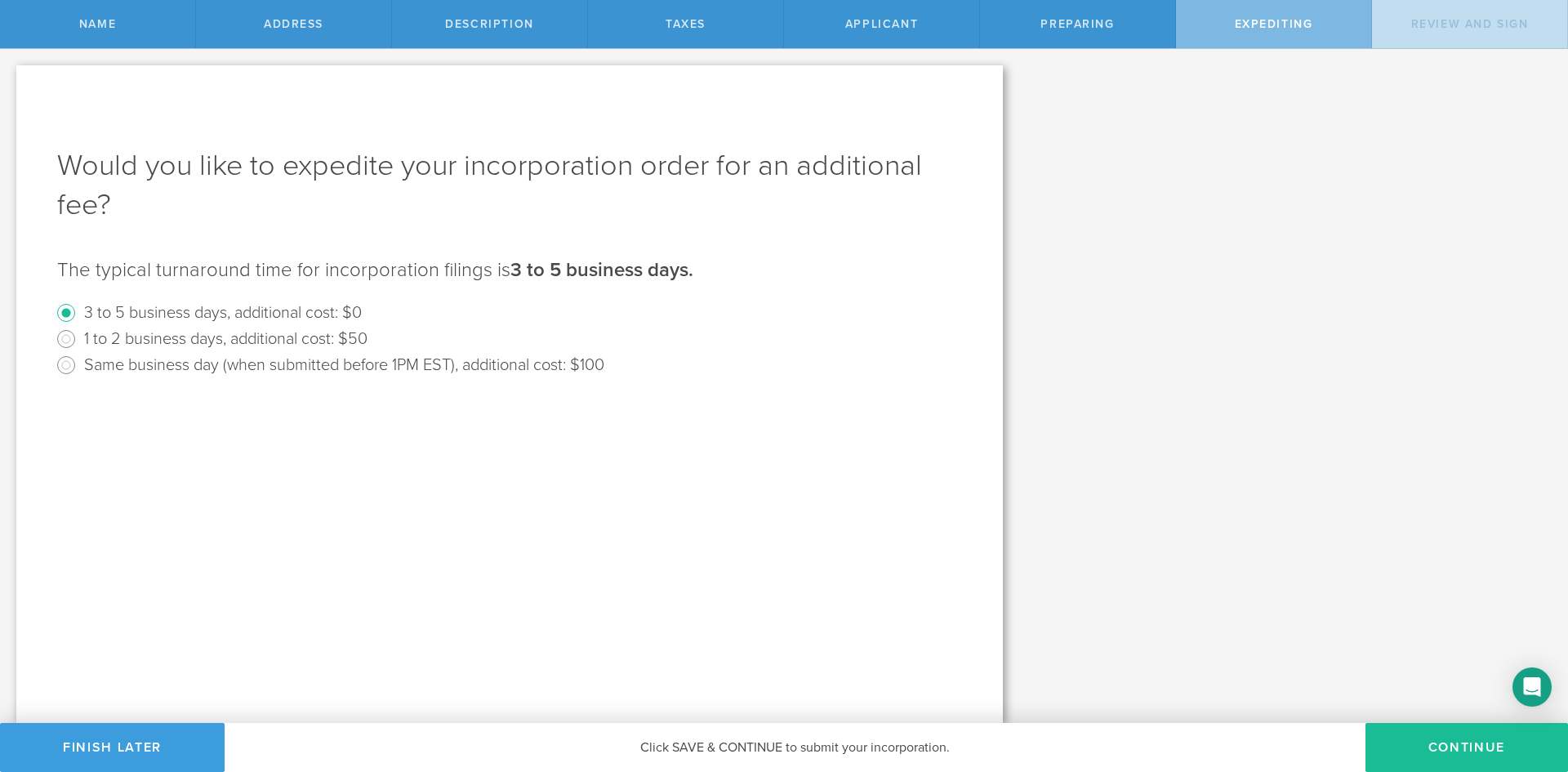
click at [261, 346] on label "1 to 2 business days, additional cost: $50" at bounding box center [226, 338] width 284 height 23
click at [79, 346] on input "1 to 2 business days, additional cost: $50" at bounding box center [66, 339] width 26 height 26
radio input "true"
click at [282, 304] on label "3 to 5 business days, additional cost: $0" at bounding box center [223, 312] width 278 height 23
click at [79, 304] on input "3 to 5 business days, additional cost: $0" at bounding box center [66, 313] width 26 height 26
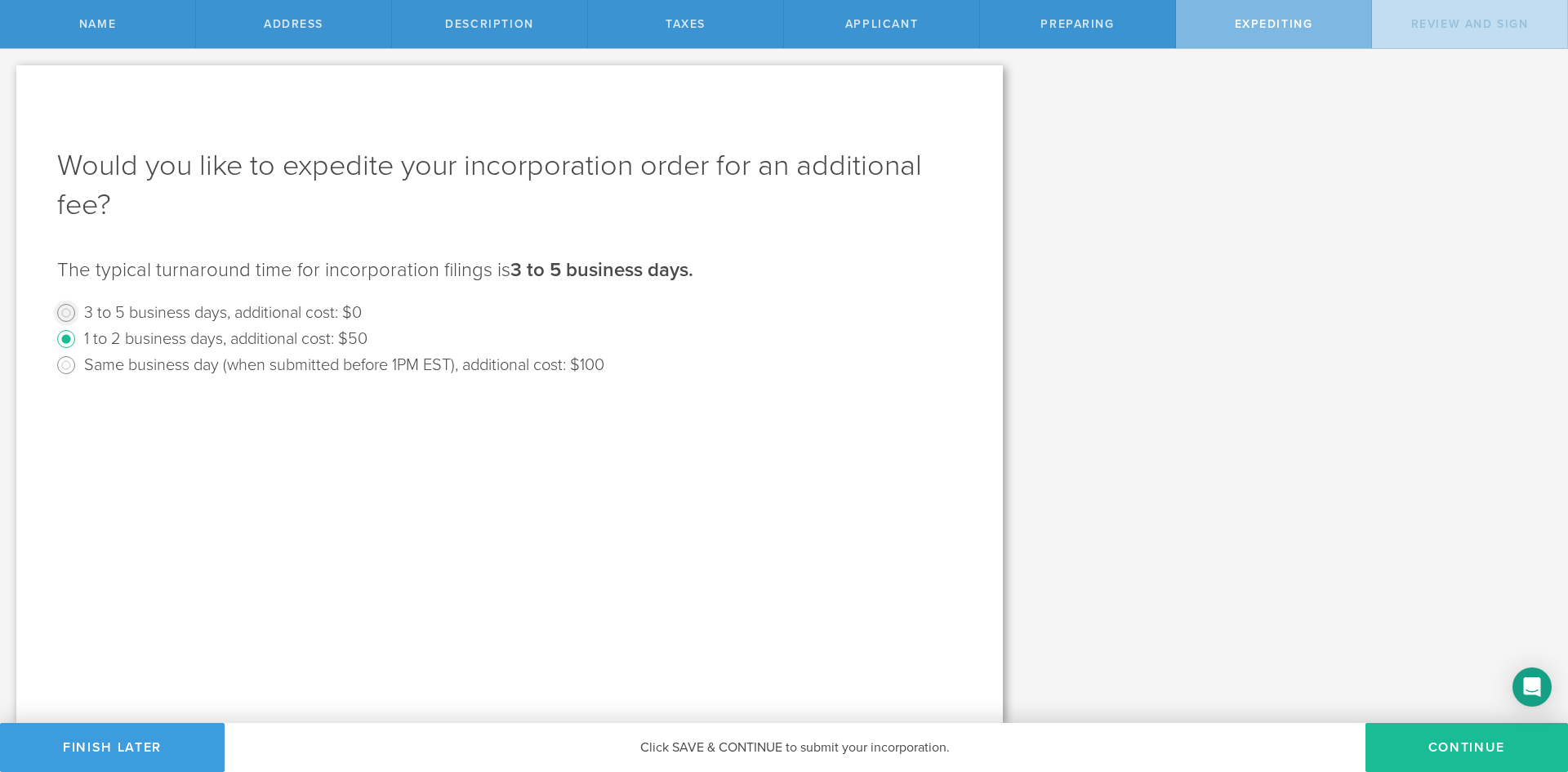
radio input "true"
radio input "false"
click at [291, 360] on label "Same business day (when submitted before 1PM EST), additional cost: $100" at bounding box center [345, 364] width 520 height 23
click at [79, 360] on input "Same business day (when submitted before 1PM EST), additional cost: $100" at bounding box center [66, 366] width 26 height 26
radio input "true"
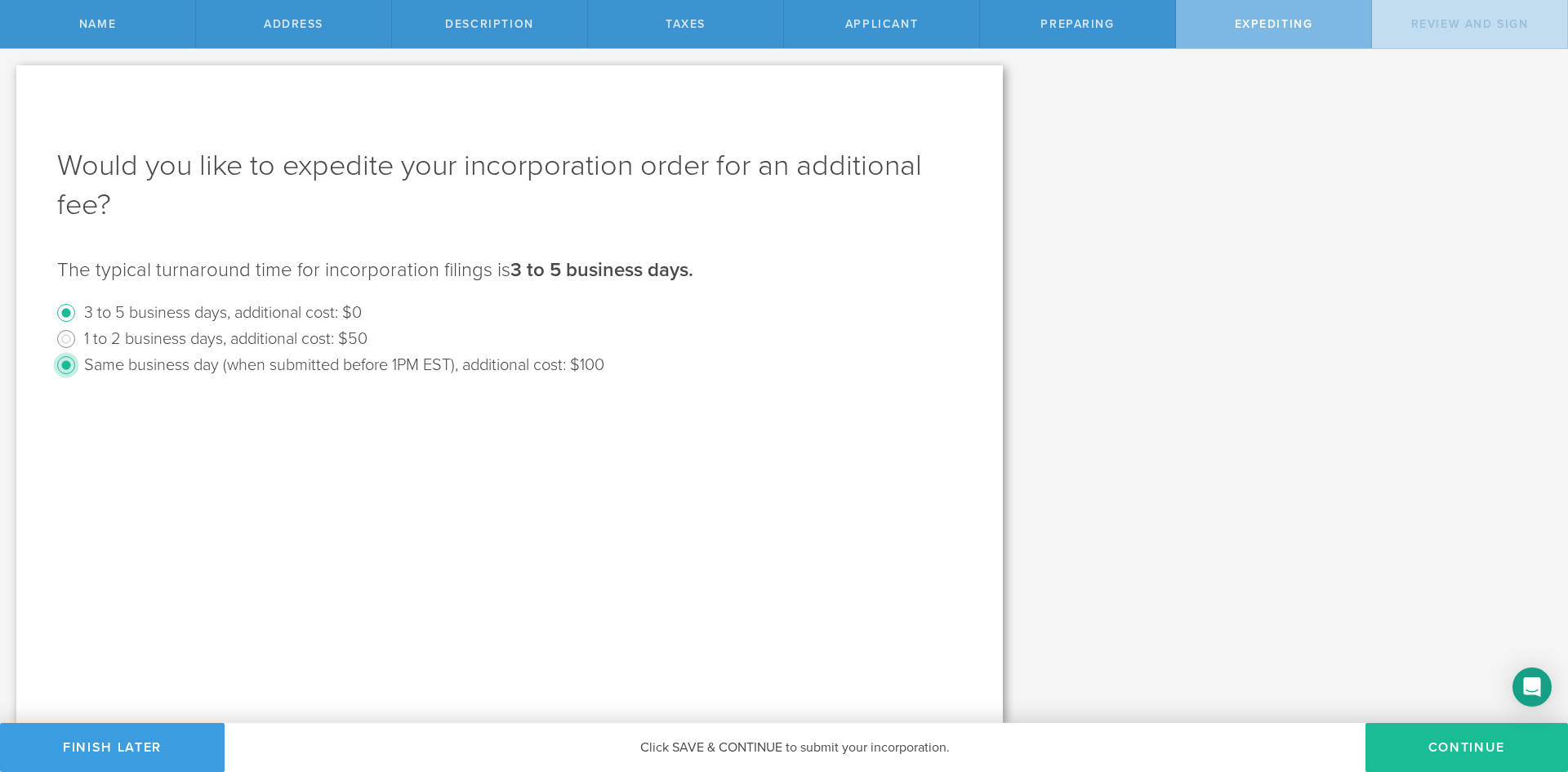
radio input "false"
click at [298, 340] on label "1 to 2 business days, additional cost: $50" at bounding box center [226, 338] width 284 height 23
click at [79, 340] on input "1 to 2 business days, additional cost: $50" at bounding box center [66, 339] width 26 height 26
radio input "true"
radio input "false"
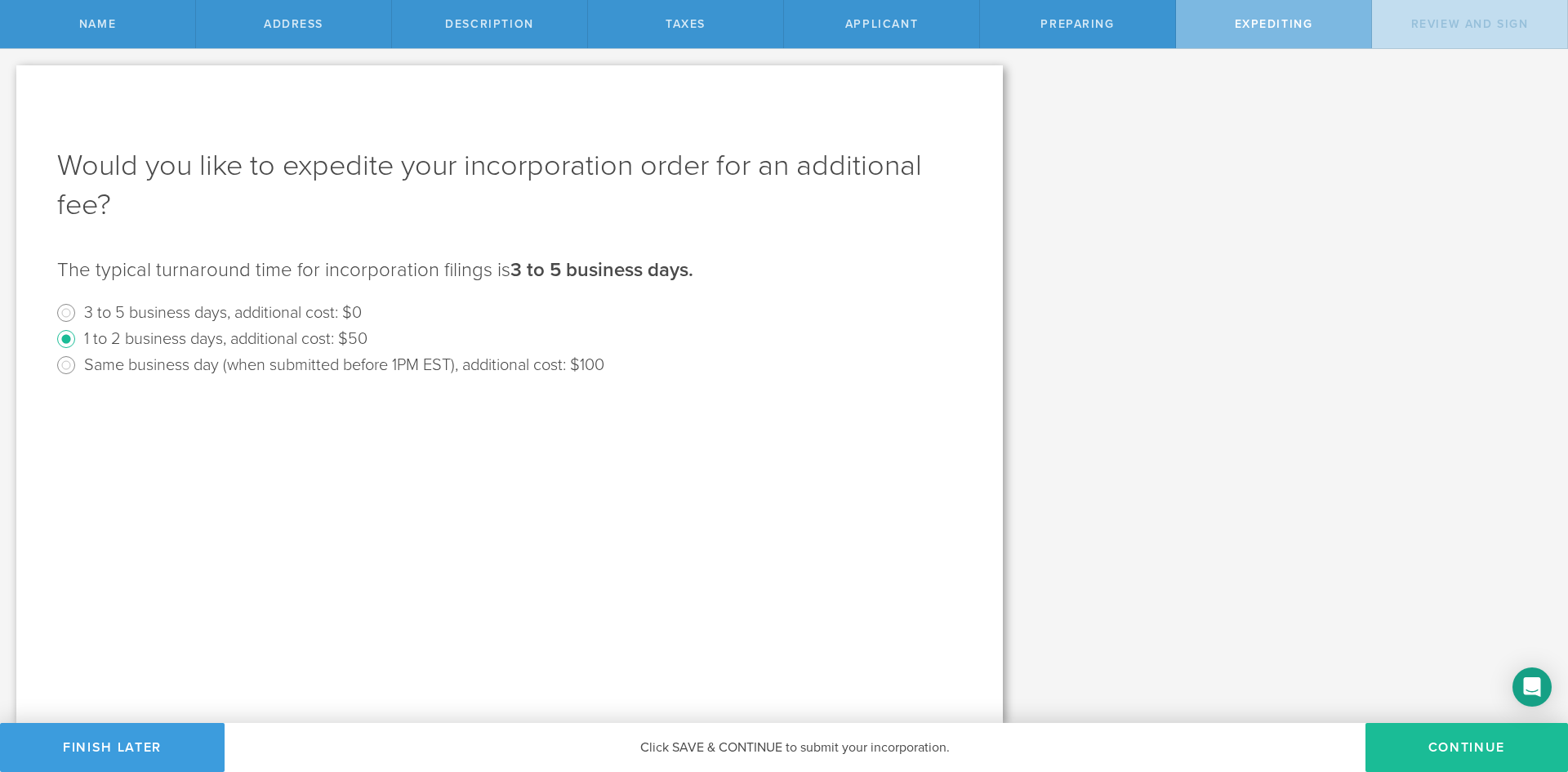
click at [318, 309] on label "3 to 5 business days, additional cost: $0" at bounding box center [223, 312] width 278 height 23
click at [79, 309] on input "3 to 5 business days, additional cost: $0" at bounding box center [66, 313] width 26 height 26
radio input "true"
click at [334, 338] on label "1 to 2 business days, additional cost: $50" at bounding box center [226, 338] width 284 height 23
click at [79, 338] on input "1 to 2 business days, additional cost: $50" at bounding box center [66, 339] width 26 height 26
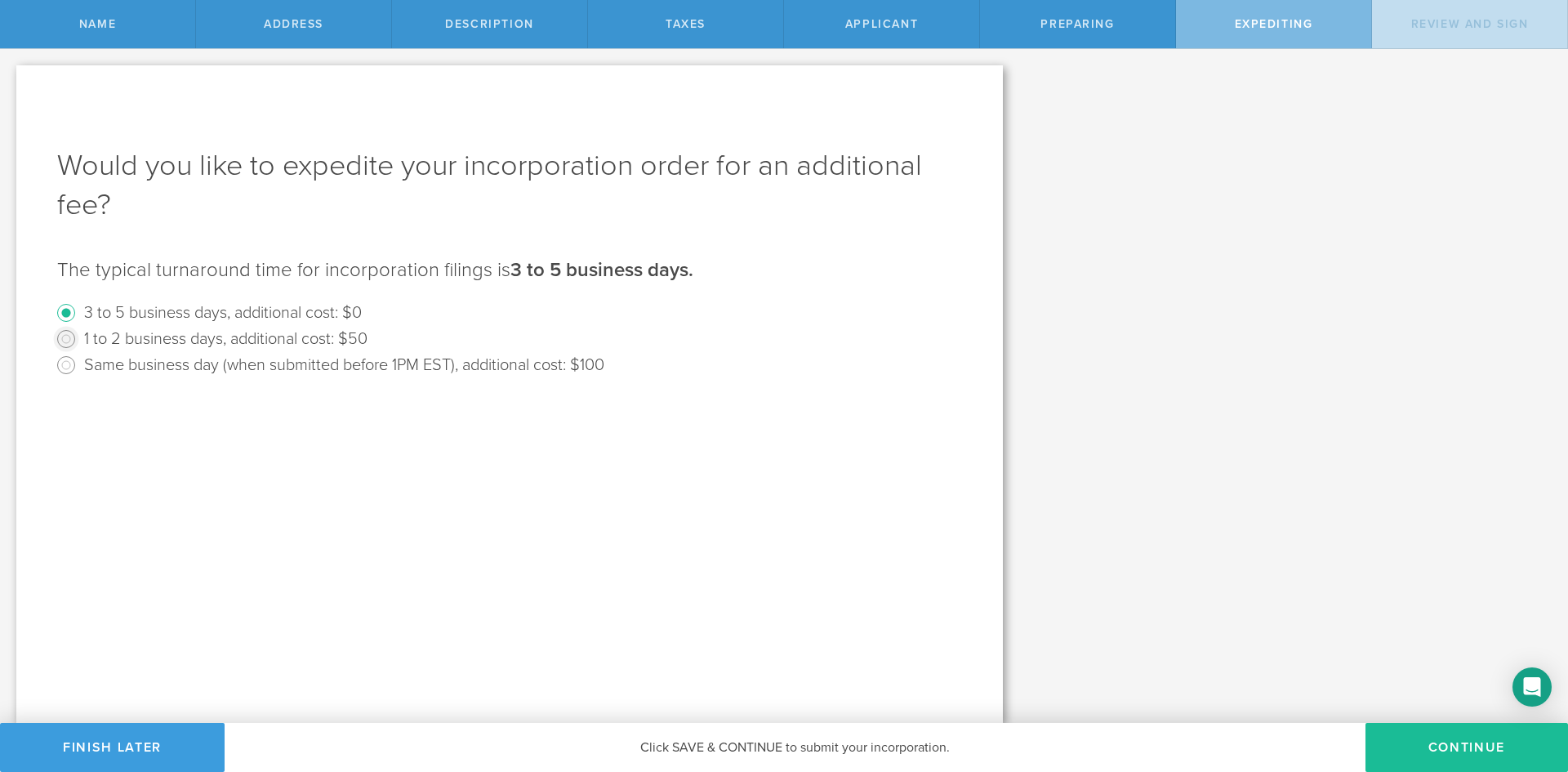
radio input "true"
radio input "false"
click at [919, 708] on div "Would you like to expedite your incorporation order for an additional fee? The …" at bounding box center [510, 394] width 987 height 658
click at [1411, 757] on button "Continue" at bounding box center [1467, 748] width 203 height 49
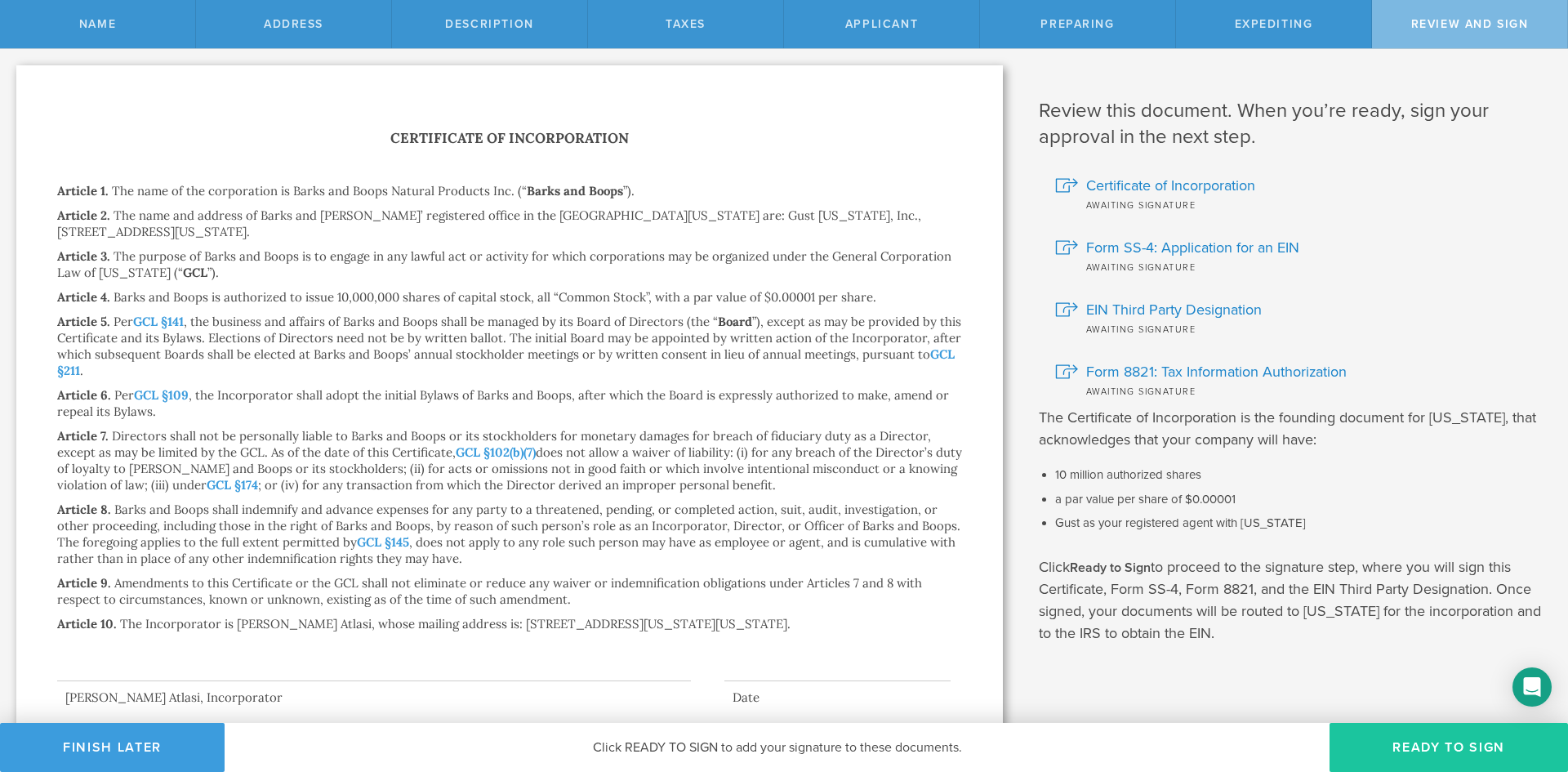
click at [1420, 748] on button "Ready to Sign" at bounding box center [1449, 748] width 238 height 49
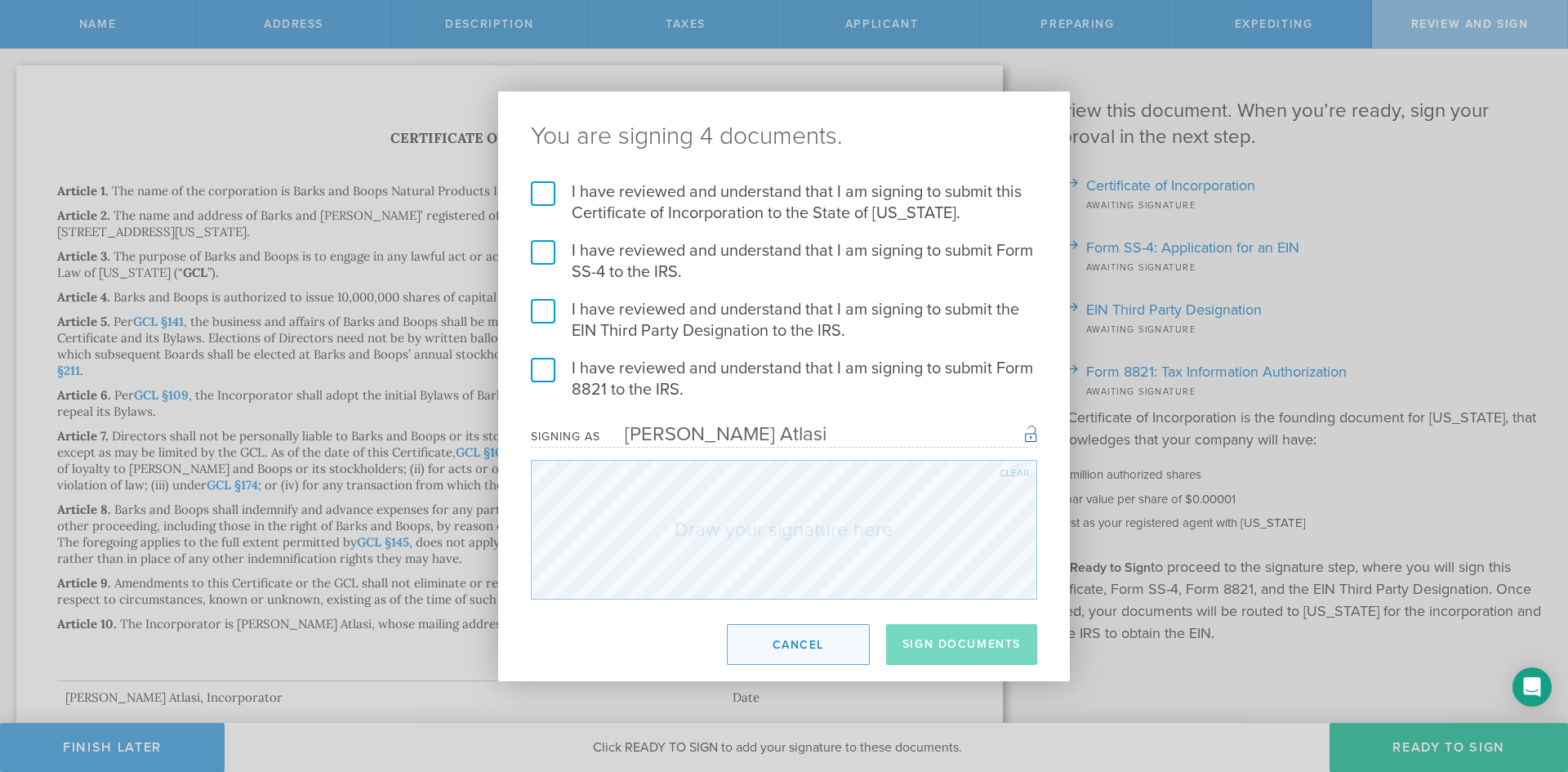
click at [747, 651] on button "Cancel" at bounding box center [799, 644] width 143 height 41
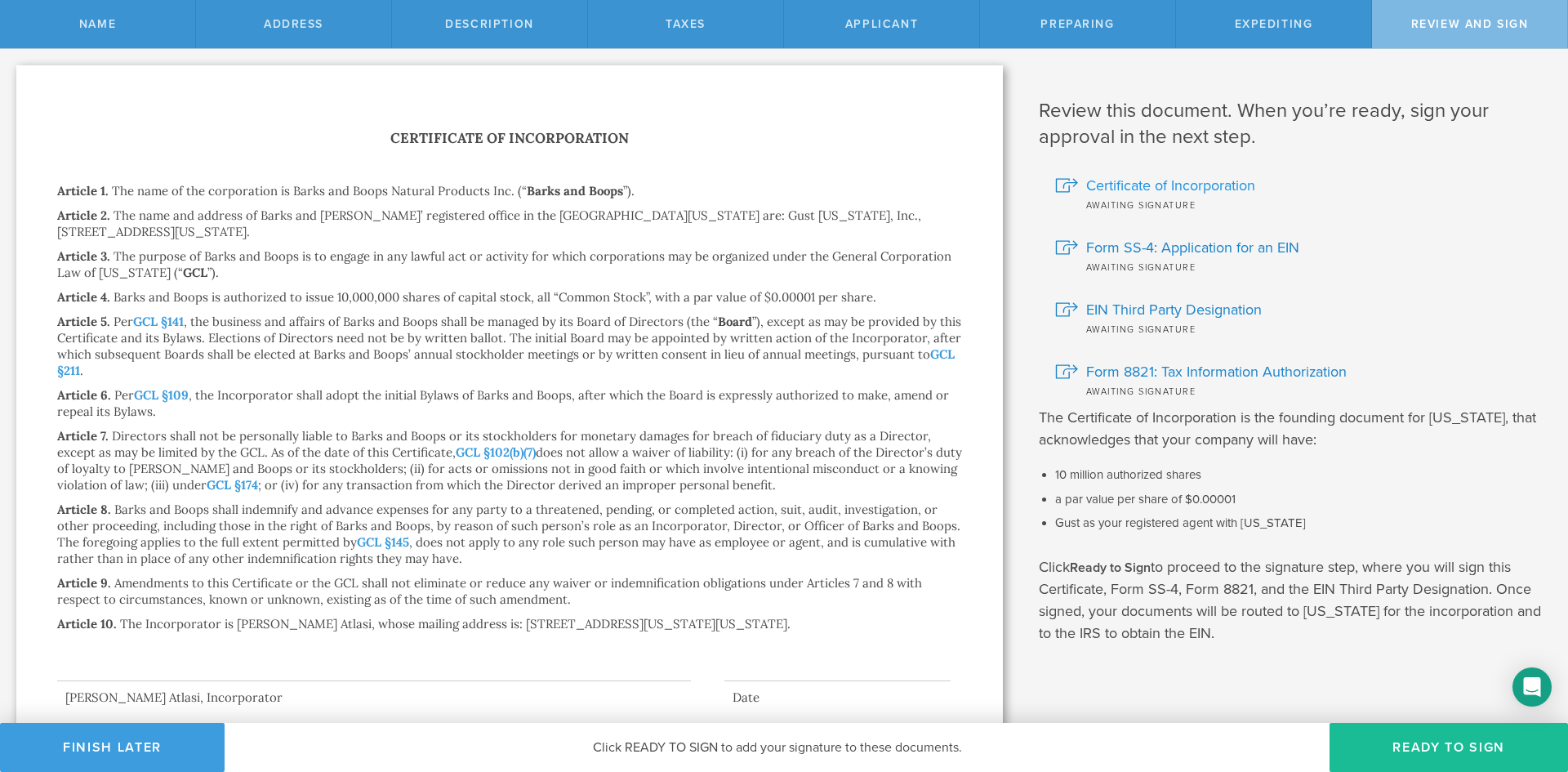
click at [1114, 190] on span "Certificate of Incorporation" at bounding box center [1171, 185] width 169 height 21
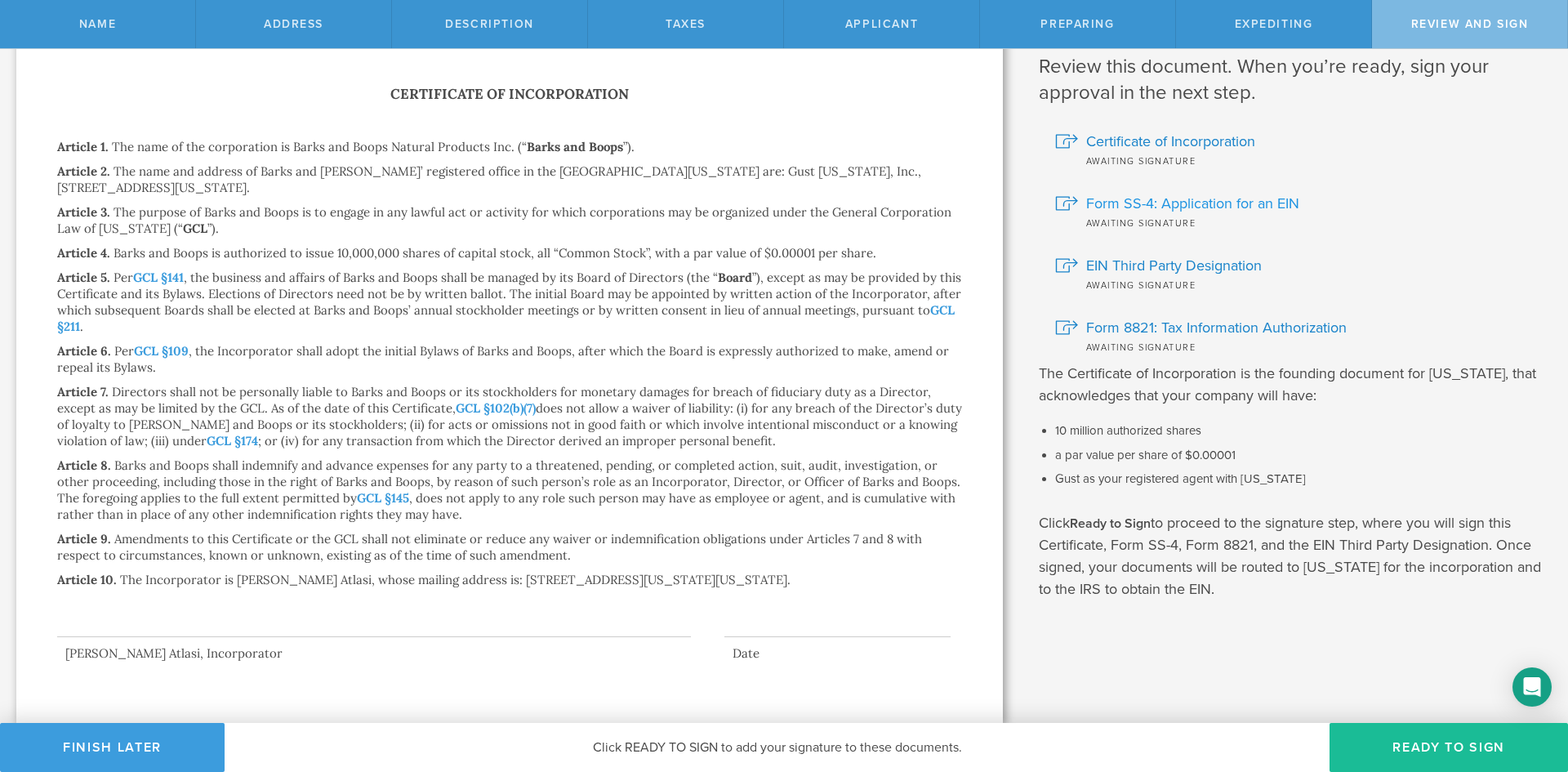
click at [1190, 204] on span "Form SS-4: Application for an EIN" at bounding box center [1193, 204] width 213 height 21
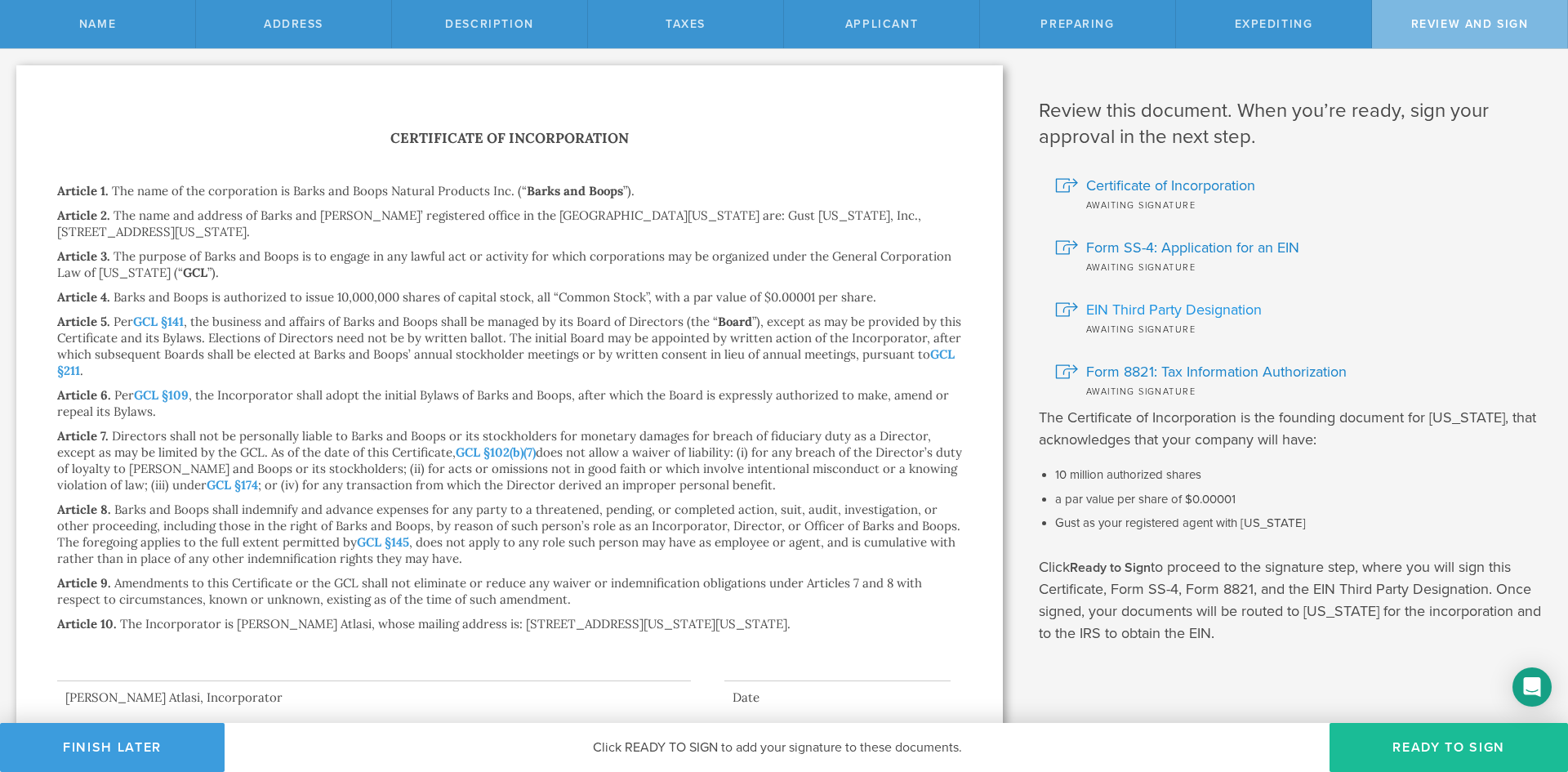
click at [1098, 309] on span "EIN Third Party Designation" at bounding box center [1175, 310] width 176 height 21
click at [1387, 745] on button "Ready to Sign" at bounding box center [1449, 748] width 238 height 49
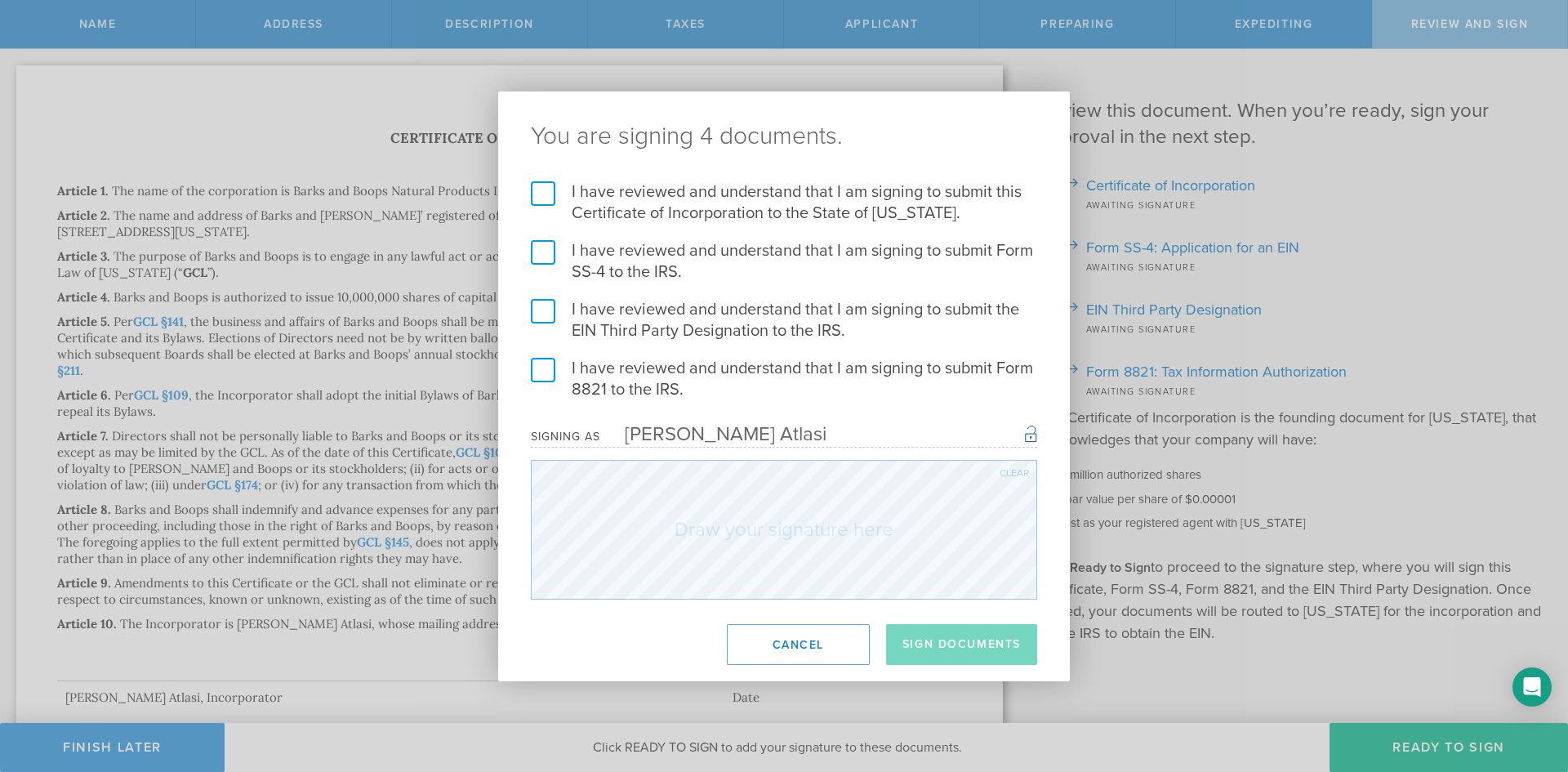
click at [536, 373] on label "I have reviewed and understand that I am signing to submit Form 8821 to the IRS." at bounding box center [784, 379] width 506 height 43
click at [0, 0] on input "I have reviewed and understand that I am signing to submit Form 8821 to the IRS." at bounding box center [0, 0] width 0 height 0
click at [536, 373] on label "I have reviewed and understand that I am signing to submit Form 8821 to the IRS." at bounding box center [784, 379] width 506 height 43
click at [0, 0] on input "I have reviewed and understand that I am signing to submit Form 8821 to the IRS." at bounding box center [0, 0] width 0 height 0
click at [551, 316] on label "I have reviewed and understand that I am signing to submit the EIN Third Party …" at bounding box center [784, 320] width 506 height 43
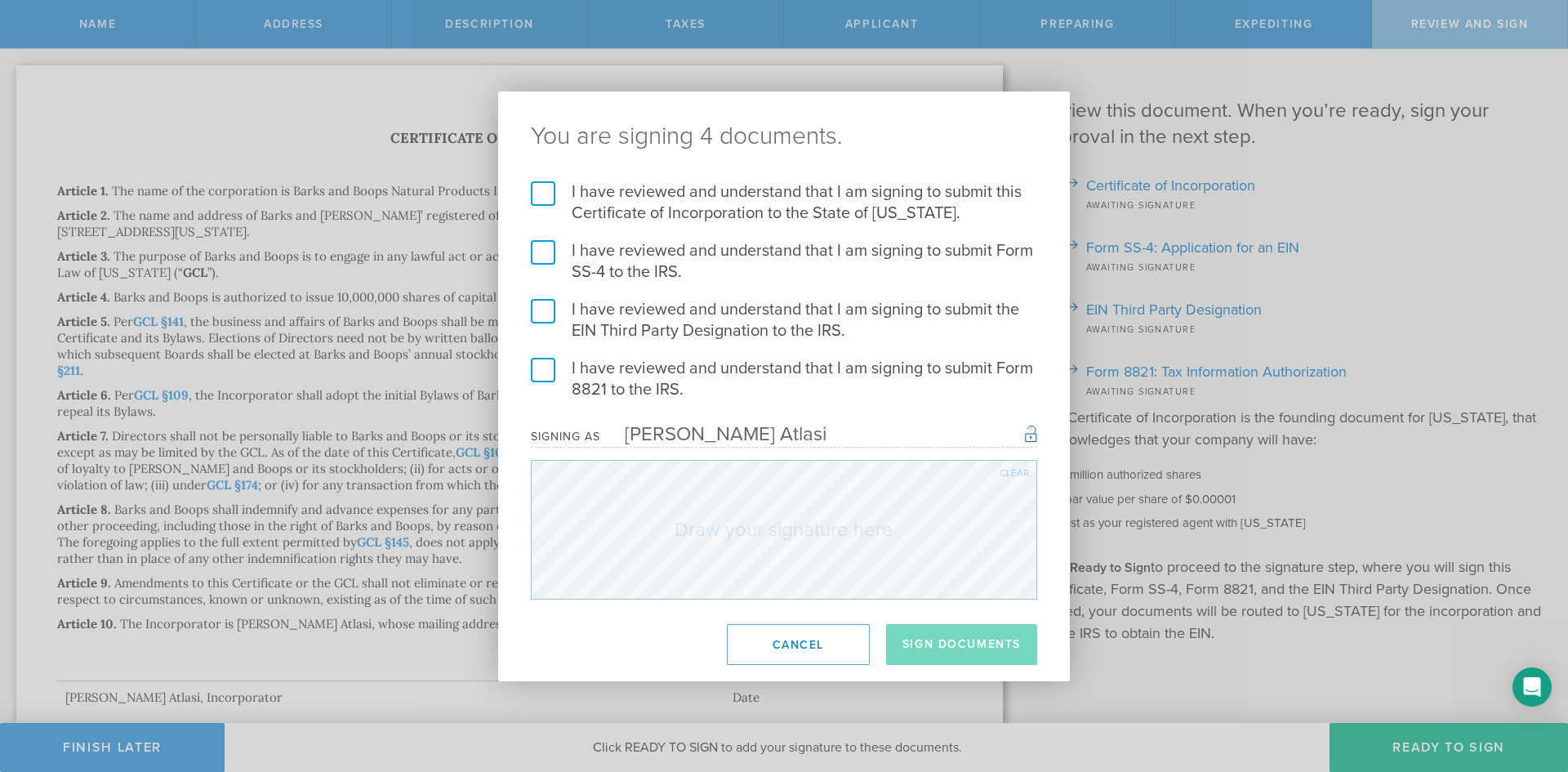
click at [0, 0] on input "I have reviewed and understand that I am signing to submit the EIN Third Party …" at bounding box center [0, 0] width 0 height 0
click at [785, 636] on button "Cancel" at bounding box center [799, 644] width 143 height 41
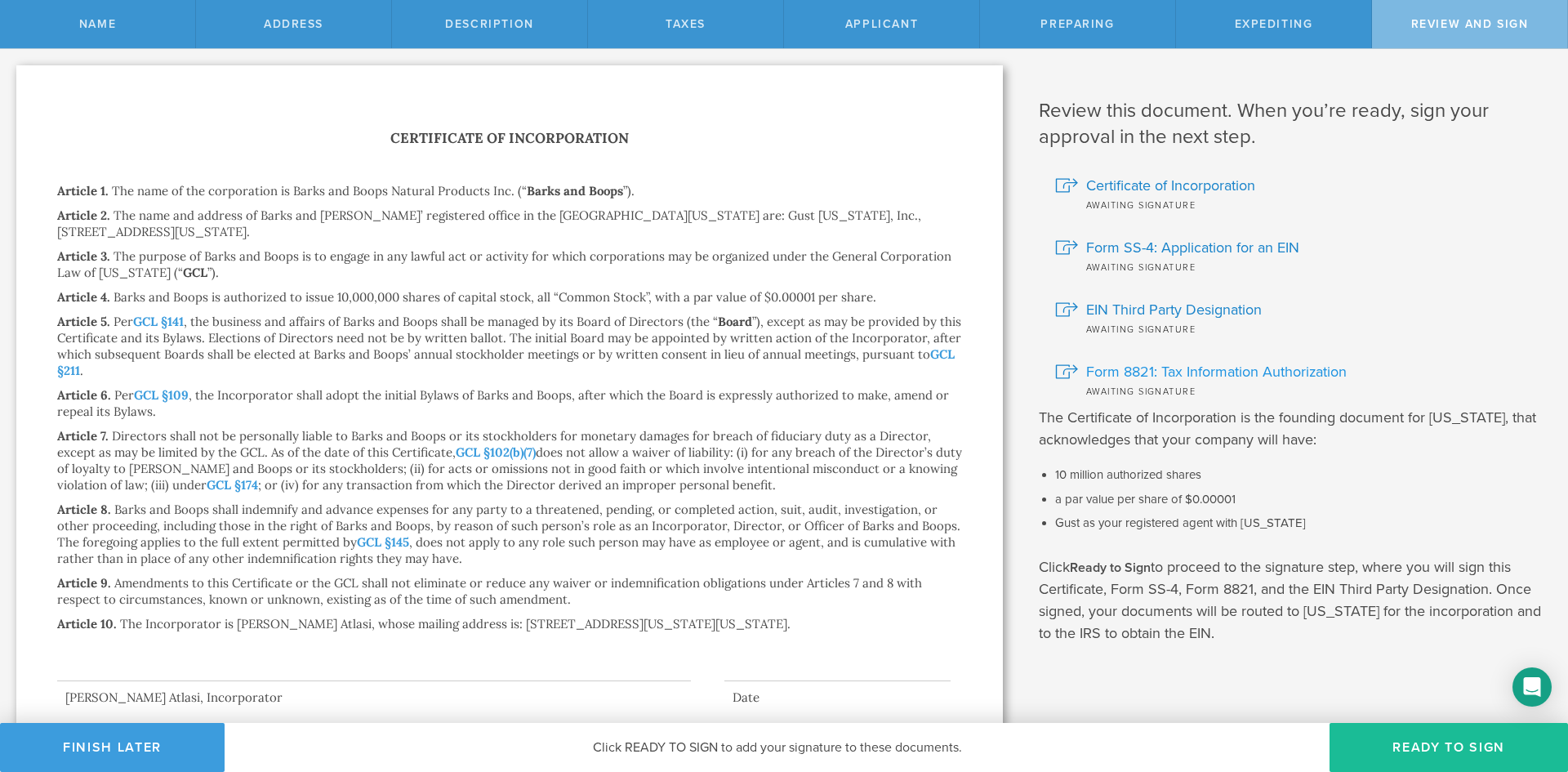
click at [1135, 368] on span "Form 8821: Tax Information Authorization" at bounding box center [1216, 372] width 260 height 21
click at [1368, 753] on button "Ready to Sign" at bounding box center [1449, 748] width 238 height 49
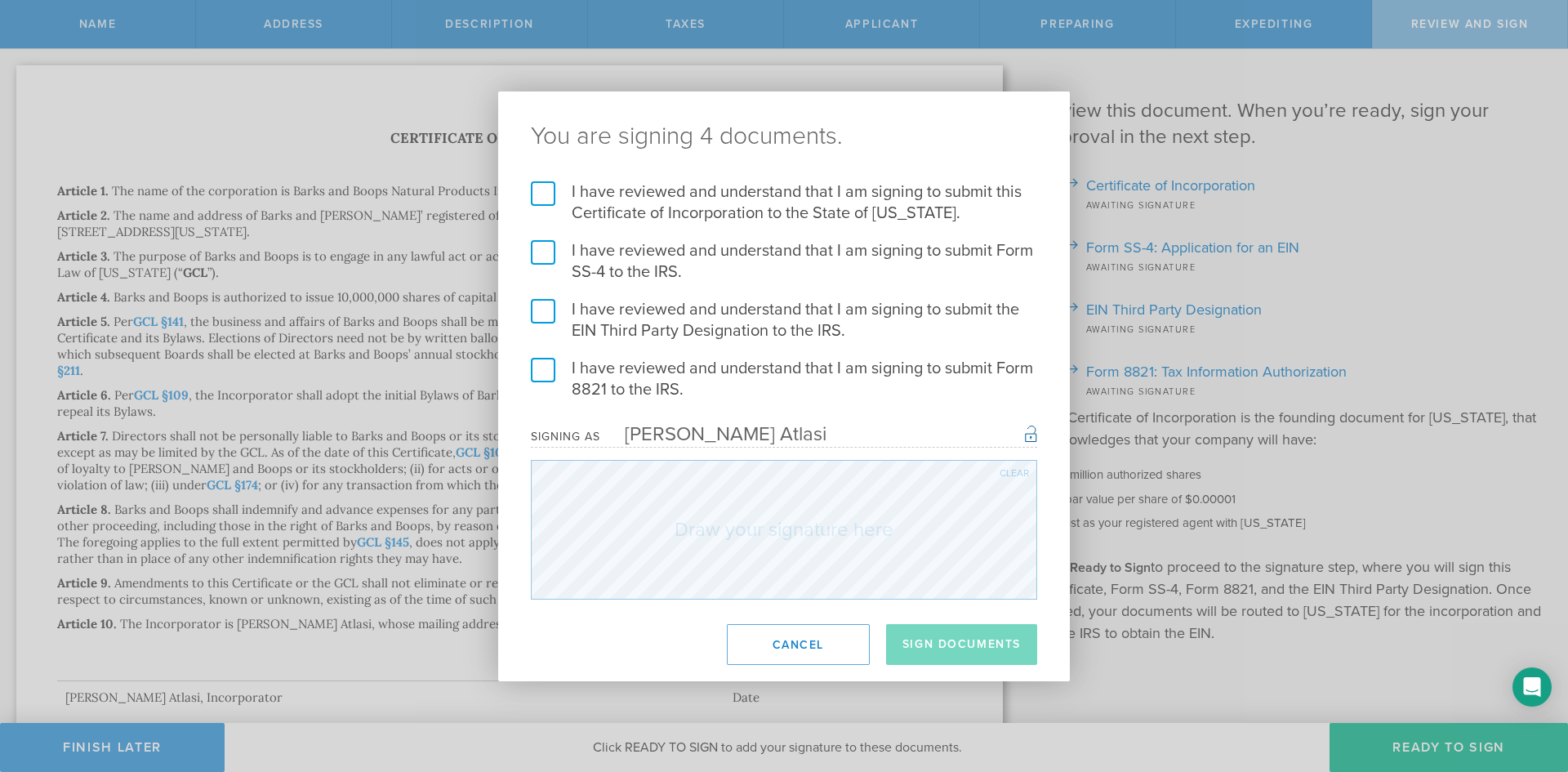
click at [549, 198] on label "I have reviewed and understand that I am signing to submit this Certificate of …" at bounding box center [784, 202] width 506 height 43
click at [0, 0] on input "I have reviewed and understand that I am signing to submit this Certificate of …" at bounding box center [0, 0] width 0 height 0
click at [550, 254] on label "I have reviewed and understand that I am signing to submit Form SS-4 to the IRS." at bounding box center [784, 261] width 506 height 43
click at [0, 0] on input "I have reviewed and understand that I am signing to submit Form SS-4 to the IRS." at bounding box center [0, 0] width 0 height 0
click at [543, 312] on label "I have reviewed and understand that I am signing to submit the EIN Third Party …" at bounding box center [784, 320] width 506 height 43
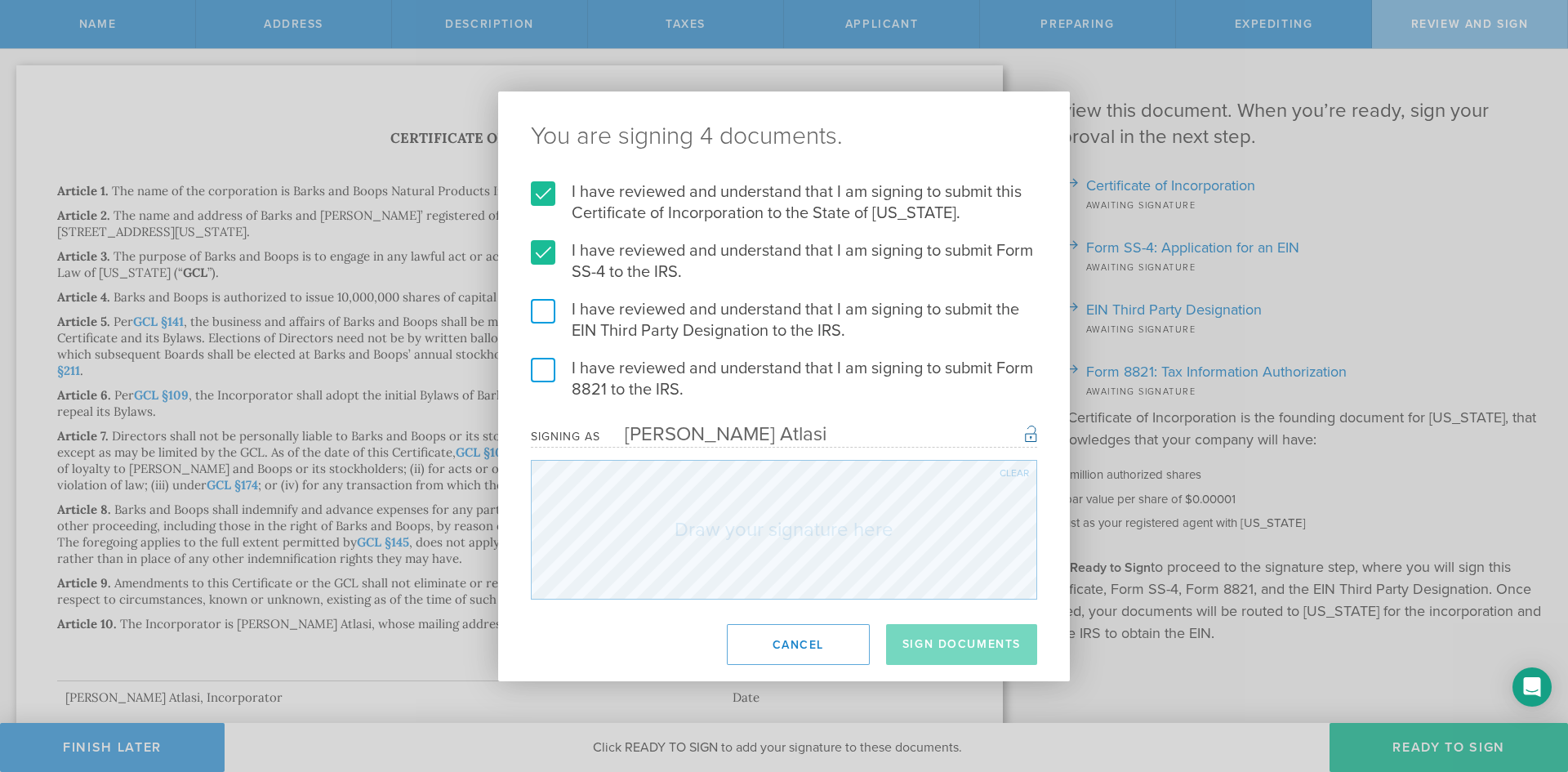
click at [0, 0] on input "I have reviewed and understand that I am signing to submit the EIN Third Party …" at bounding box center [0, 0] width 0 height 0
click at [544, 359] on label "I have reviewed and understand that I am signing to submit Form 8821 to the IRS." at bounding box center [784, 379] width 506 height 43
click at [0, 0] on input "I have reviewed and understand that I am signing to submit Form 8821 to the IRS." at bounding box center [0, 0] width 0 height 0
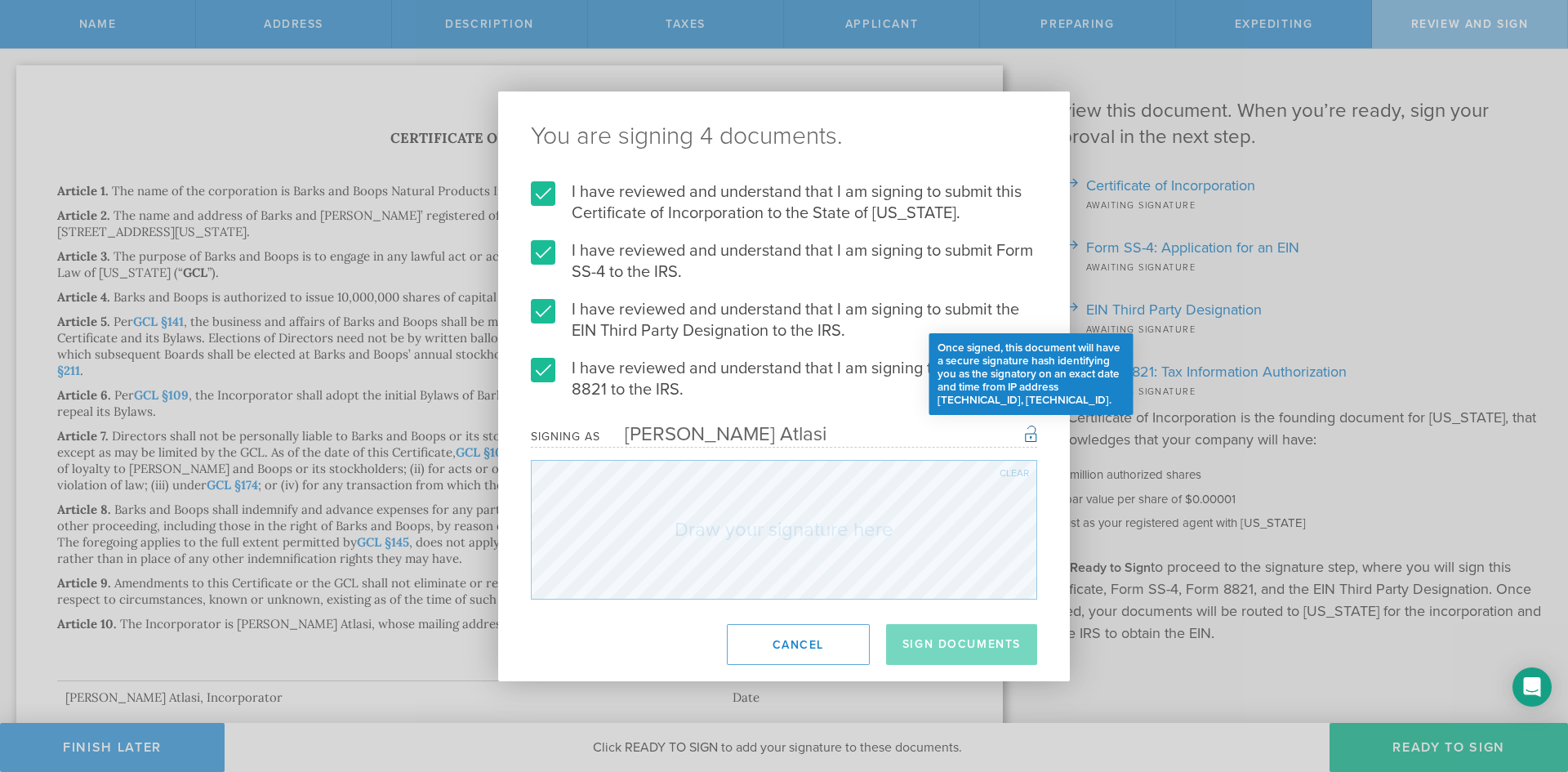
click at [1030, 440] on div "Once signed, this document will have a secure signature hash identifying you as…" at bounding box center [1031, 433] width 12 height 20
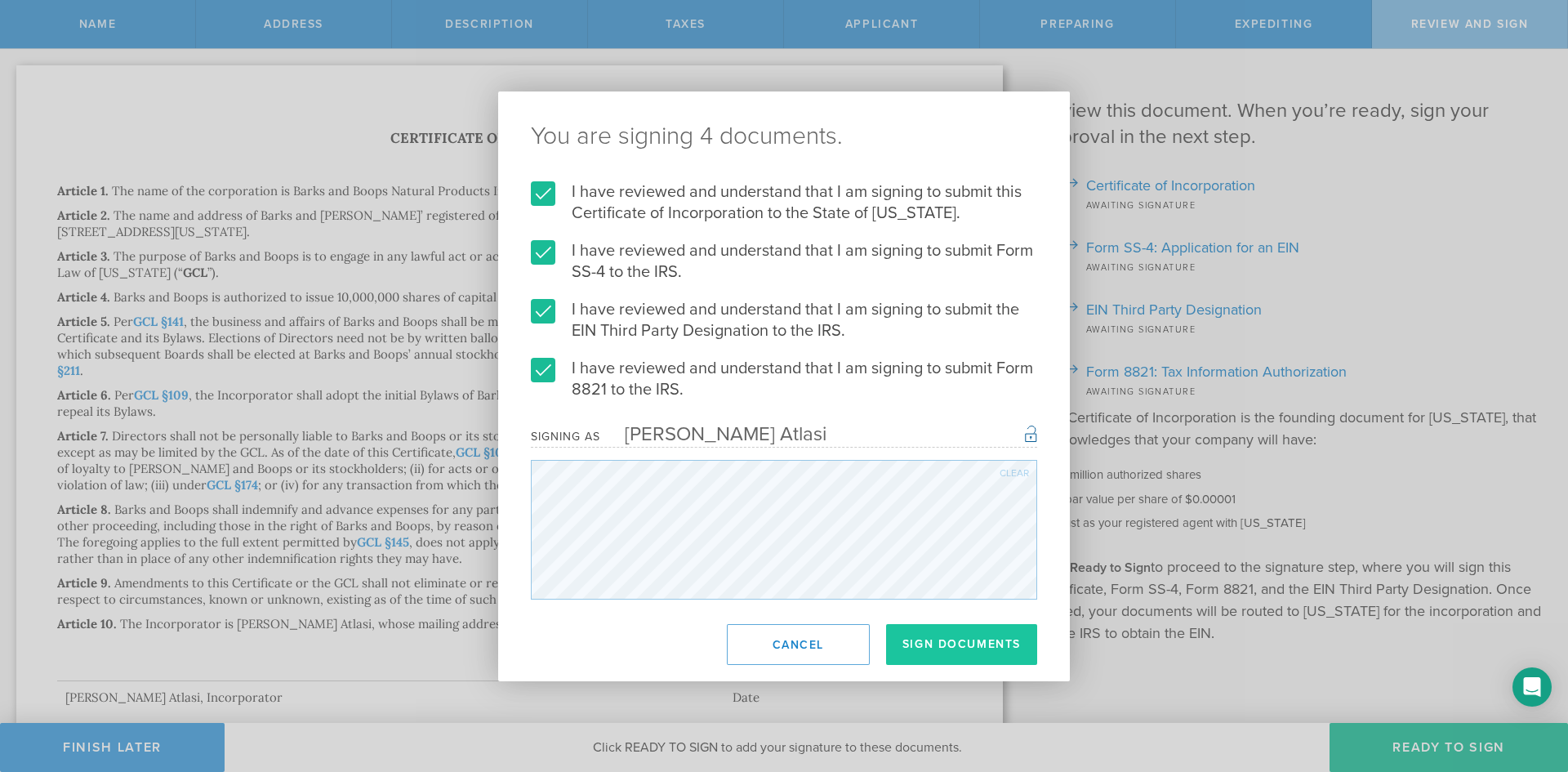
click at [973, 642] on button "Sign Documents" at bounding box center [962, 644] width 151 height 41
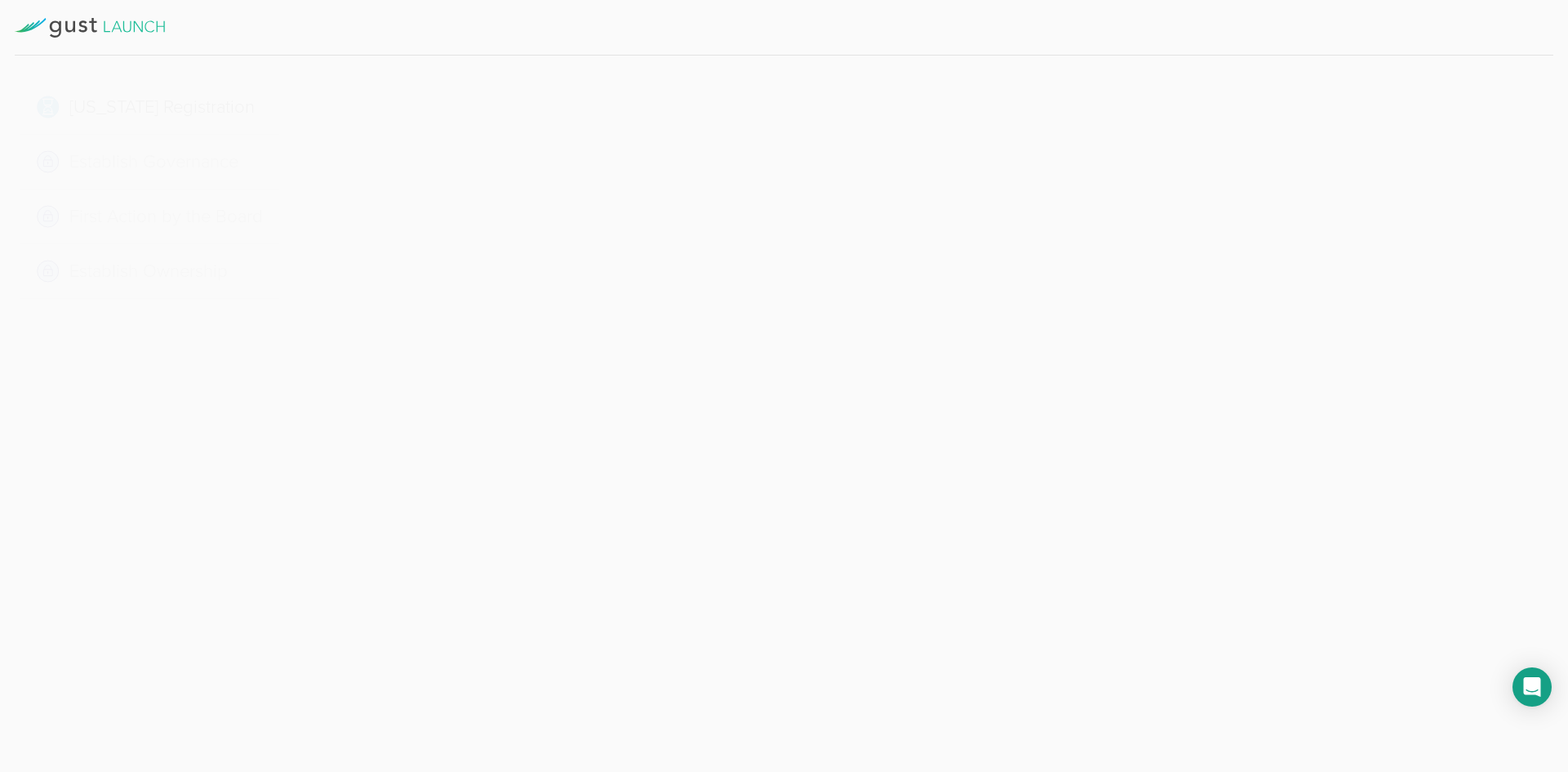
click at [126, 163] on div "Establish Governance" at bounding box center [163, 162] width 259 height 55
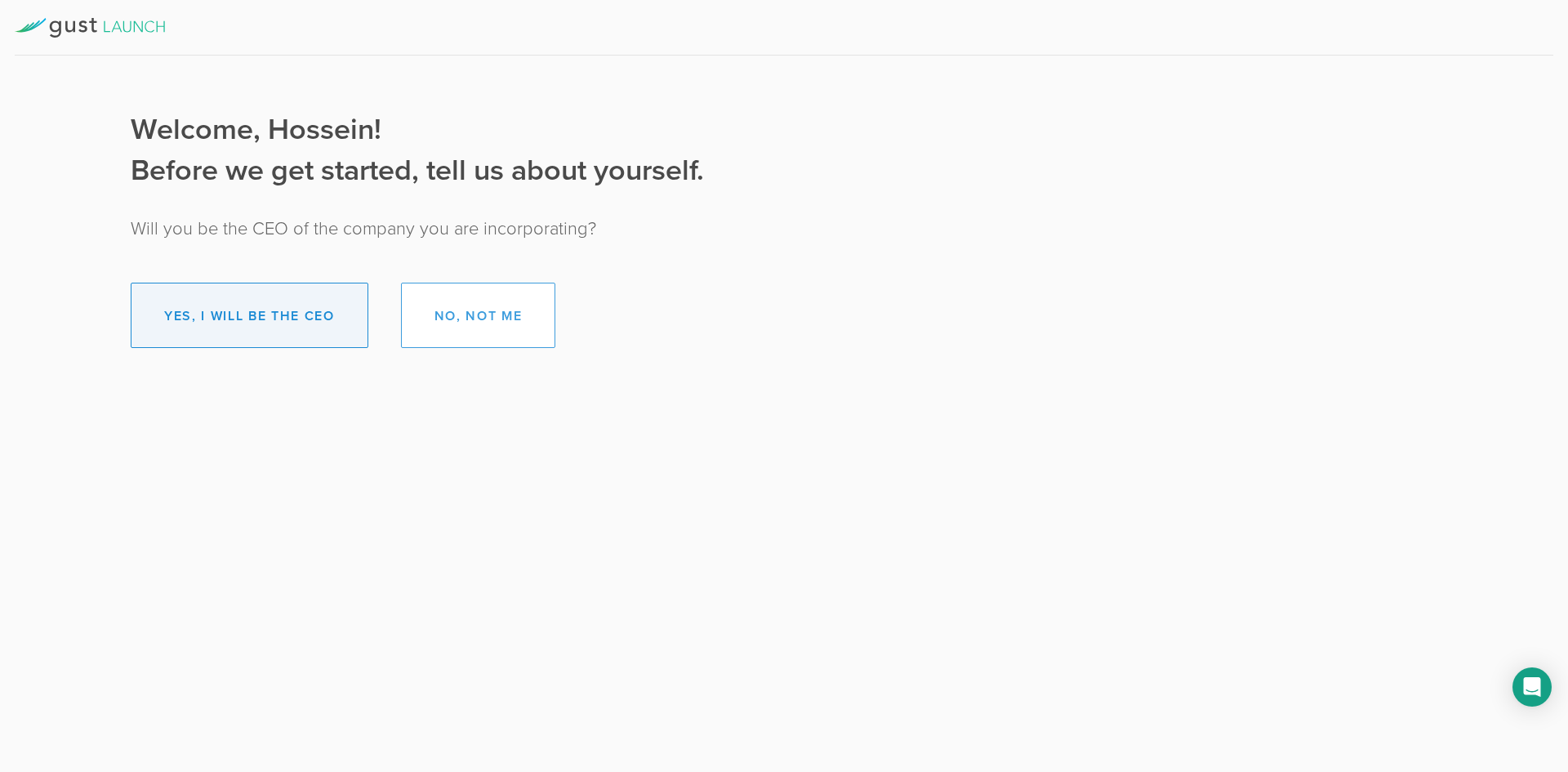
click at [304, 332] on button "Yes, I will be the CEO" at bounding box center [249, 315] width 238 height 65
